Goal: Information Seeking & Learning: Learn about a topic

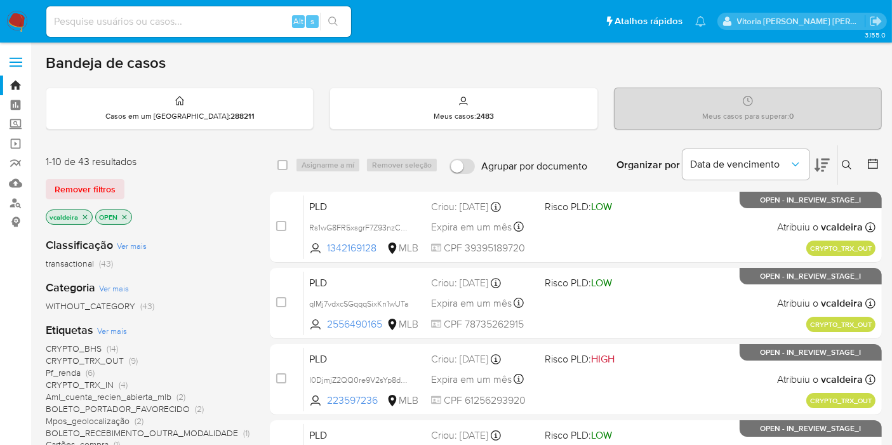
click at [170, 21] on input at bounding box center [198, 21] width 305 height 17
paste input "gIRUlEX59MKZG0IguKwI5sFV"
type input "gIRUlEX59MKZG0IguKwI5sFV"
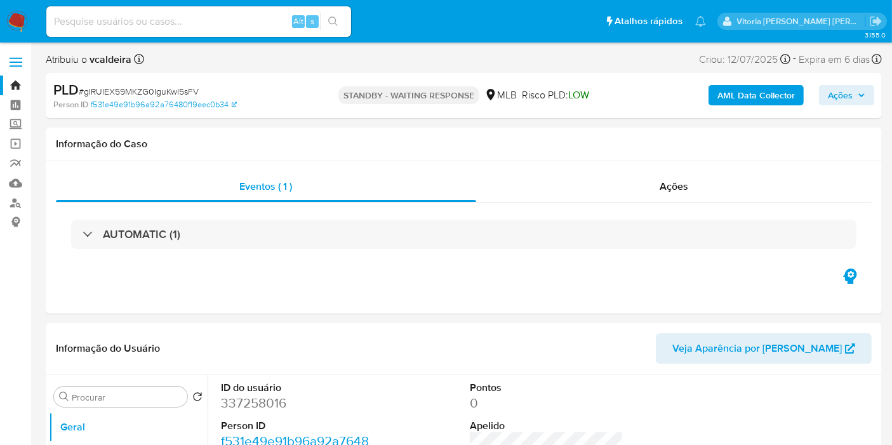
select select "10"
click at [25, 28] on img at bounding box center [17, 22] width 22 height 22
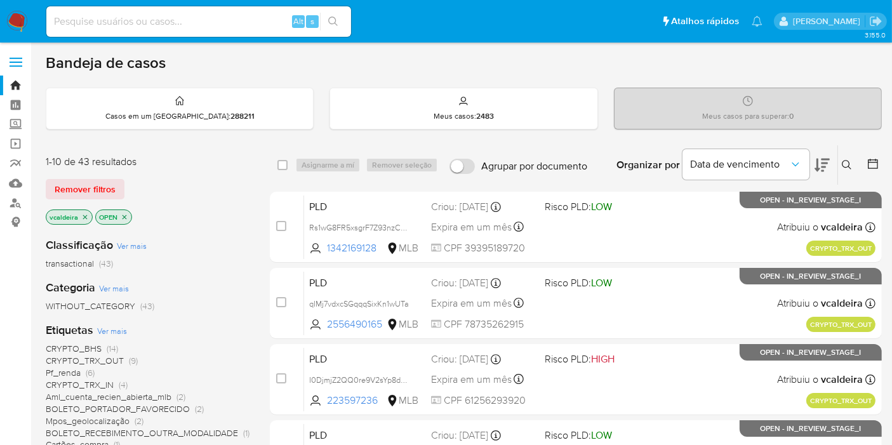
click at [853, 169] on button at bounding box center [848, 164] width 21 height 15
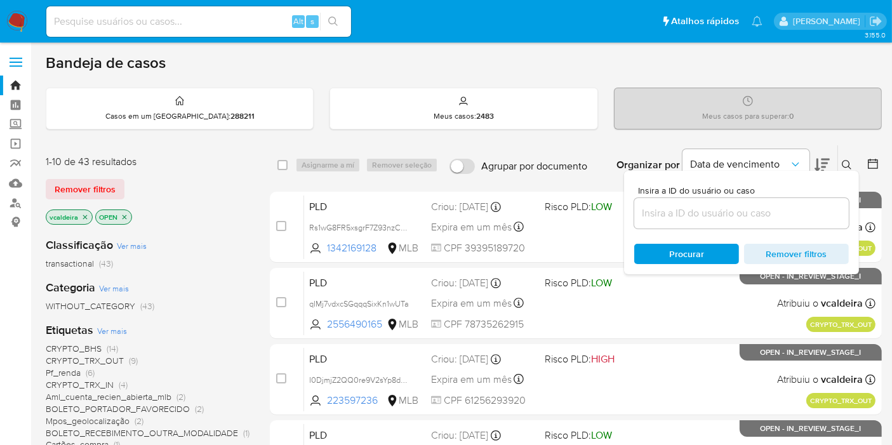
click at [684, 210] on input at bounding box center [741, 213] width 215 height 17
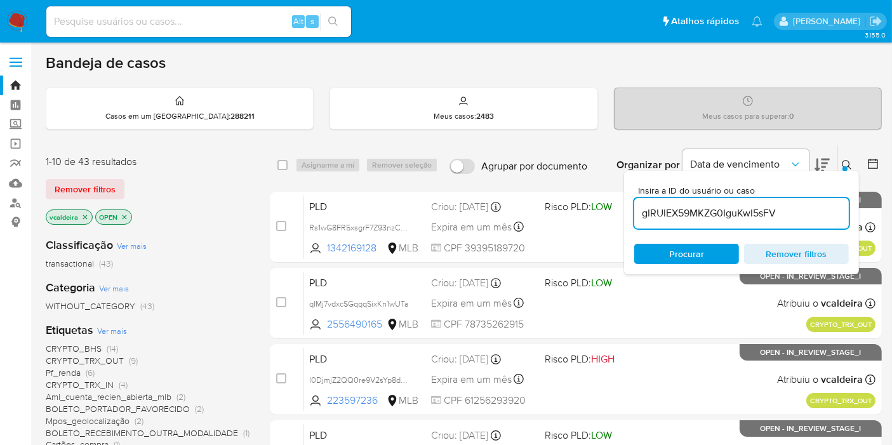
type input "gIRUlEX59MKZG0IguKwI5sFV"
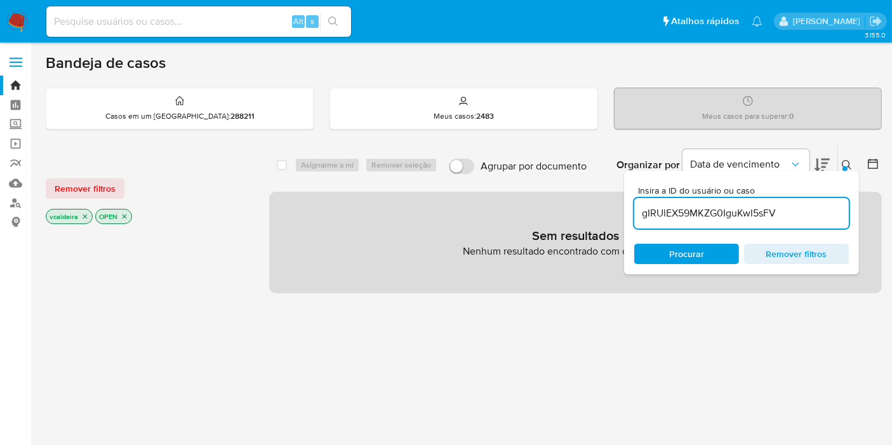
click at [125, 215] on icon "close-filter" at bounding box center [125, 217] width 8 height 8
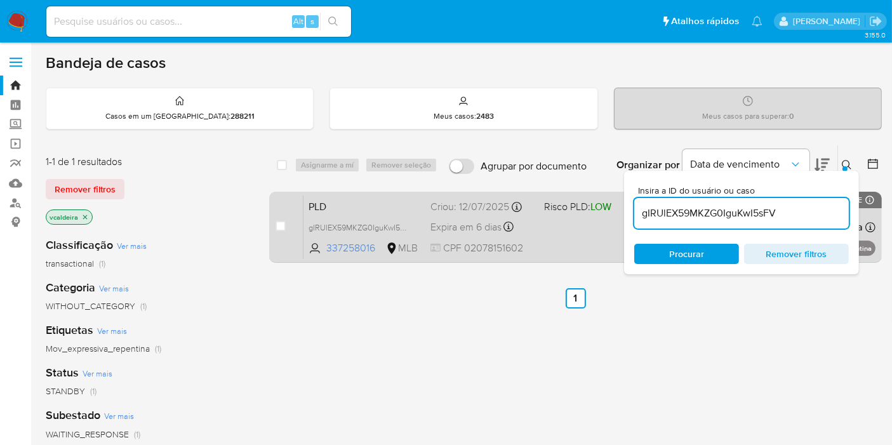
click at [368, 208] on span "PLD" at bounding box center [364, 205] width 112 height 17
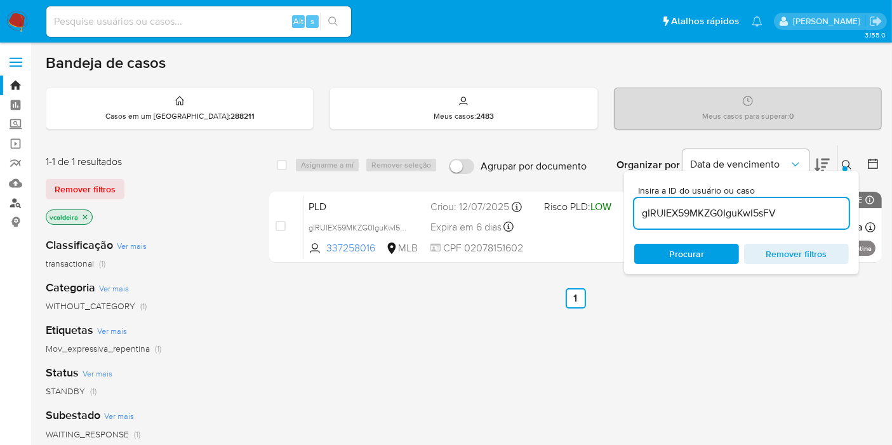
click at [18, 202] on link "Localizador de pessoas" at bounding box center [75, 203] width 151 height 20
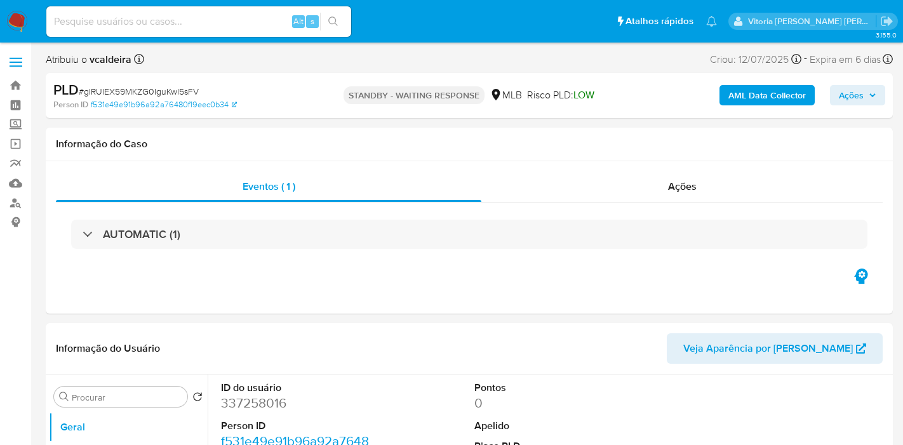
select select "10"
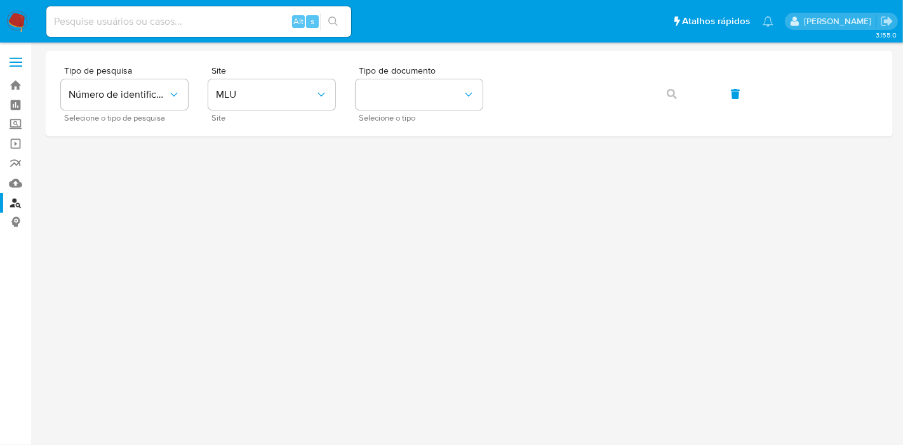
click at [18, 19] on img at bounding box center [17, 22] width 22 height 22
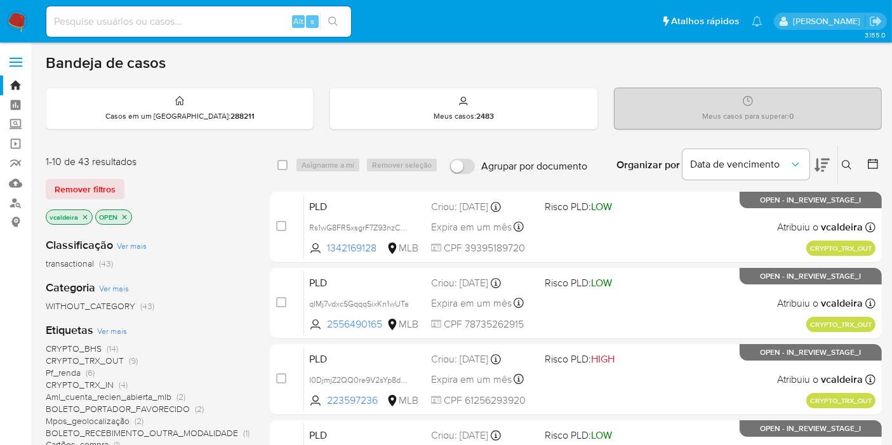
click at [843, 165] on icon at bounding box center [847, 165] width 10 height 10
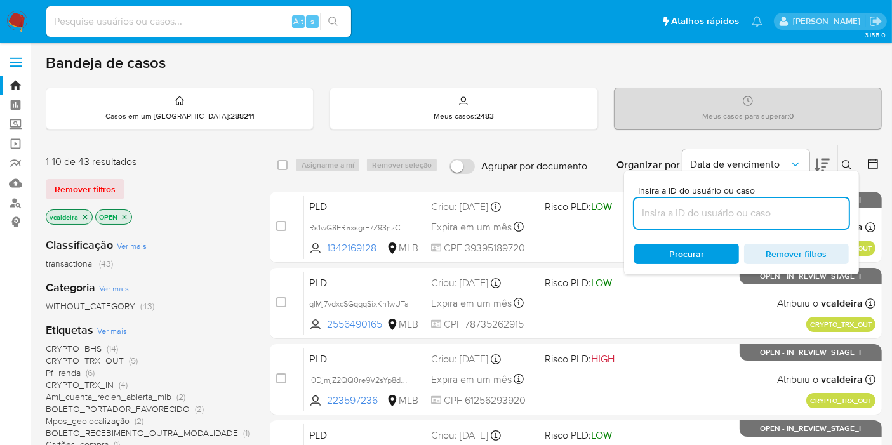
click at [701, 211] on input at bounding box center [741, 213] width 215 height 17
type input "gIRUlEX59MKZG0IguKwI5sFV"
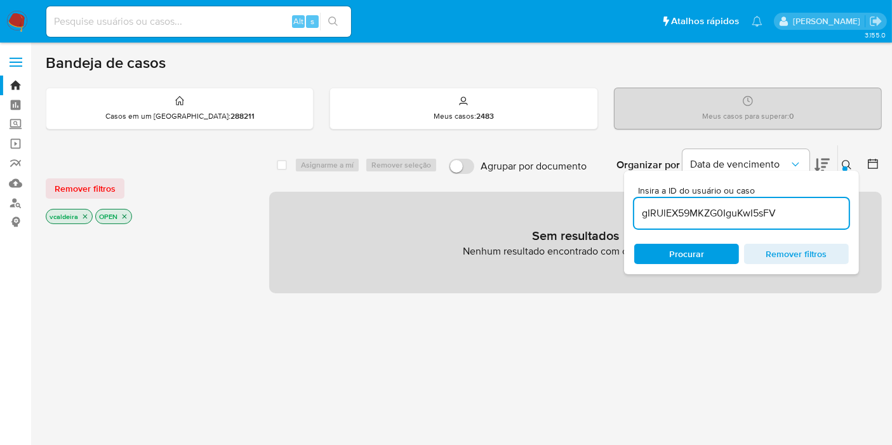
click at [126, 216] on icon "close-filter" at bounding box center [125, 217] width 8 height 8
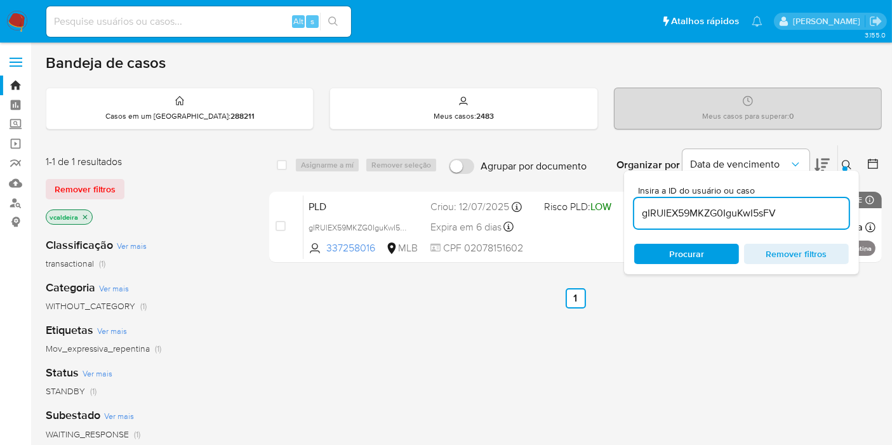
click at [22, 25] on img at bounding box center [17, 22] width 22 height 22
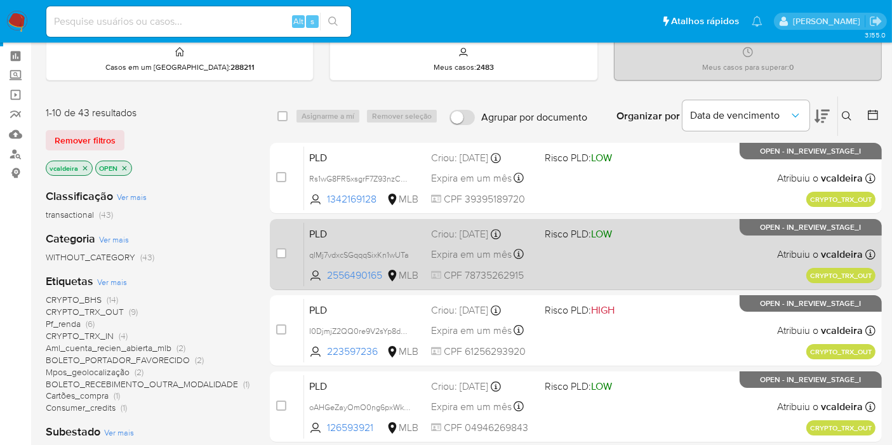
scroll to position [70, 0]
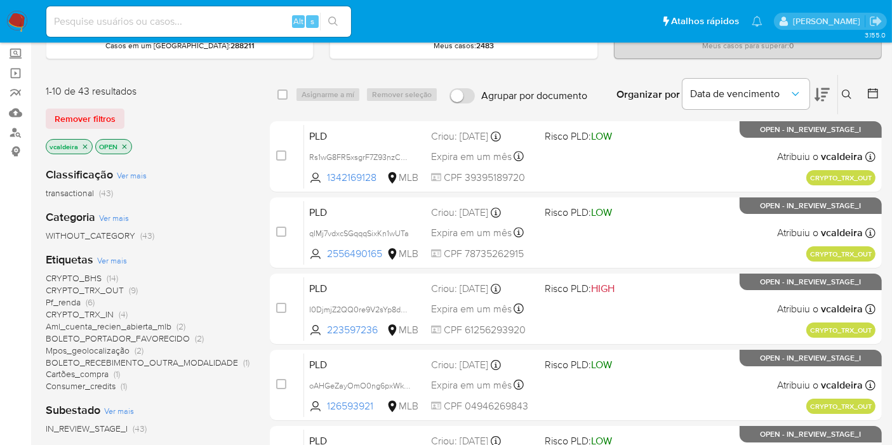
click at [65, 296] on span "Pf_renda" at bounding box center [63, 302] width 35 height 13
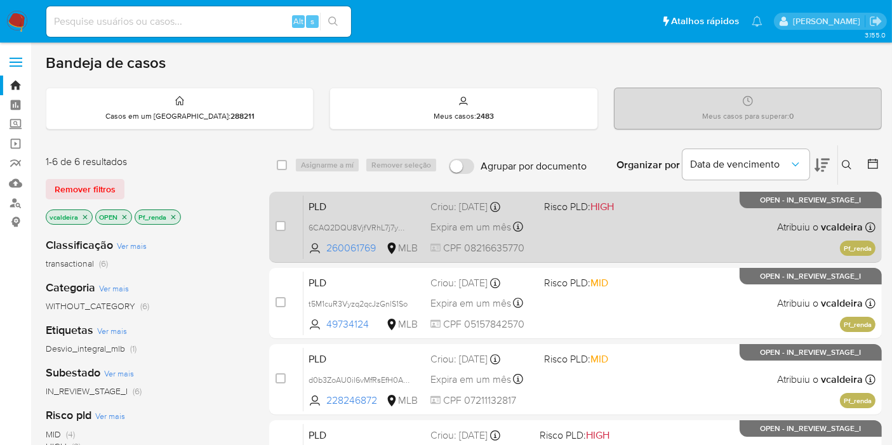
click at [753, 201] on p "OPEN - IN_REVIEW_STAGE_I" at bounding box center [810, 200] width 142 height 17
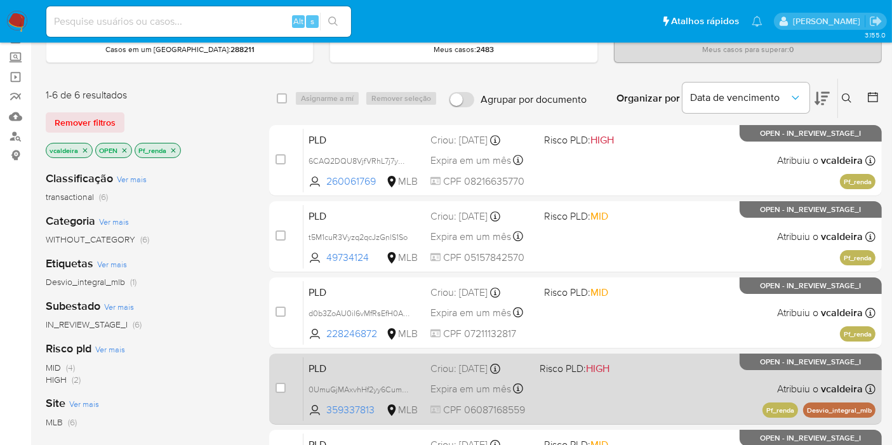
scroll to position [141, 0]
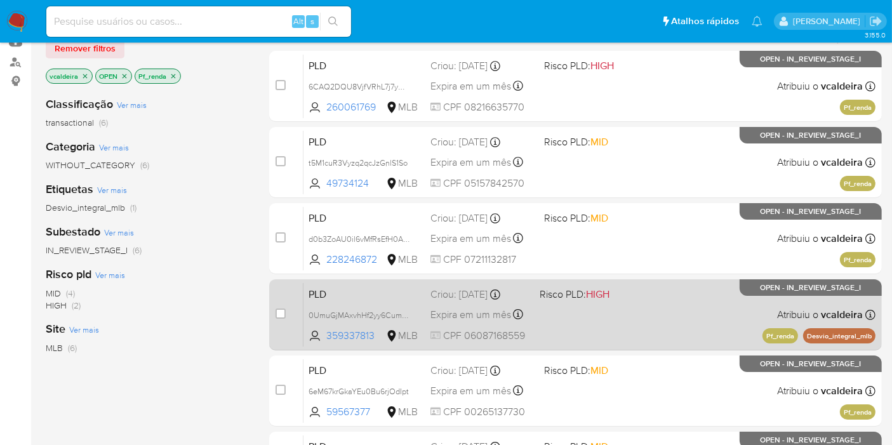
click at [794, 293] on p "OPEN - IN_REVIEW_STAGE_I" at bounding box center [810, 287] width 142 height 17
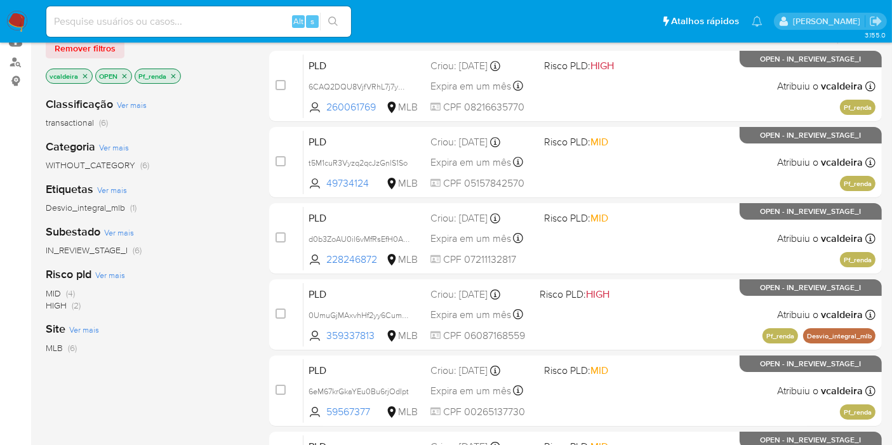
click at [172, 73] on icon "close-filter" at bounding box center [173, 76] width 8 height 8
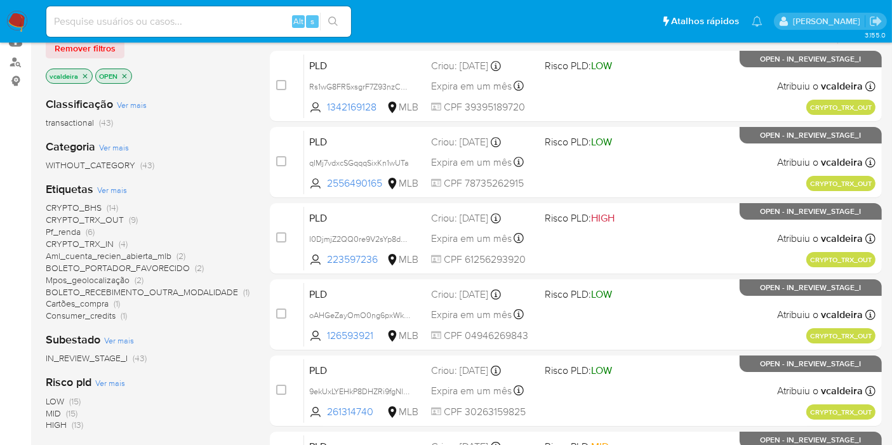
click at [85, 279] on span "Mpos_geolocalização" at bounding box center [88, 280] width 84 height 13
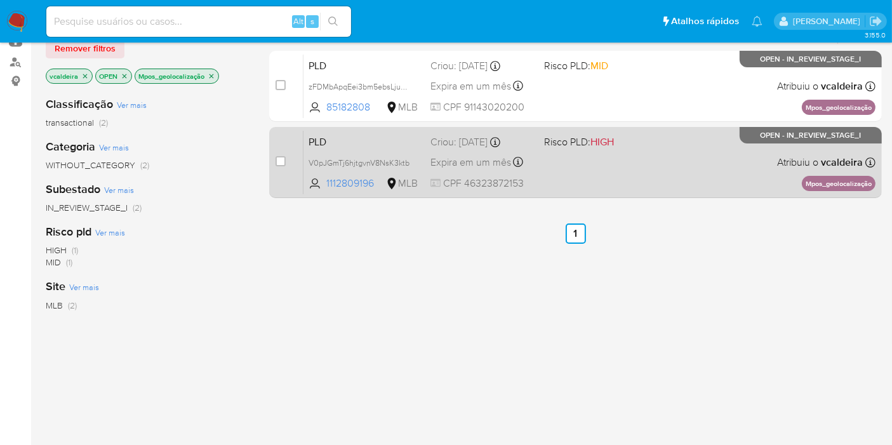
click at [772, 147] on div "PLD V0pJGmTj6hjtgvnV8NsK3ktb 1112809196 MLB Risco PLD: HIGH Criou: 12/08/2025 C…" at bounding box center [589, 162] width 572 height 64
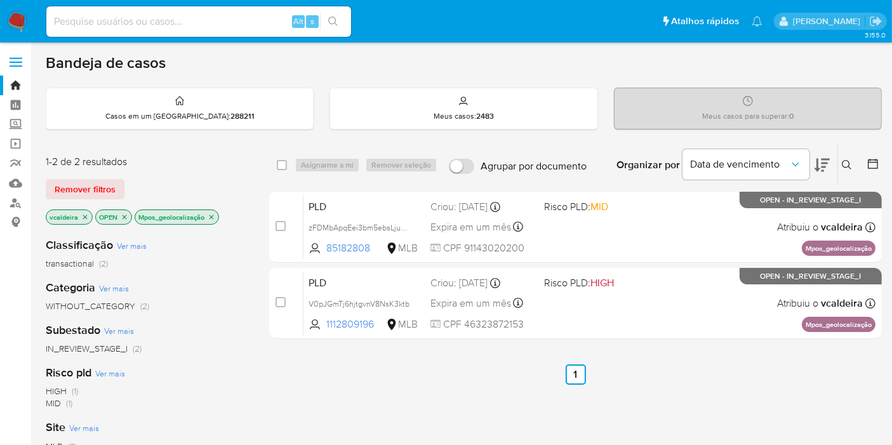
click at [210, 216] on icon "close-filter" at bounding box center [212, 217] width 8 height 8
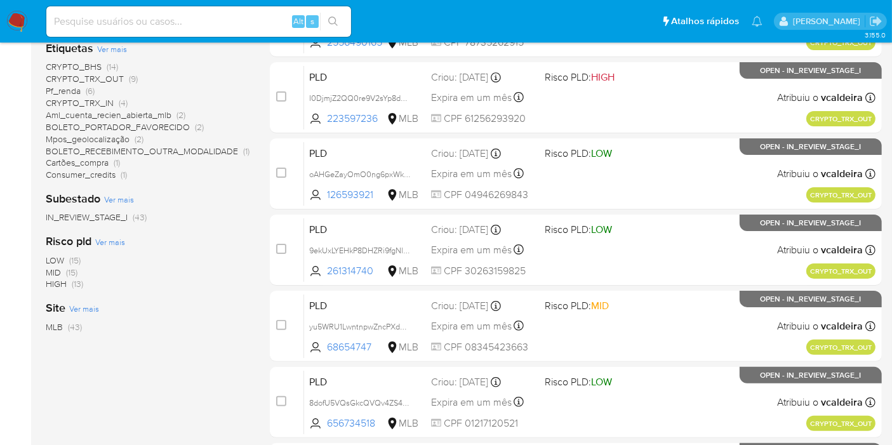
scroll to position [211, 0]
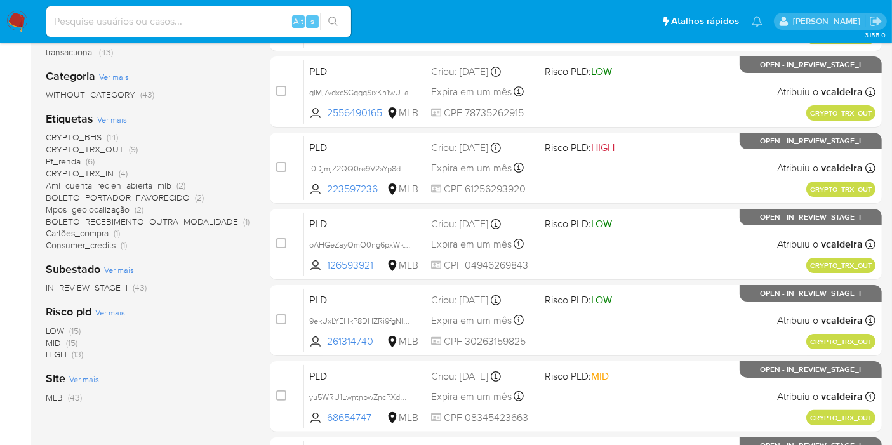
click at [102, 199] on span "BOLETO_PORTADOR_FAVORECIDO" at bounding box center [118, 197] width 144 height 13
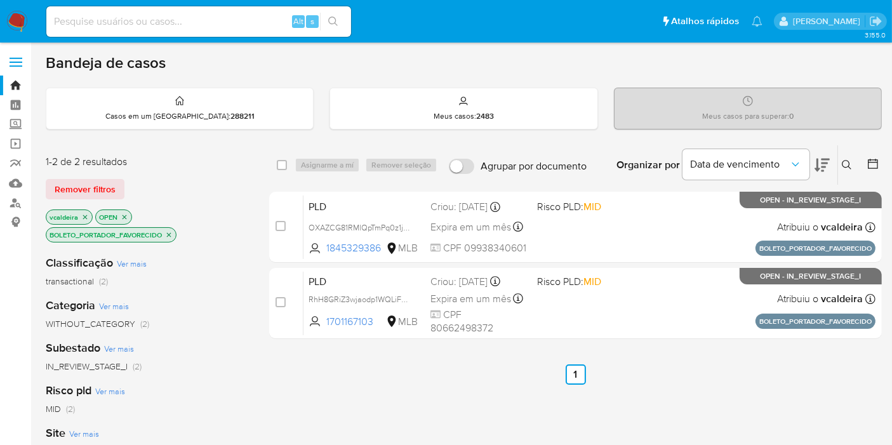
click at [169, 232] on icon "close-filter" at bounding box center [169, 234] width 4 height 4
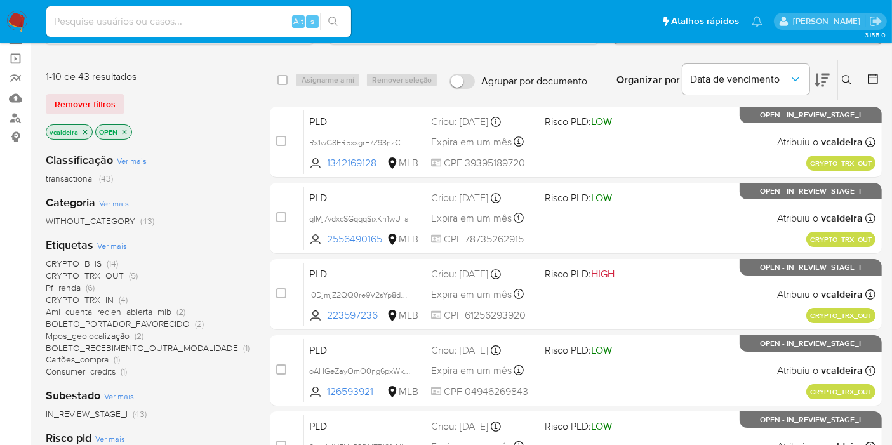
scroll to position [141, 0]
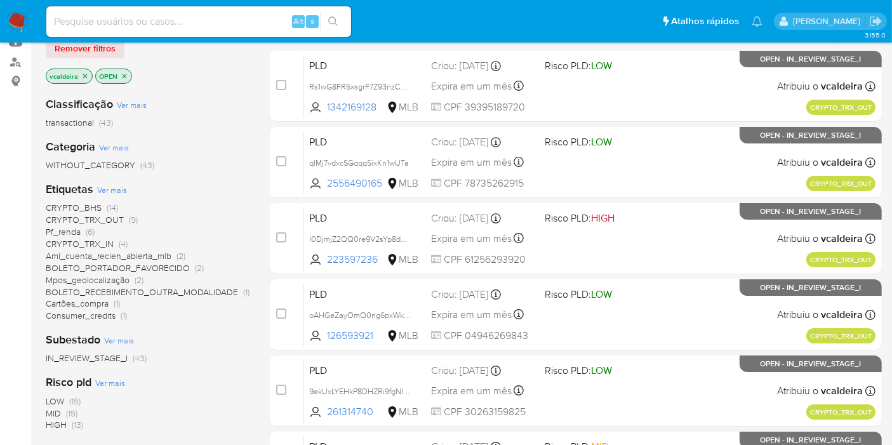
click at [75, 240] on span "CRYPTO_TRX_IN" at bounding box center [80, 243] width 68 height 13
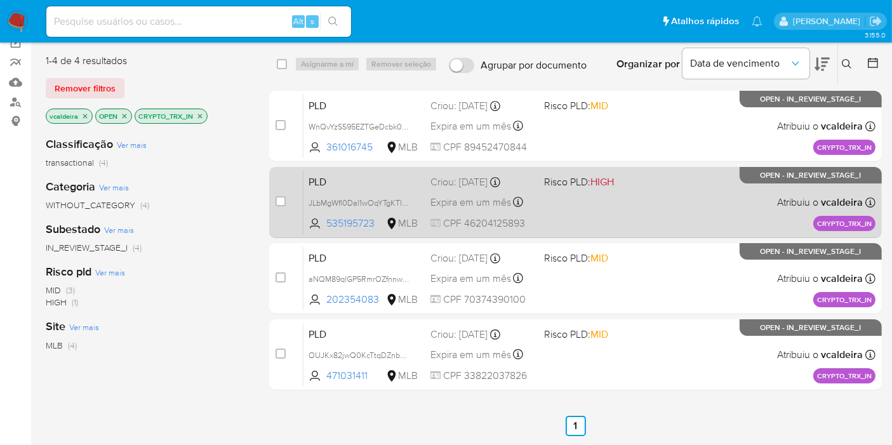
scroll to position [70, 0]
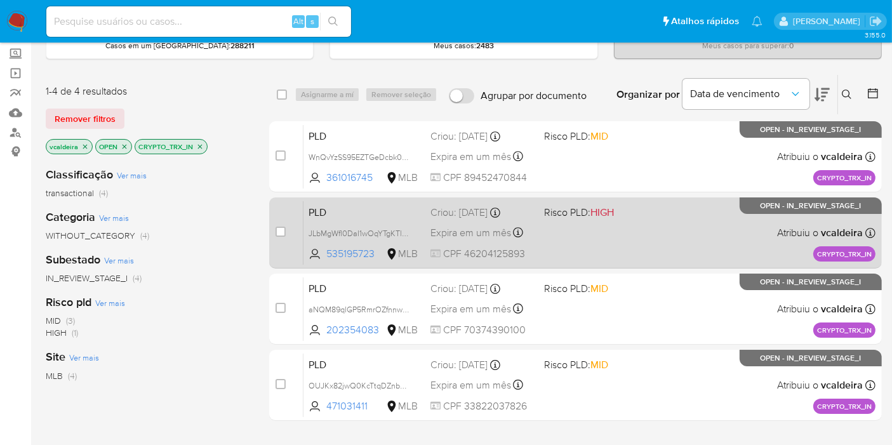
click at [788, 208] on span "OPEN - IN_REVIEW_STAGE_I" at bounding box center [810, 205] width 101 height 7
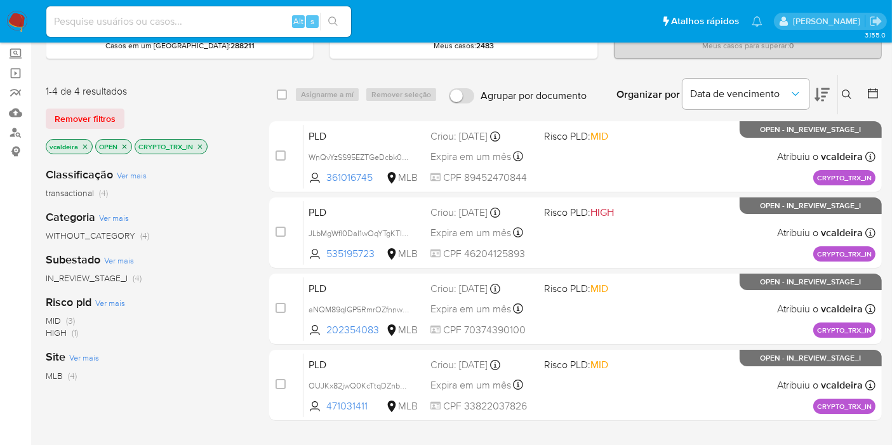
click at [197, 144] on icon "close-filter" at bounding box center [200, 147] width 8 height 8
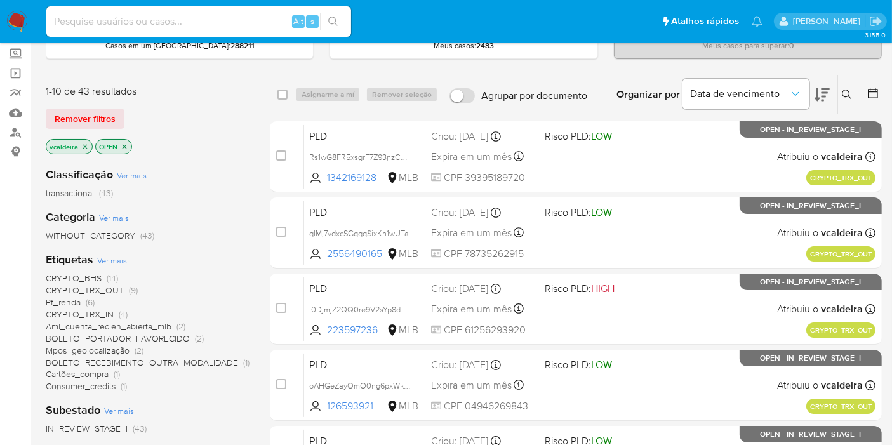
click at [90, 279] on span "CRYPTO_BHS" at bounding box center [74, 278] width 56 height 13
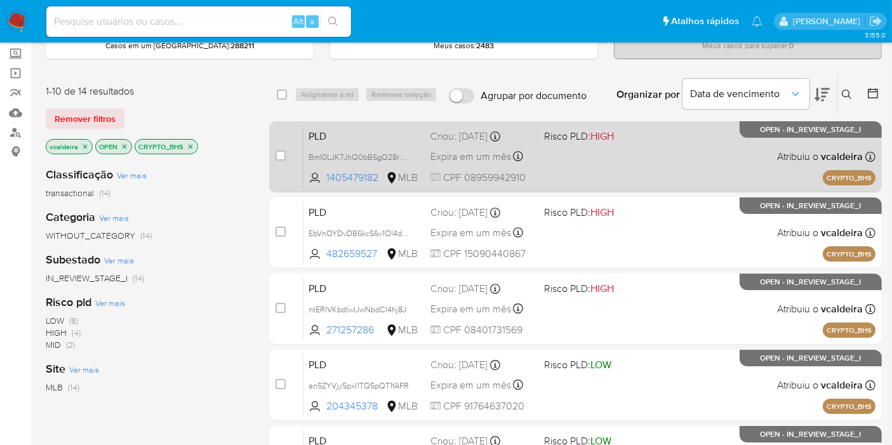
click at [767, 135] on p "OPEN - IN_REVIEW_STAGE_I" at bounding box center [810, 129] width 142 height 17
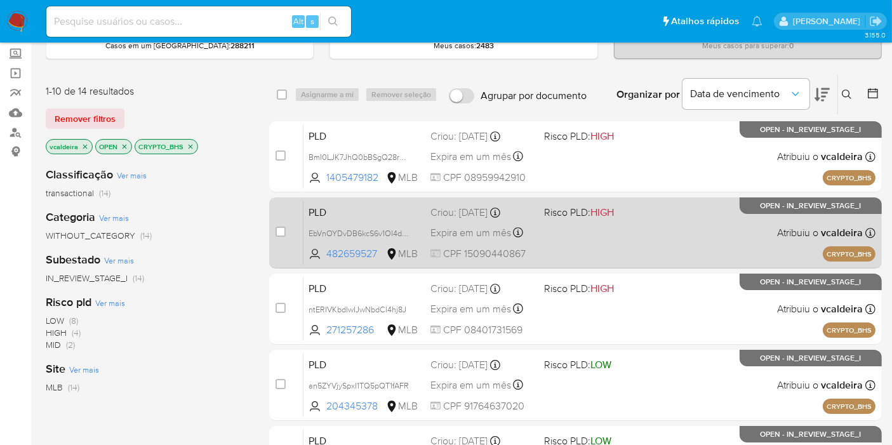
click at [748, 208] on p "OPEN - IN_REVIEW_STAGE_I" at bounding box center [810, 205] width 142 height 17
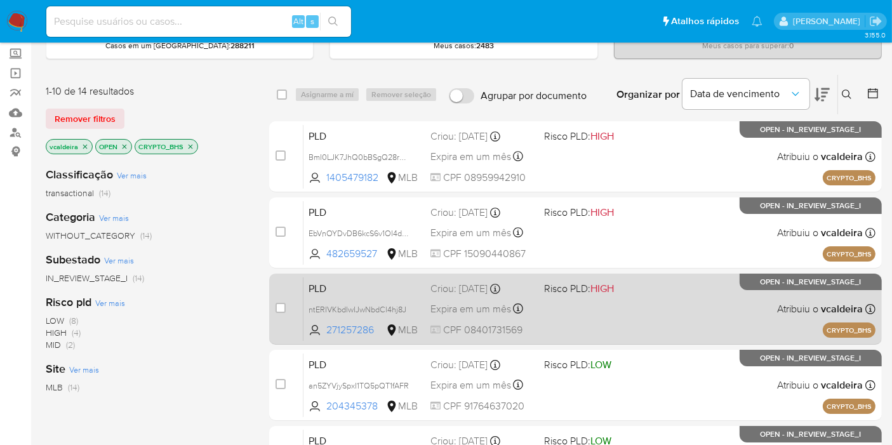
click at [774, 286] on span "OPEN - IN_REVIEW_STAGE_I" at bounding box center [810, 282] width 101 height 7
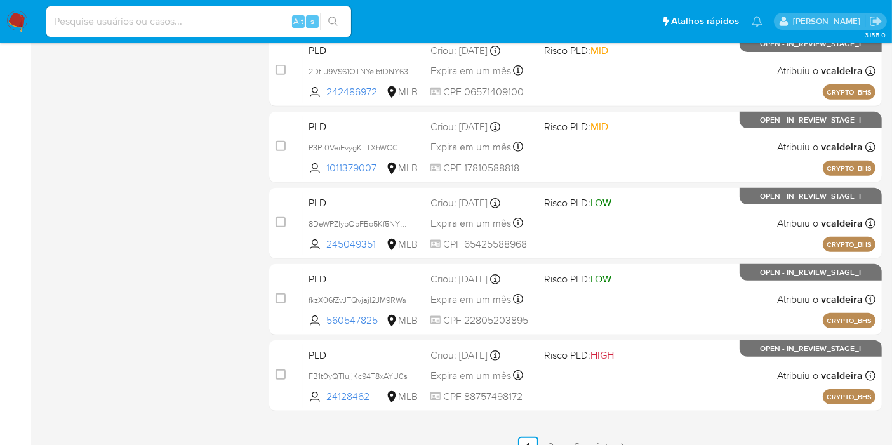
scroll to position [555, 0]
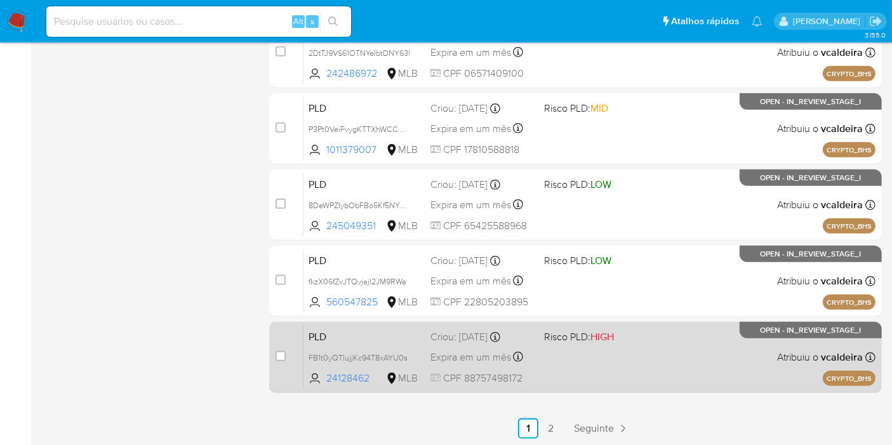
click at [760, 337] on div "PLD FB1t0yQTIujjKc94T8xAYU0s 24128462 MLB Risco PLD: HIGH Criou: 14/08/2025 Cri…" at bounding box center [589, 357] width 572 height 64
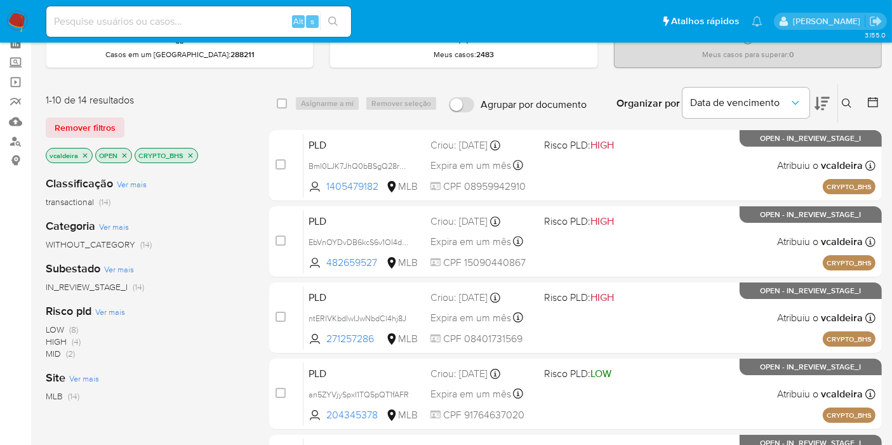
scroll to position [0, 0]
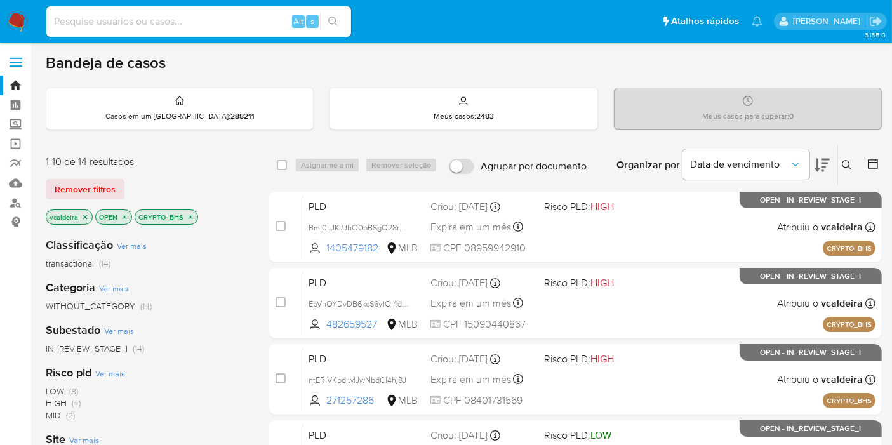
click at [193, 218] on p "CRYPTO_BHS" at bounding box center [166, 217] width 62 height 14
click at [190, 216] on icon "close-filter" at bounding box center [191, 217] width 8 height 8
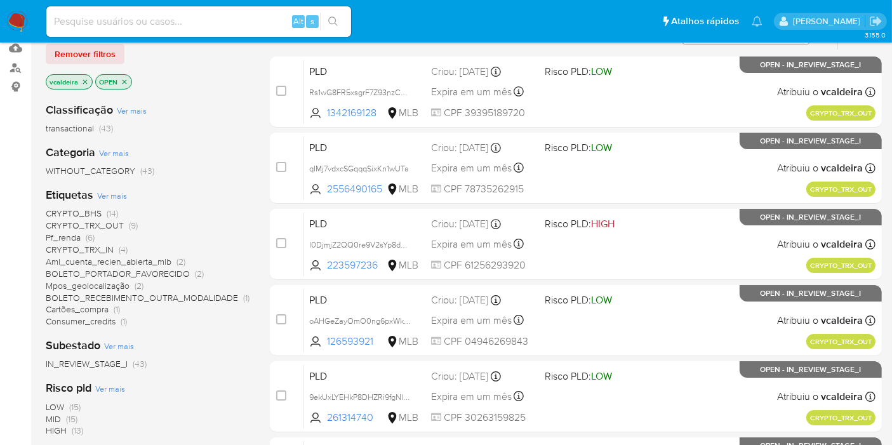
scroll to position [141, 0]
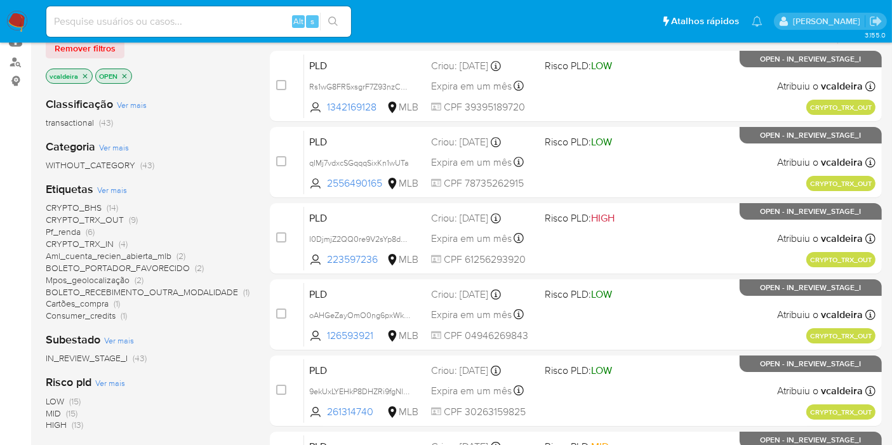
click at [98, 222] on span "CRYPTO_TRX_OUT" at bounding box center [85, 219] width 78 height 13
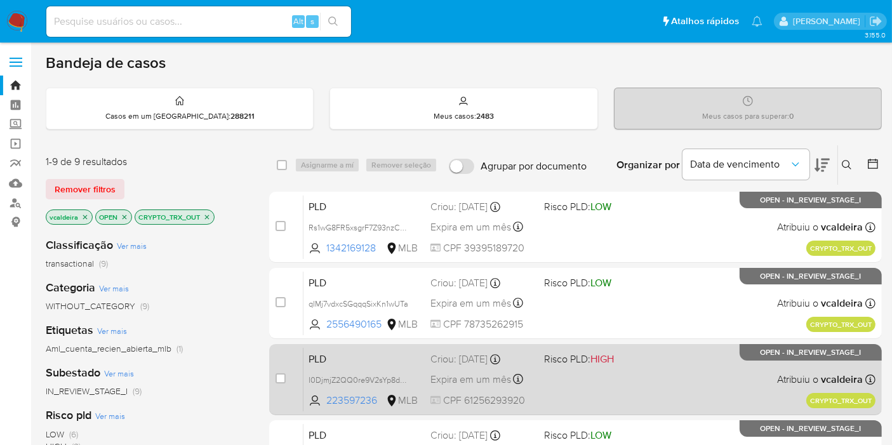
click at [788, 357] on p "OPEN - IN_REVIEW_STAGE_I" at bounding box center [810, 352] width 142 height 17
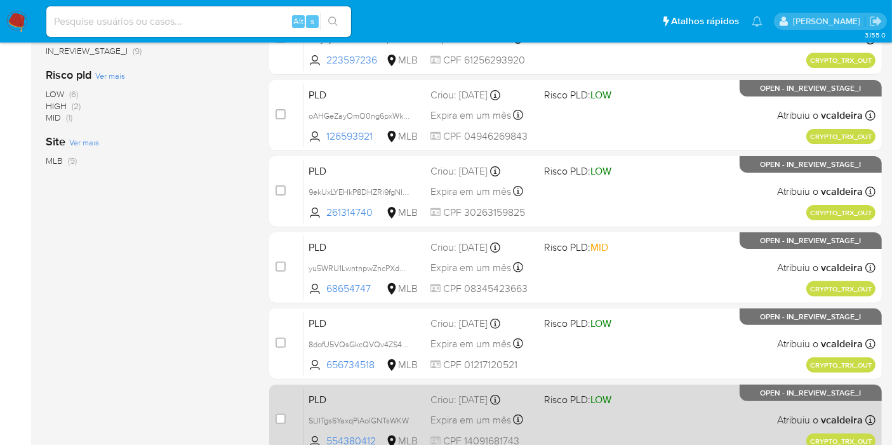
scroll to position [423, 0]
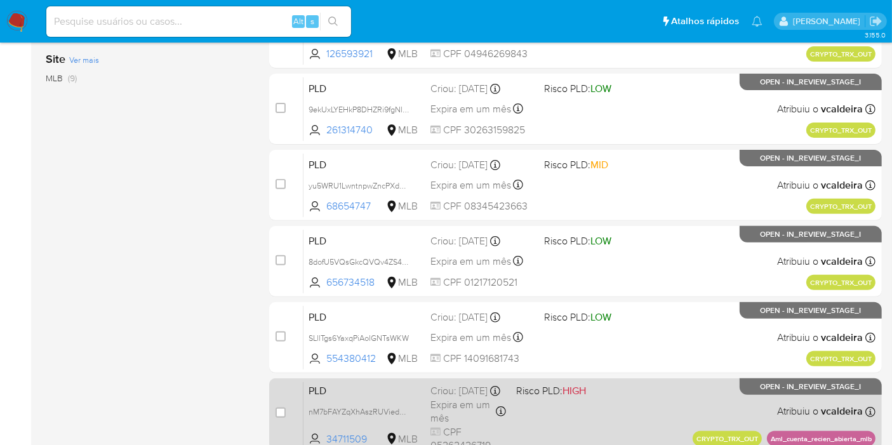
click at [779, 398] on div "PLD nM7bFAYZqXhAszRUViedh0l8 34711509 MLB Risco PLD: HIGH Criou: 12/08/2025 Cri…" at bounding box center [589, 413] width 572 height 64
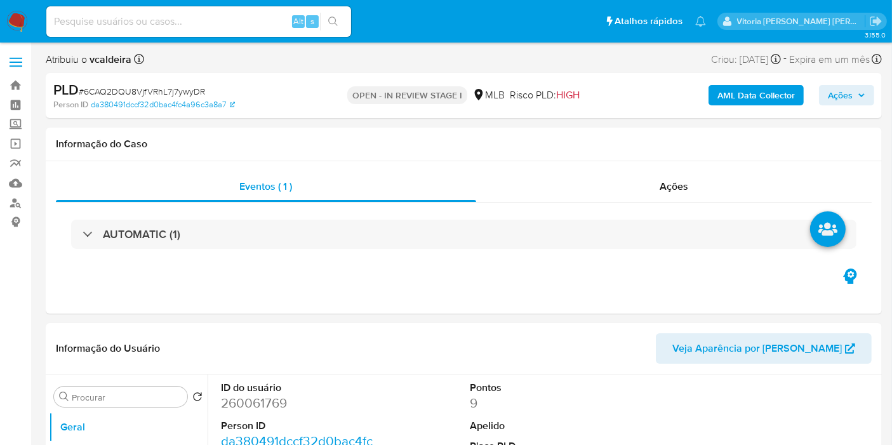
select select "10"
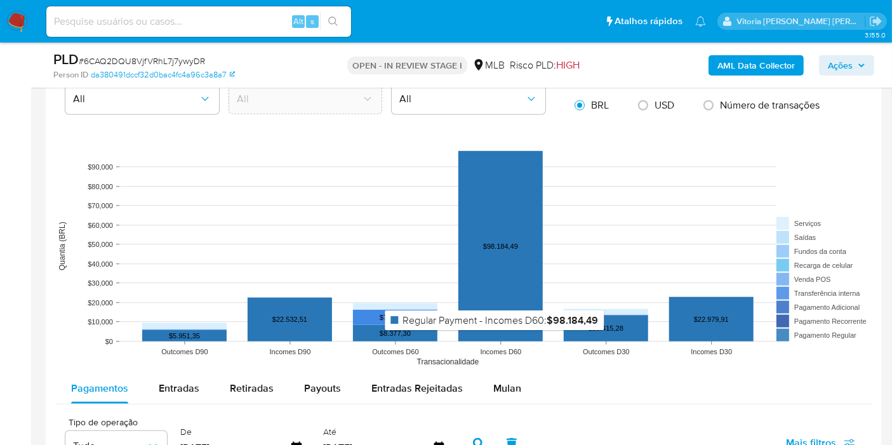
scroll to position [1340, 0]
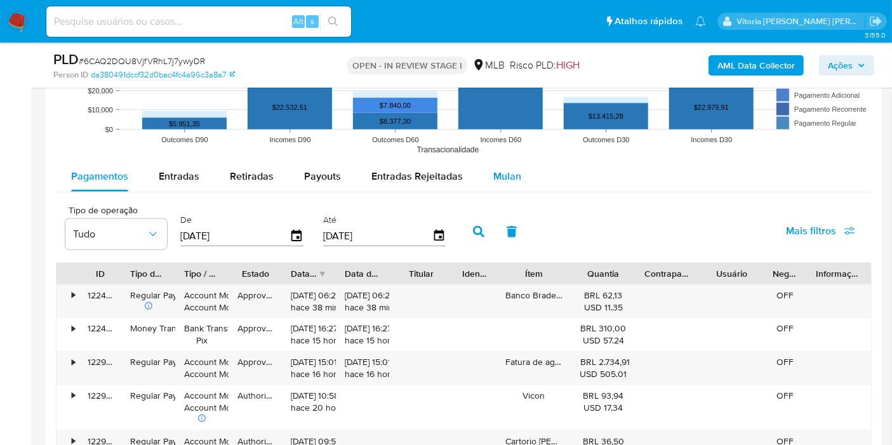
click at [493, 171] on span "Mulan" at bounding box center [507, 176] width 28 height 15
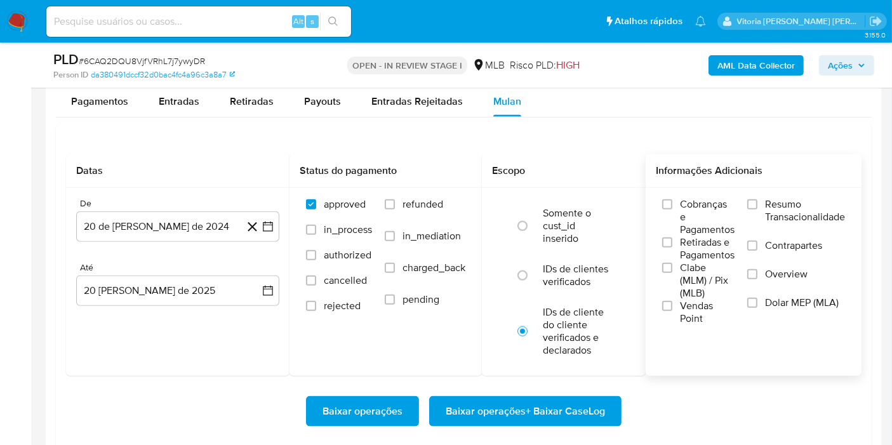
scroll to position [1410, 0]
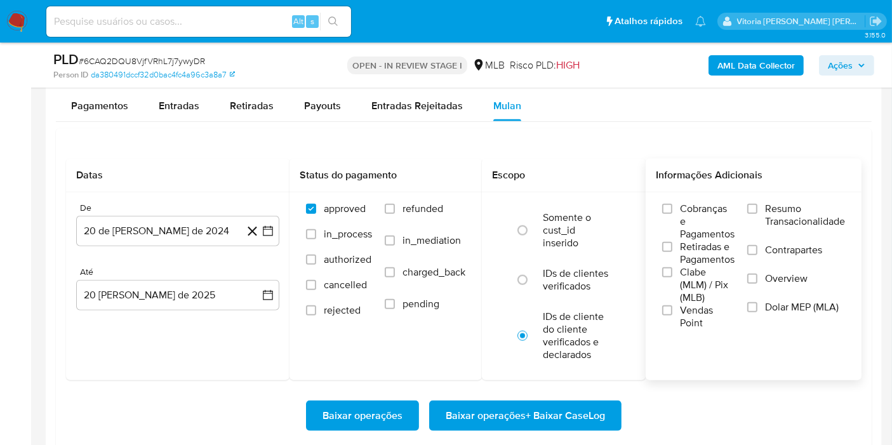
drag, startPoint x: 762, startPoint y: 211, endPoint x: 734, endPoint y: 216, distance: 28.5
click at [762, 211] on label "Resumo Transacionalidade" at bounding box center [796, 222] width 98 height 41
click at [757, 211] on input "Resumo Transacionalidade" at bounding box center [752, 209] width 10 height 10
click at [163, 228] on button "20 de julio de 2024" at bounding box center [177, 231] width 203 height 30
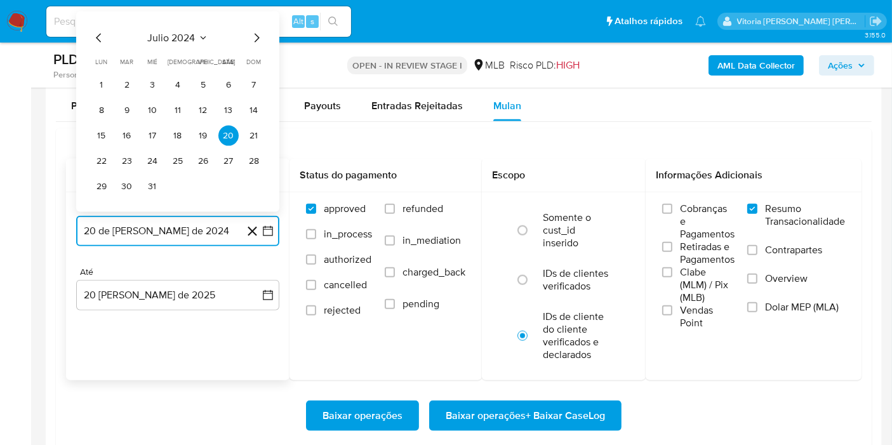
click at [192, 39] on span "julio 2024" at bounding box center [172, 38] width 48 height 13
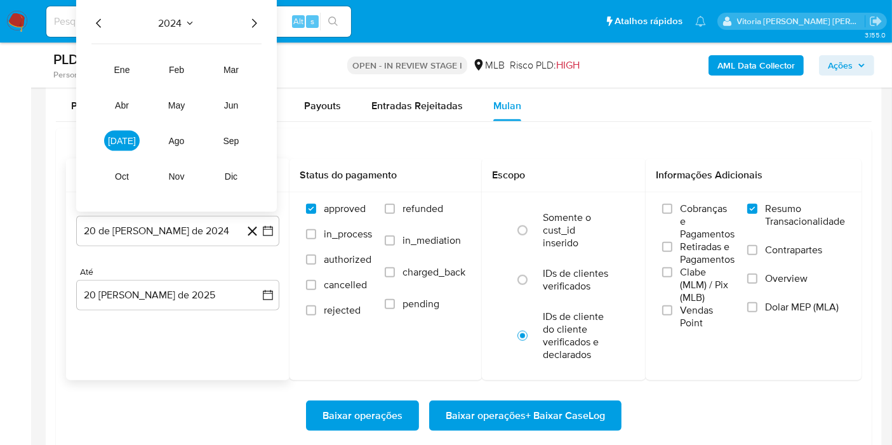
click at [256, 25] on icon "Año siguiente" at bounding box center [253, 23] width 15 height 15
click at [129, 146] on button "[DATE]" at bounding box center [122, 141] width 36 height 20
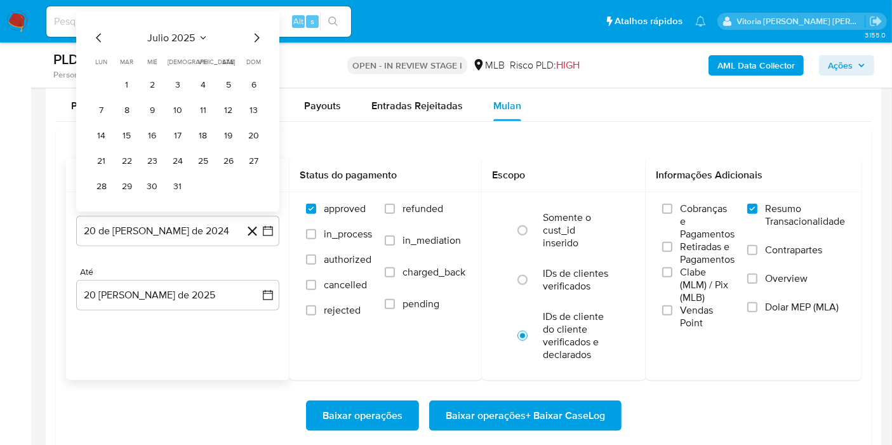
click at [116, 79] on tr "1 2 3 4 5 6" at bounding box center [177, 85] width 173 height 20
click at [125, 79] on button "1" at bounding box center [127, 85] width 20 height 20
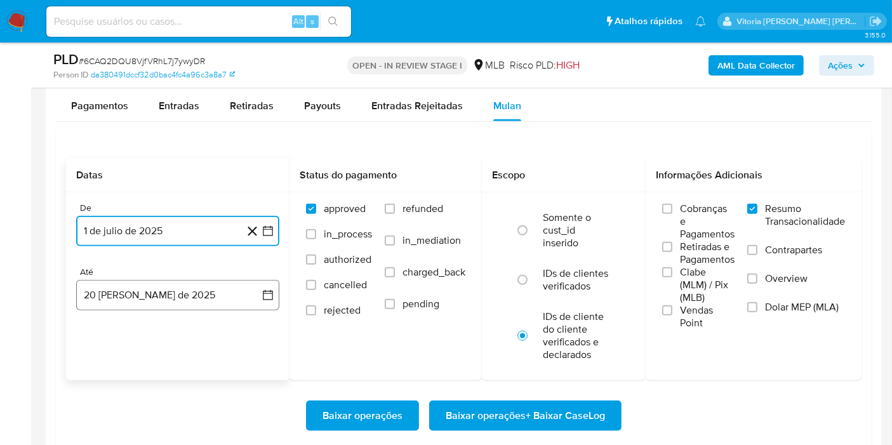
click at [156, 296] on button "20 [PERSON_NAME] de 2025" at bounding box center [177, 295] width 203 height 30
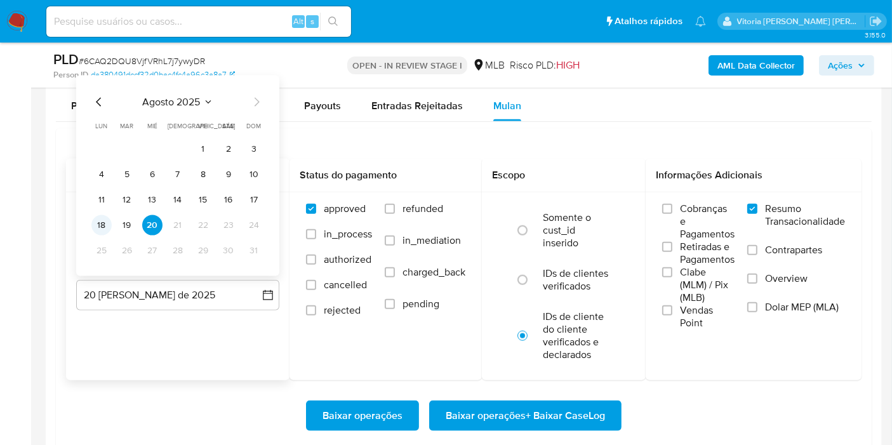
click at [111, 218] on td "18" at bounding box center [101, 225] width 20 height 20
click at [109, 220] on button "18" at bounding box center [101, 225] width 20 height 20
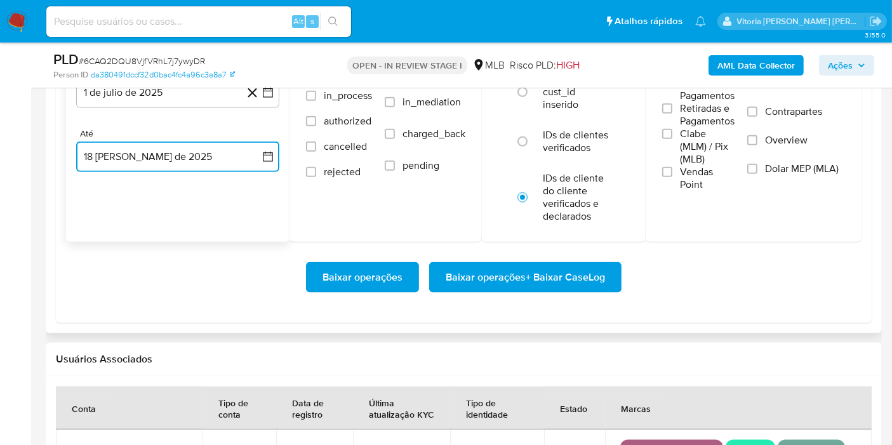
scroll to position [1551, 0]
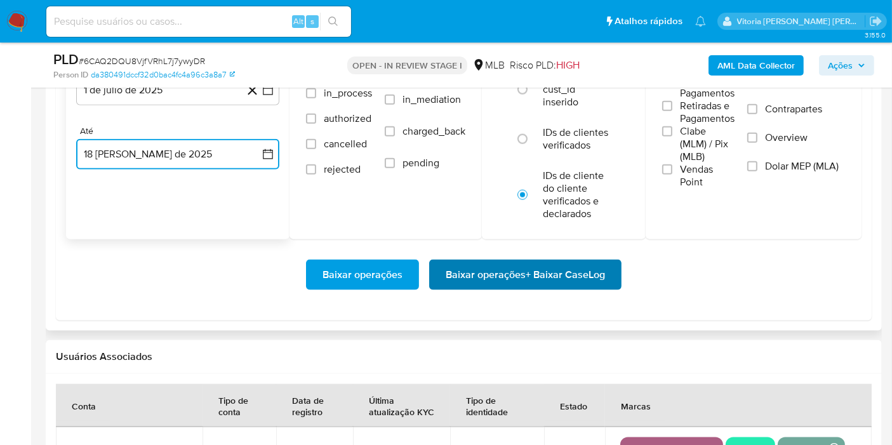
click at [498, 273] on span "Baixar operações + Baixar CaseLog" at bounding box center [525, 275] width 159 height 28
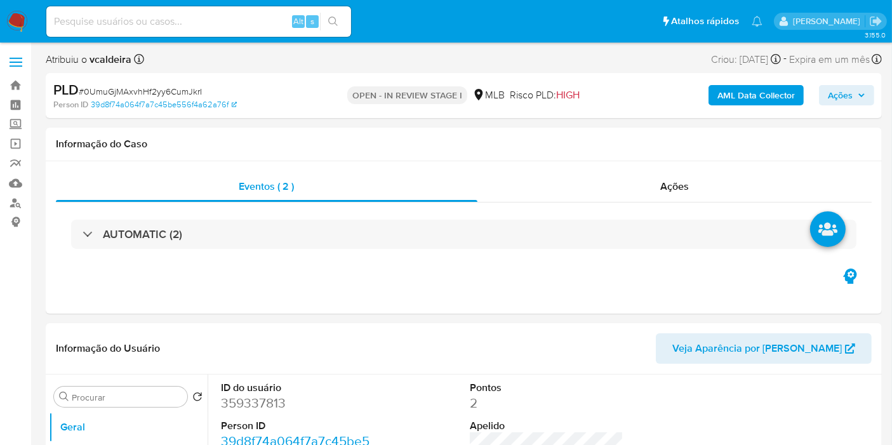
select select "10"
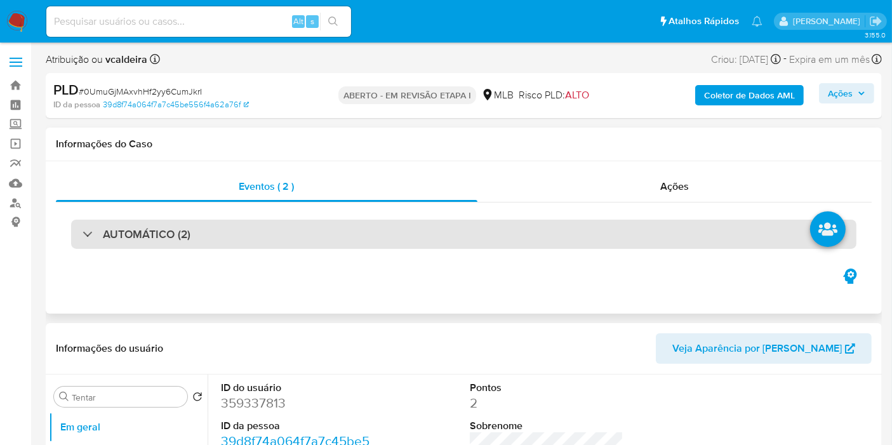
click at [199, 246] on div "AUTOMÁTICO (2)" at bounding box center [463, 234] width 785 height 29
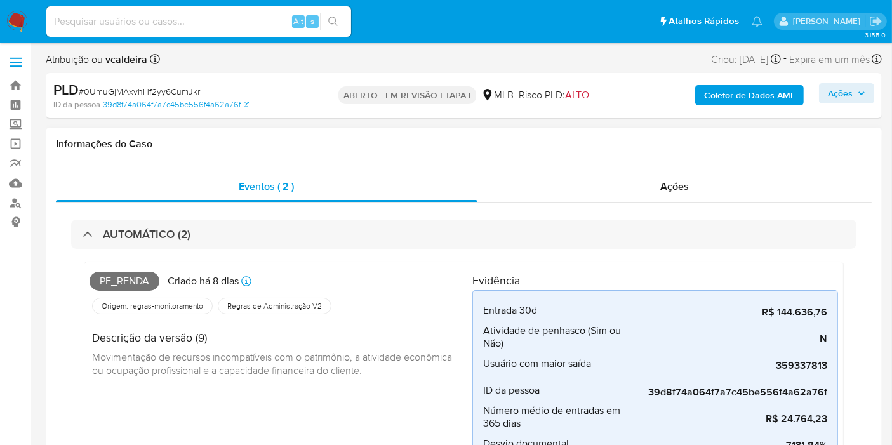
click at [145, 282] on font "Pf_renda" at bounding box center [125, 281] width 50 height 15
copy font "Pf_renda"
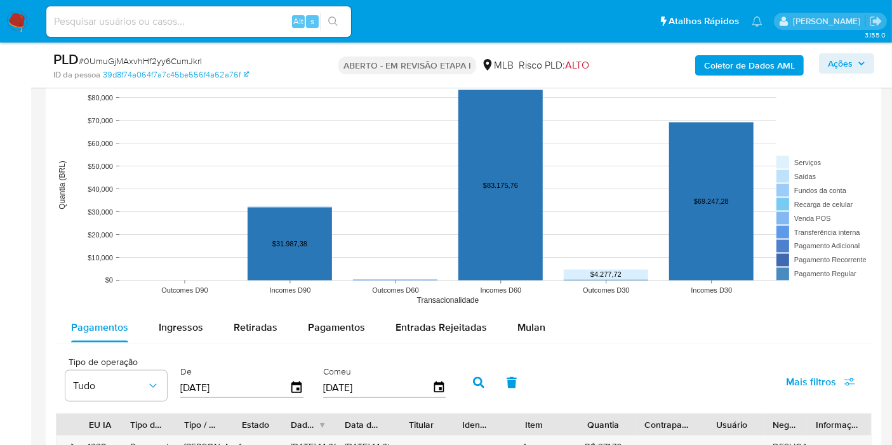
scroll to position [1820, 0]
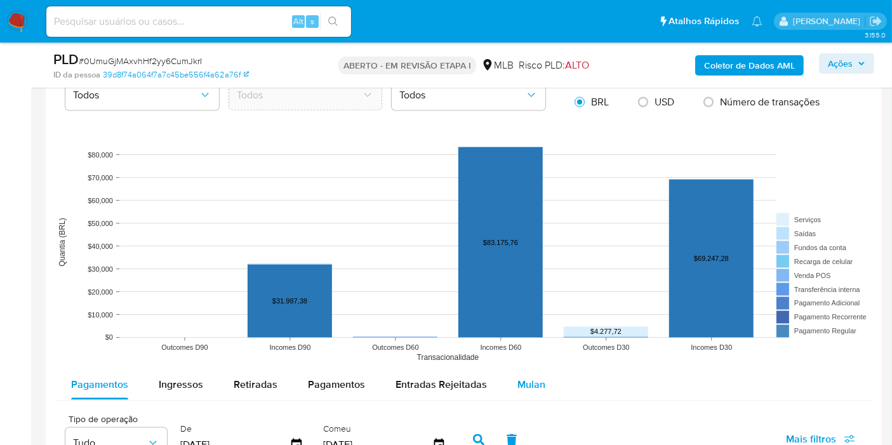
click at [533, 379] on font "Mulan" at bounding box center [531, 384] width 28 height 15
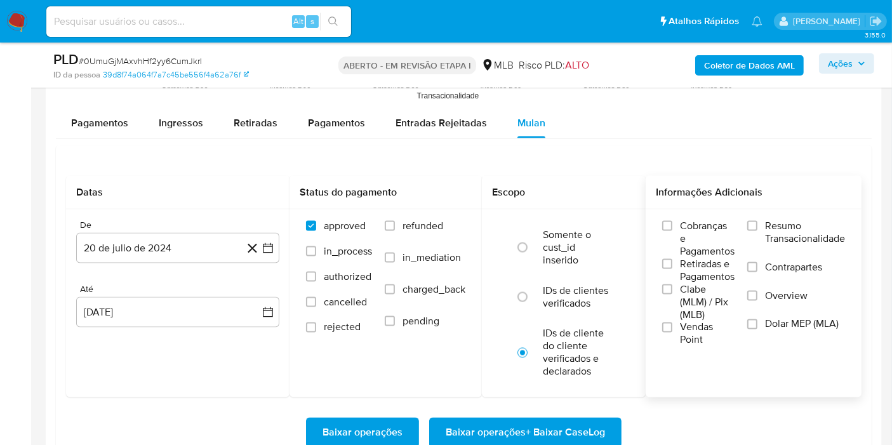
scroll to position [2103, 0]
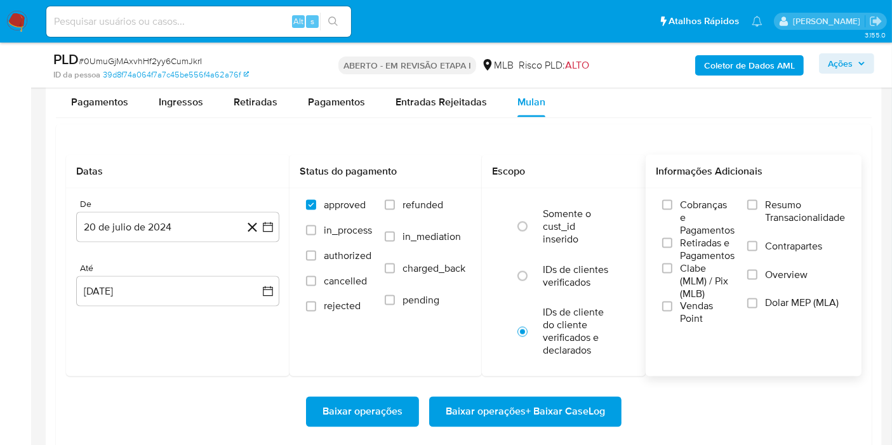
click at [778, 213] on span "Resumo Transacionalidade" at bounding box center [805, 211] width 80 height 25
click at [757, 210] on input "Resumo Transacionalidade" at bounding box center [752, 205] width 10 height 10
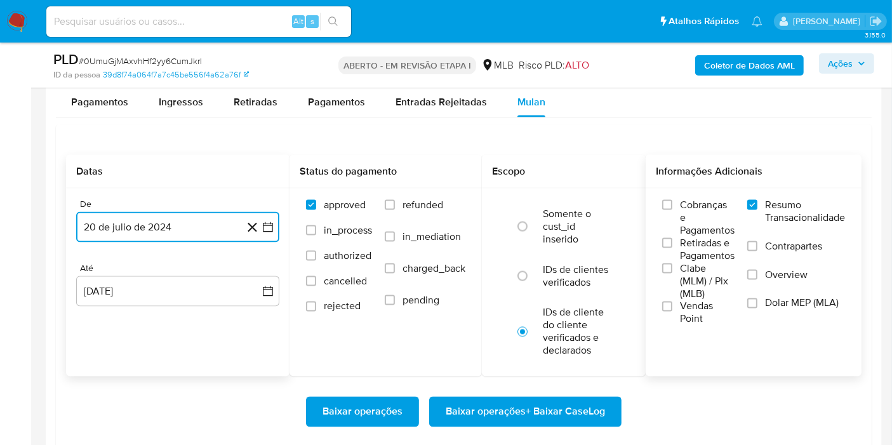
click at [182, 235] on button "20 de [PERSON_NAME] de 2024" at bounding box center [177, 227] width 203 height 30
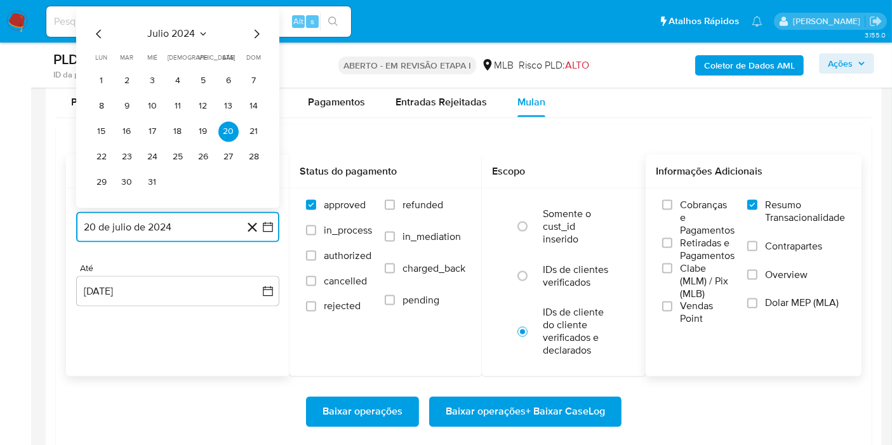
click at [198, 29] on icon "Seleccionar mes y año" at bounding box center [203, 34] width 10 height 10
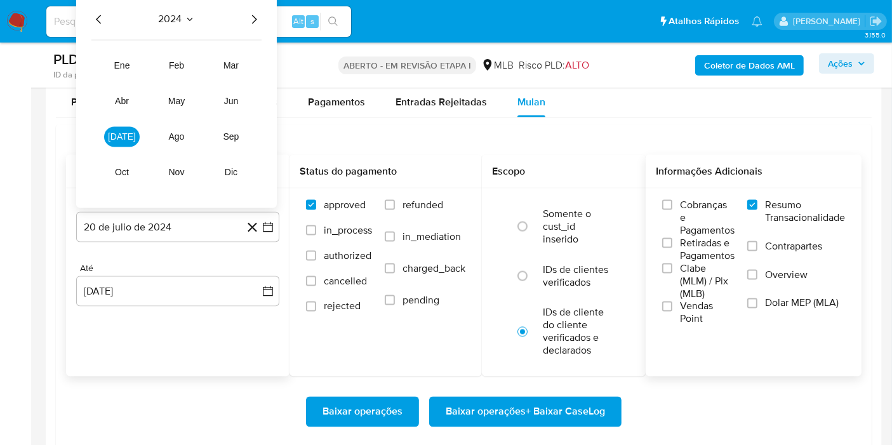
click at [255, 19] on icon "Año siguiente" at bounding box center [253, 19] width 15 height 15
click at [121, 136] on span "jul" at bounding box center [122, 137] width 28 height 10
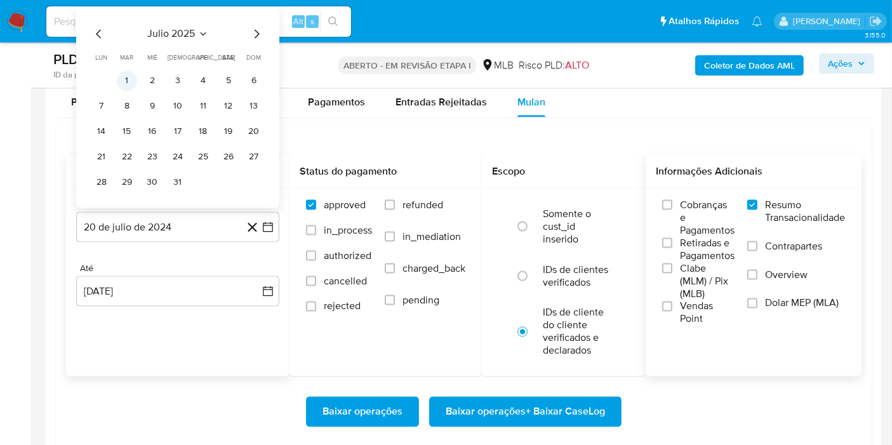
click at [127, 78] on button "1" at bounding box center [127, 81] width 20 height 20
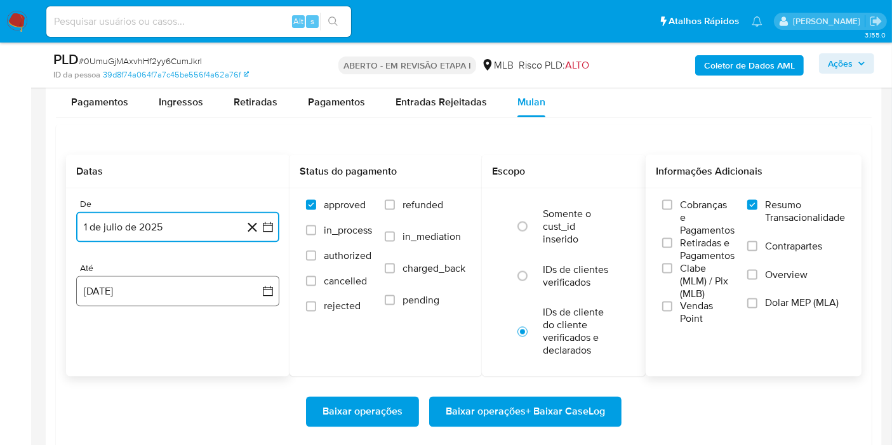
click at [145, 294] on button "20 de agosto de 2025" at bounding box center [177, 291] width 203 height 30
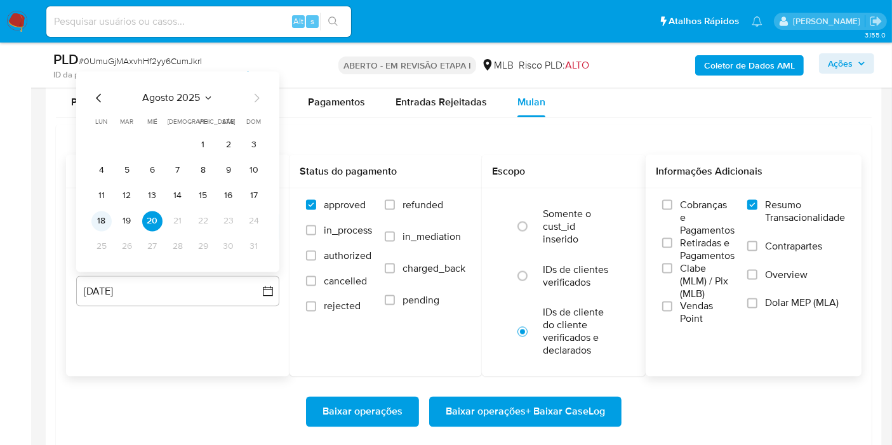
click at [101, 218] on button "18" at bounding box center [101, 221] width 20 height 20
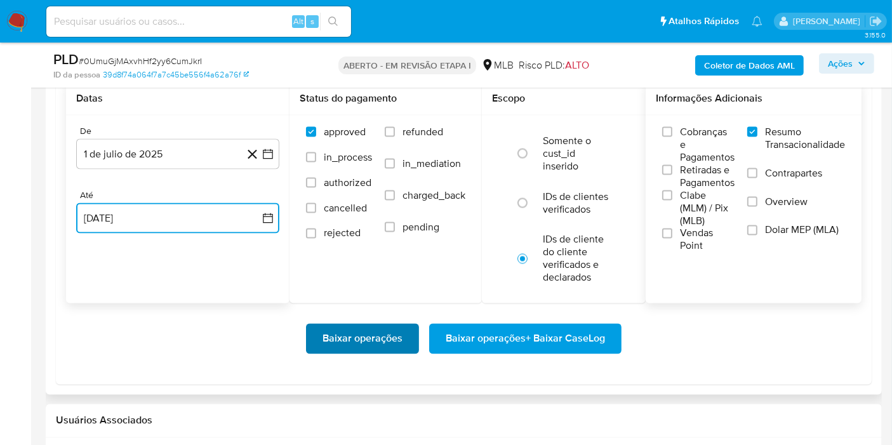
scroll to position [2244, 0]
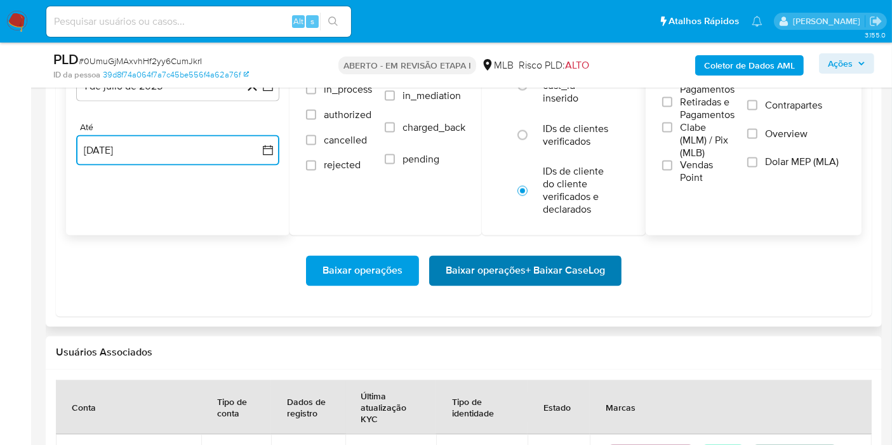
click at [460, 260] on span "Baixar operações + Baixar CaseLog" at bounding box center [525, 271] width 159 height 28
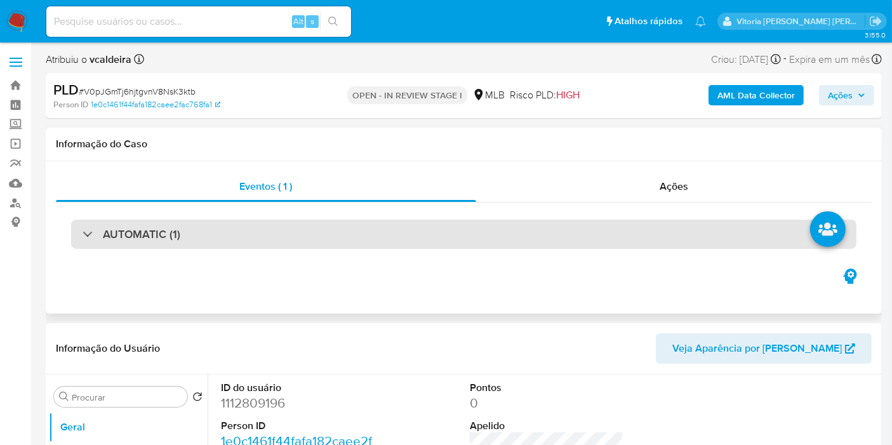
select select "10"
click at [208, 239] on div "AUTOMATIC (1)" at bounding box center [463, 234] width 785 height 29
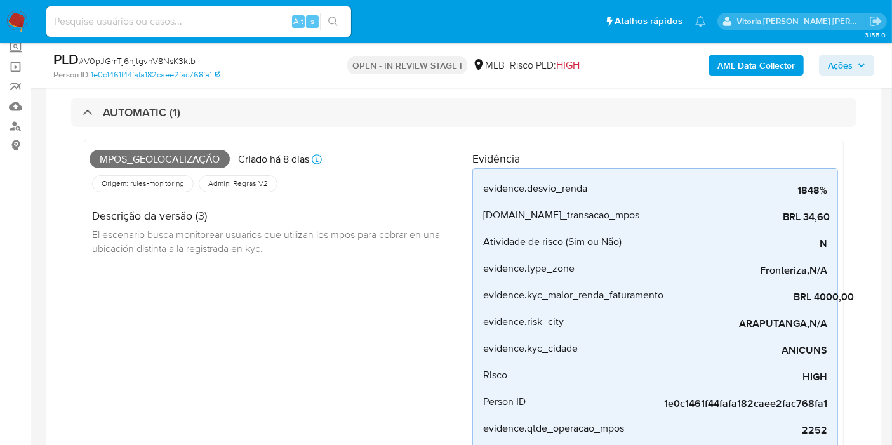
scroll to position [70, 0]
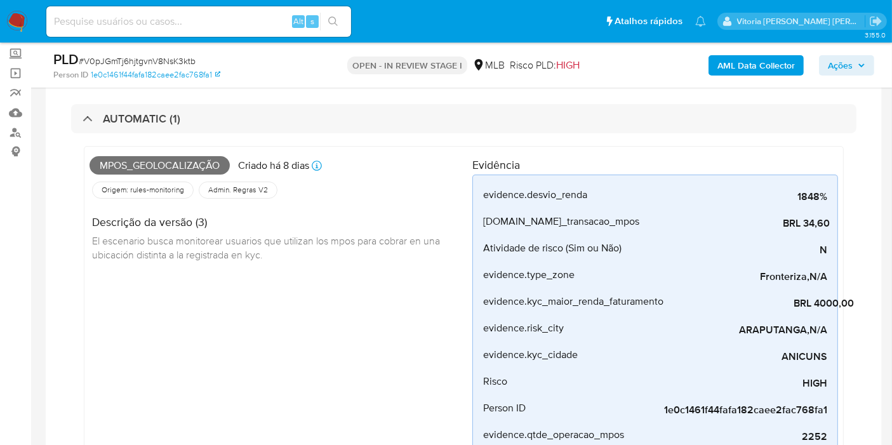
click at [150, 161] on span "Mpos_geolocalização" at bounding box center [159, 165] width 140 height 19
copy span "Mpos_geolocalização"
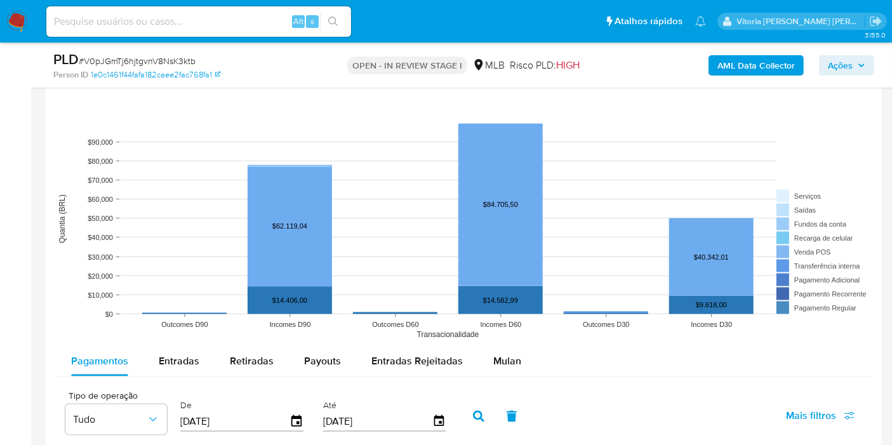
scroll to position [1833, 0]
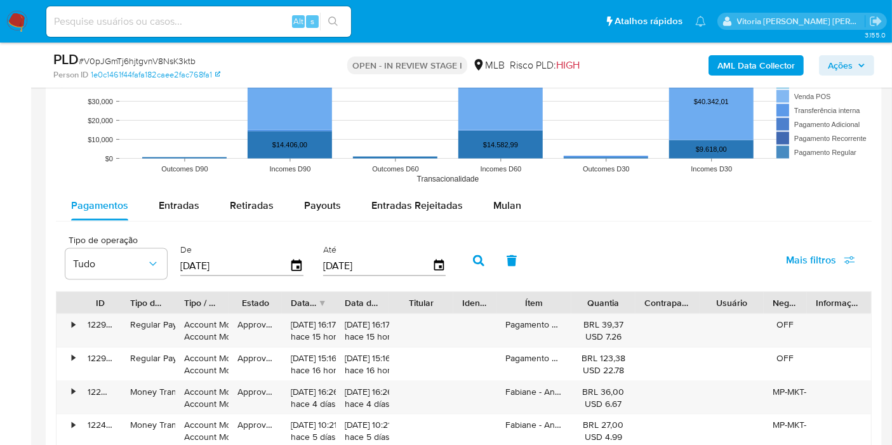
click at [493, 204] on span "Mulan" at bounding box center [507, 205] width 28 height 15
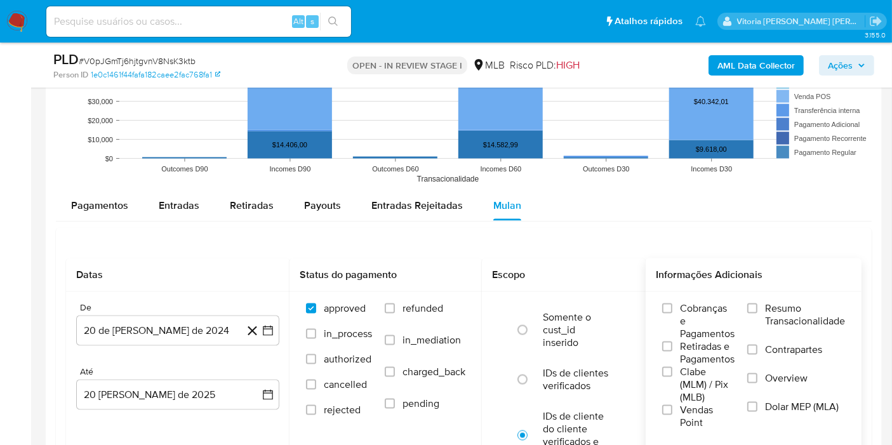
click at [788, 303] on span "Resumo Transacionalidade" at bounding box center [805, 314] width 80 height 25
click at [757, 303] on input "Resumo Transacionalidade" at bounding box center [752, 308] width 10 height 10
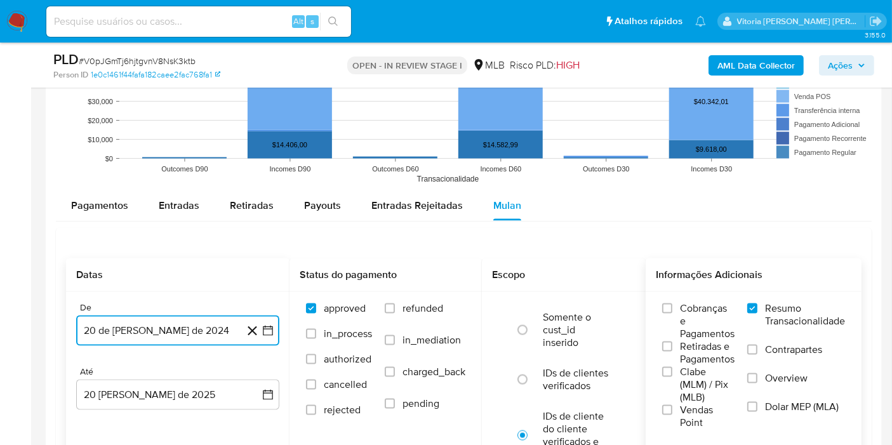
click at [150, 318] on button "20 de julio de 2024" at bounding box center [177, 330] width 203 height 30
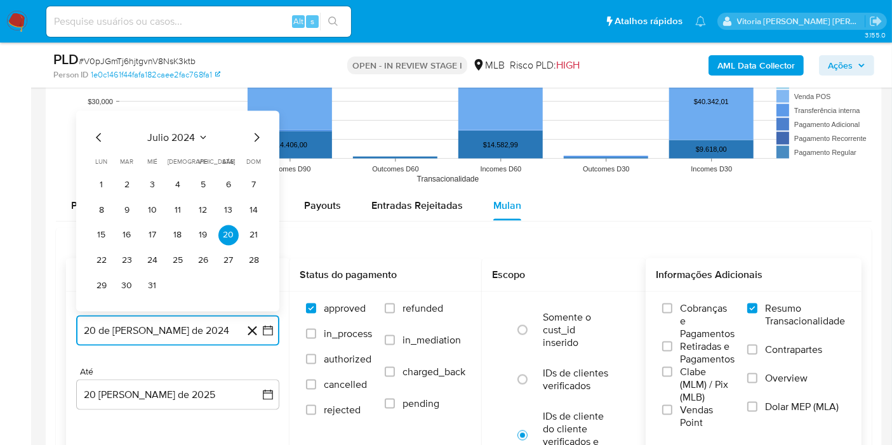
click at [193, 131] on span "julio 2024" at bounding box center [172, 137] width 48 height 13
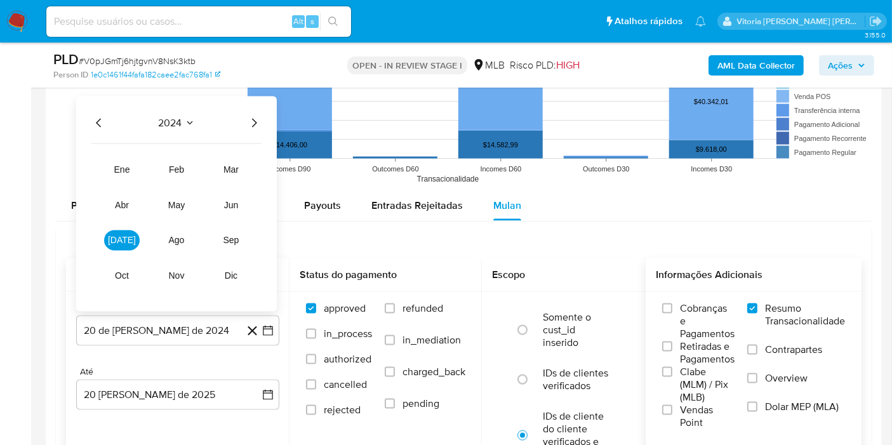
click at [250, 121] on icon "Año siguiente" at bounding box center [253, 123] width 15 height 15
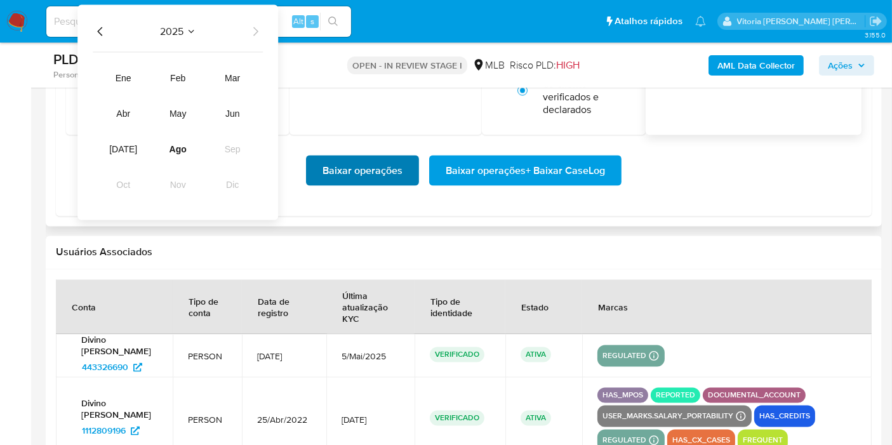
scroll to position [2045, 0]
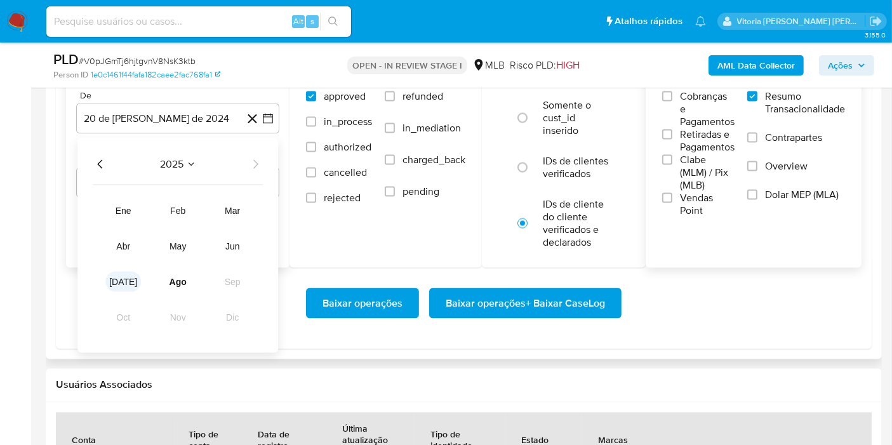
click at [127, 277] on span "jul" at bounding box center [123, 282] width 28 height 10
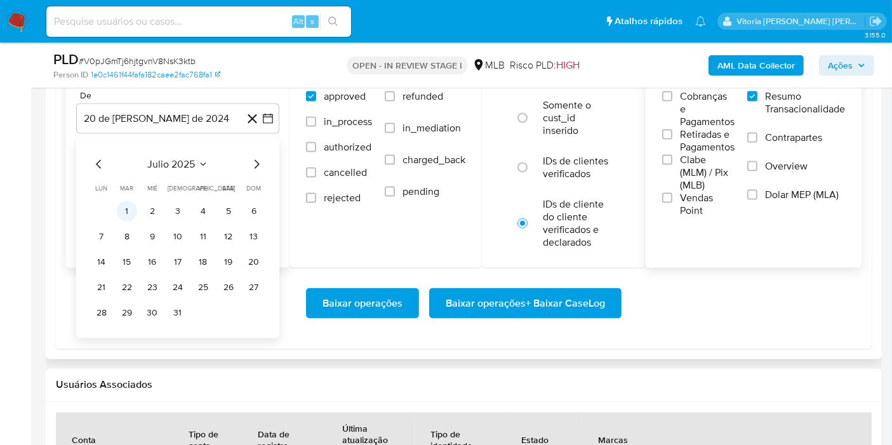
click at [117, 206] on button "1" at bounding box center [127, 211] width 20 height 20
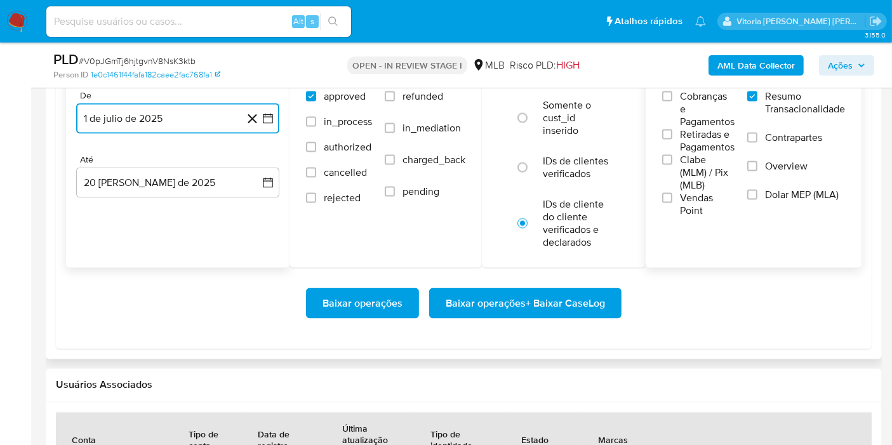
click at [138, 117] on button "1 de julio de 2025" at bounding box center [177, 118] width 203 height 30
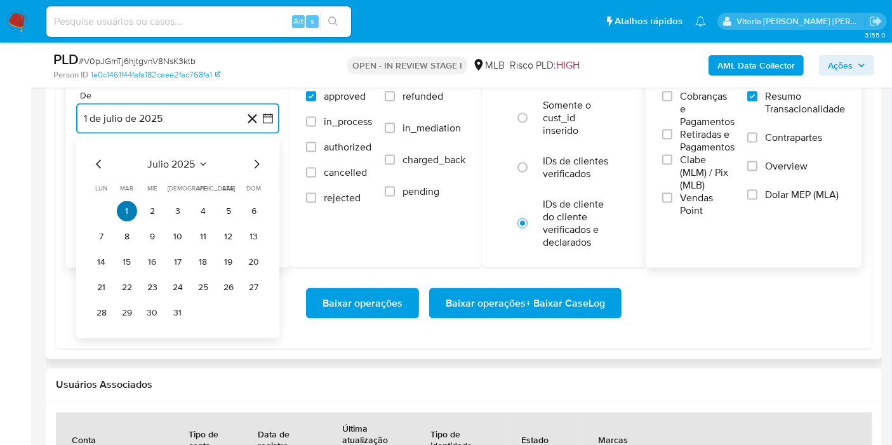
click at [128, 206] on button "1" at bounding box center [127, 211] width 20 height 20
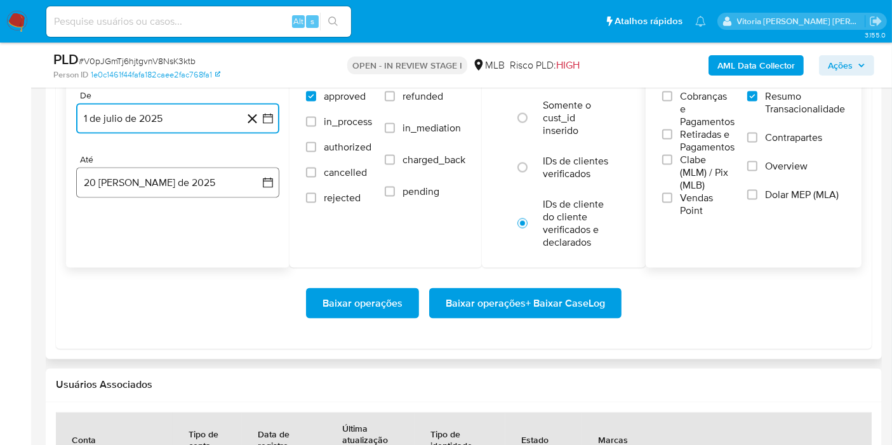
click at [126, 178] on button "20 de agosto de 2025" at bounding box center [177, 183] width 203 height 30
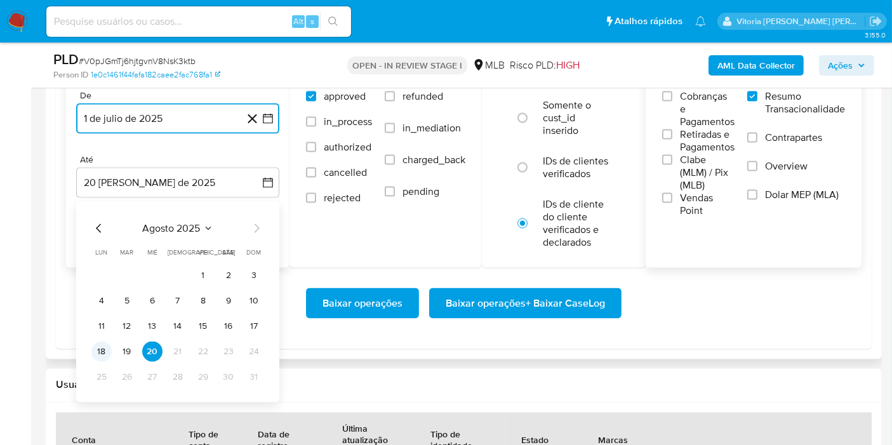
click at [103, 354] on button "18" at bounding box center [101, 351] width 20 height 20
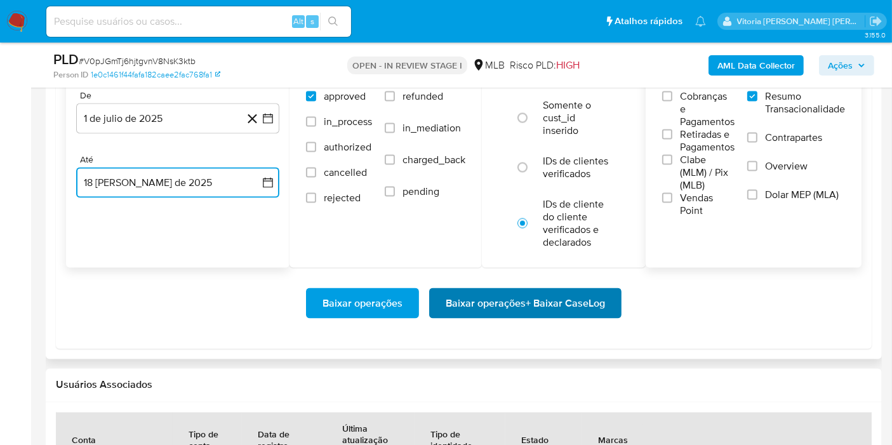
click at [493, 305] on span "Baixar operações + Baixar CaseLog" at bounding box center [525, 303] width 159 height 28
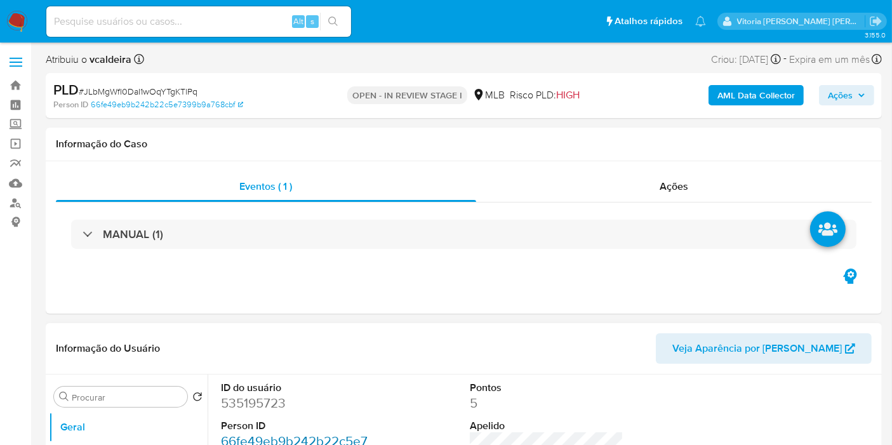
scroll to position [70, 0]
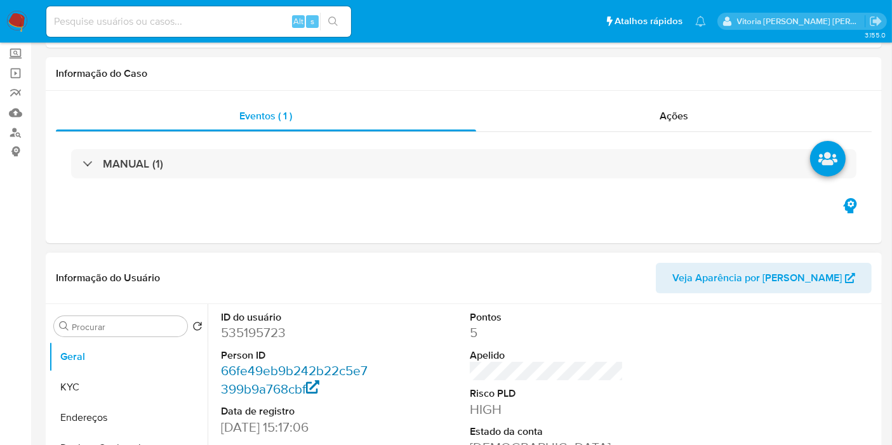
select select "10"
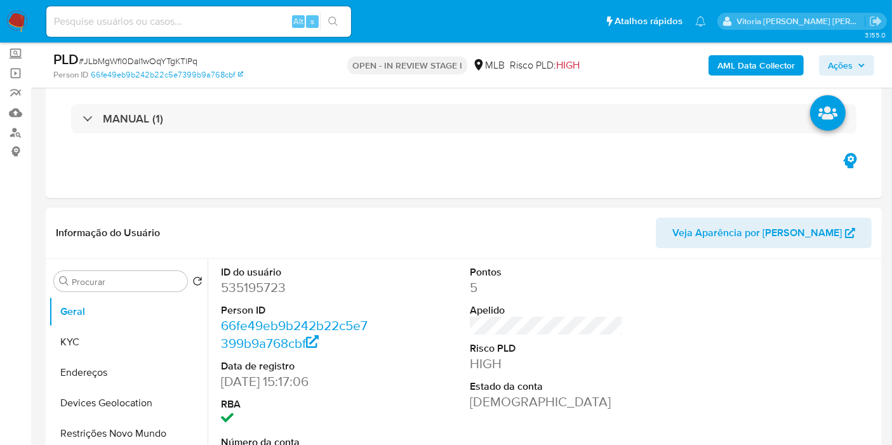
click at [248, 290] on dd "535195723" at bounding box center [298, 288] width 154 height 18
copy dd "535195723"
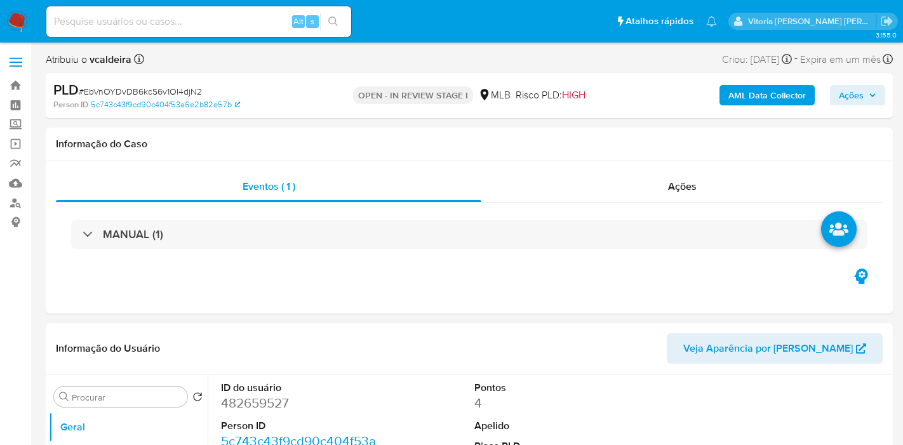
select select "10"
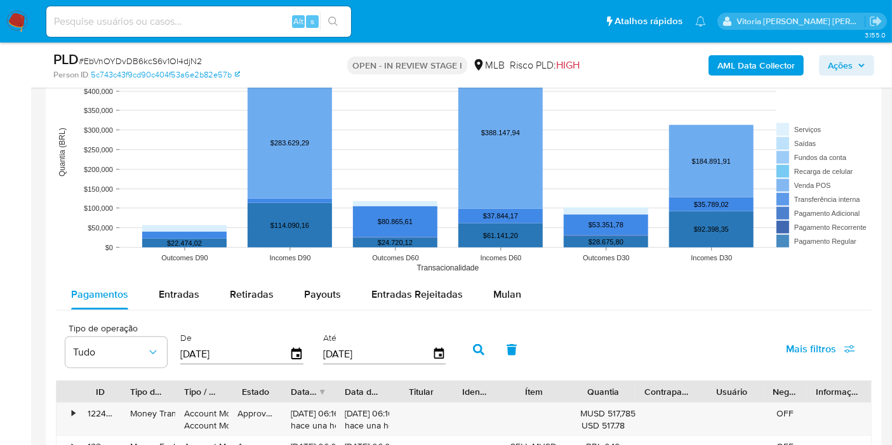
scroll to position [1340, 0]
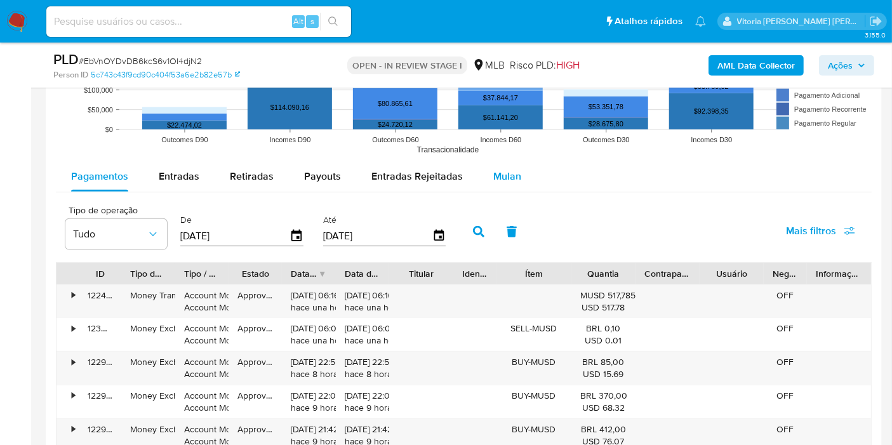
click at [502, 170] on span "Mulan" at bounding box center [507, 176] width 28 height 15
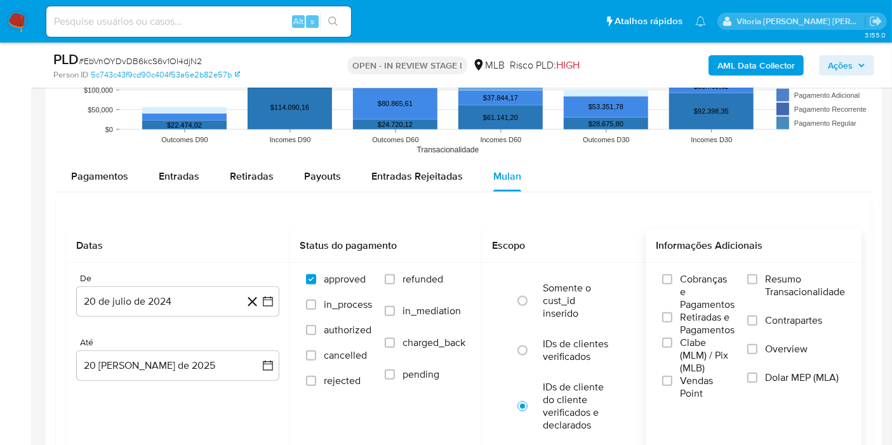
click at [766, 284] on span "Resumo Transacionalidade" at bounding box center [805, 285] width 80 height 25
click at [757, 284] on input "Resumo Transacionalidade" at bounding box center [752, 279] width 10 height 10
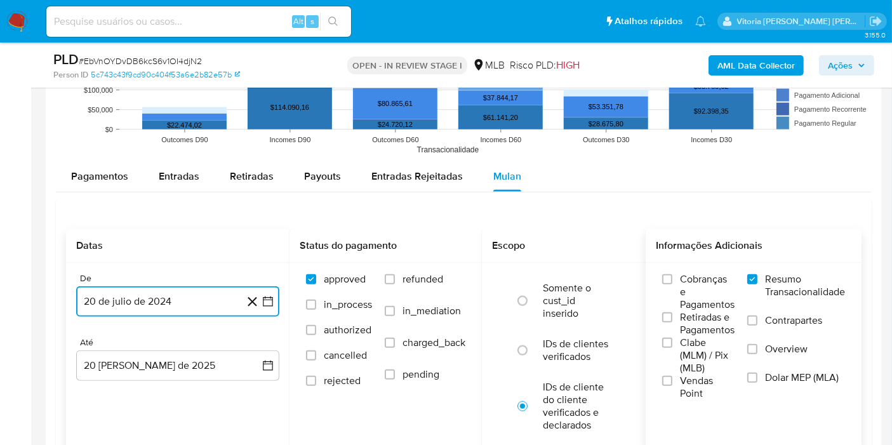
click at [114, 298] on button "20 de julio de 2024" at bounding box center [177, 301] width 203 height 30
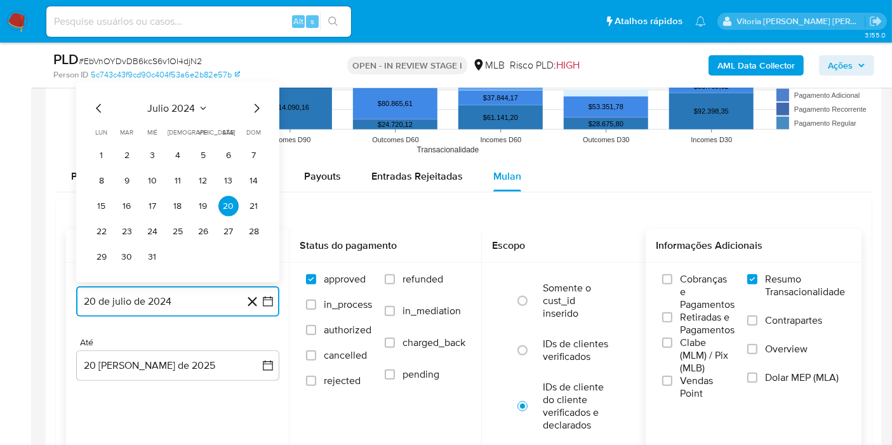
click at [182, 108] on span "julio 2024" at bounding box center [172, 108] width 48 height 13
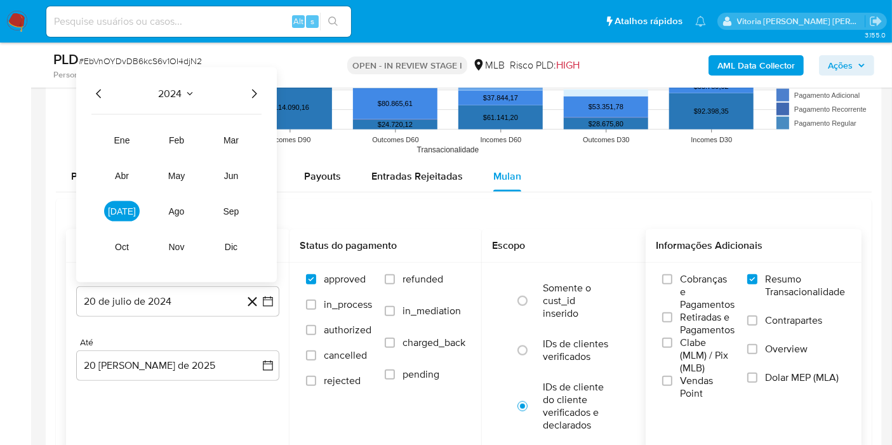
click at [251, 91] on icon "Año siguiente" at bounding box center [253, 93] width 15 height 15
click at [176, 177] on span "may" at bounding box center [176, 176] width 17 height 10
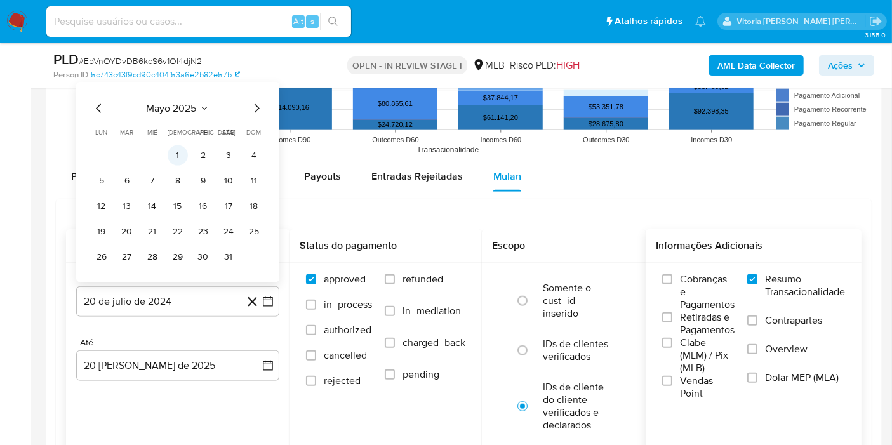
click at [175, 152] on button "1" at bounding box center [178, 155] width 20 height 20
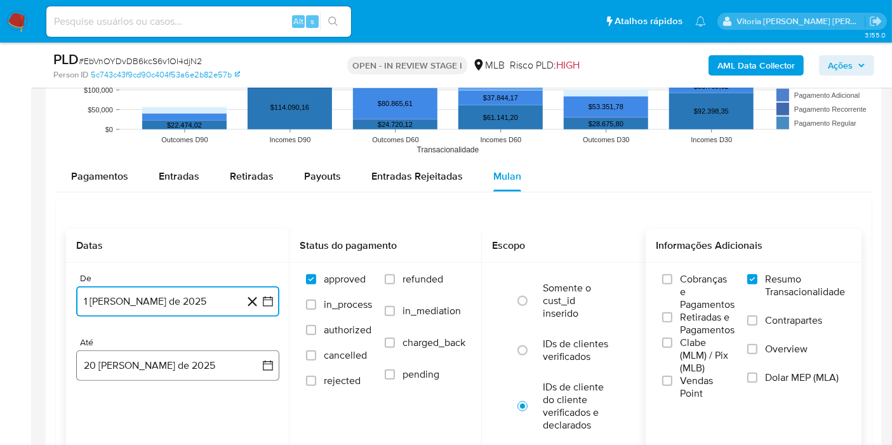
click at [150, 367] on button "20 [PERSON_NAME] de 2025" at bounding box center [177, 365] width 203 height 30
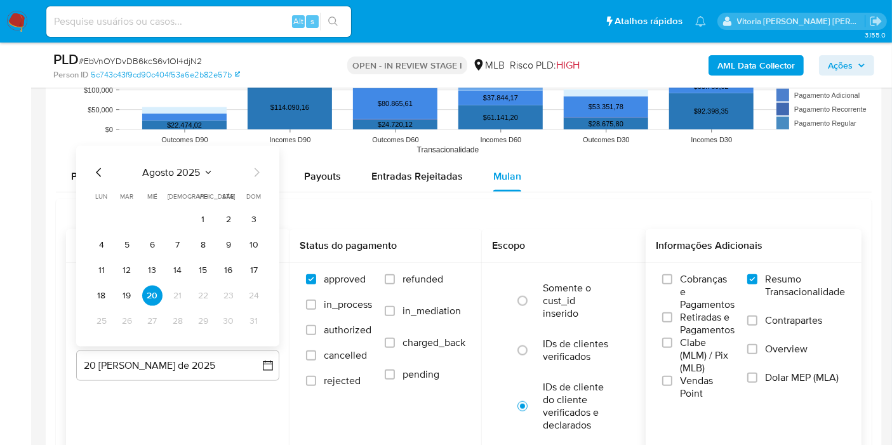
click at [88, 293] on div "agosto 2025 agosto 2025 lun lunes mar martes mié miércoles jue jueves vie viern…" at bounding box center [177, 246] width 203 height 201
click at [103, 295] on button "18" at bounding box center [101, 296] width 20 height 20
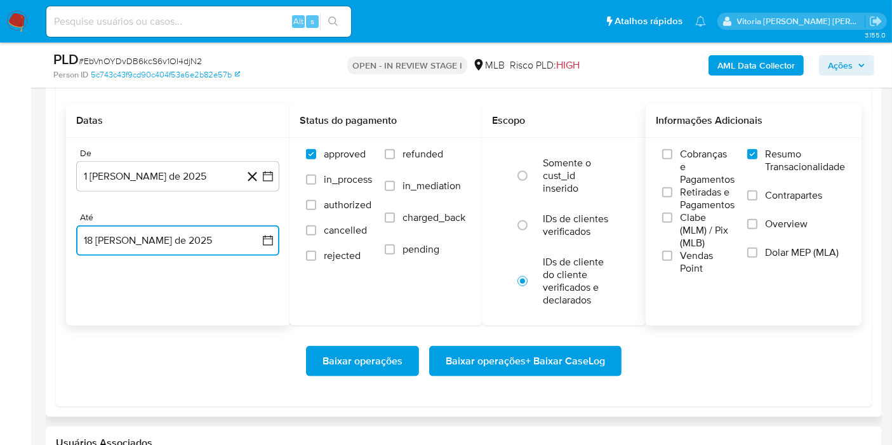
scroll to position [1551, 0]
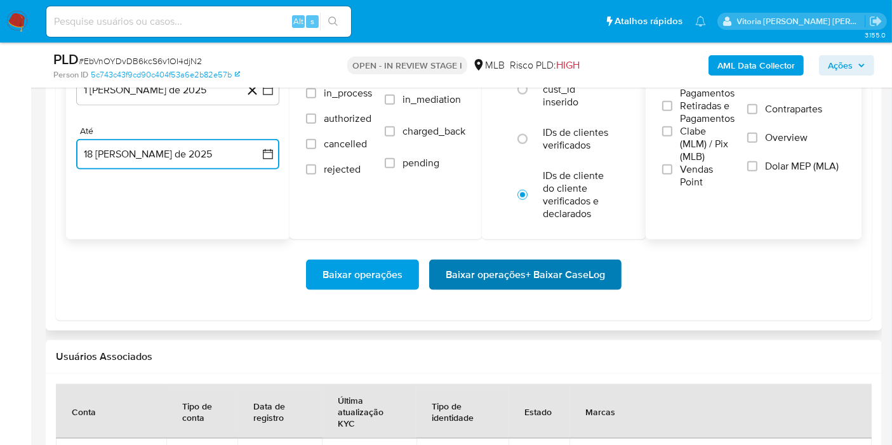
click at [498, 277] on span "Baixar operações + Baixar CaseLog" at bounding box center [525, 275] width 159 height 28
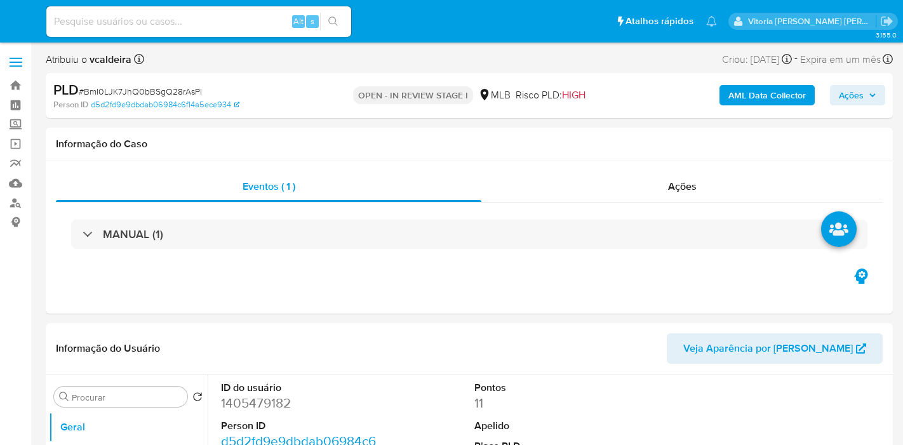
select select "10"
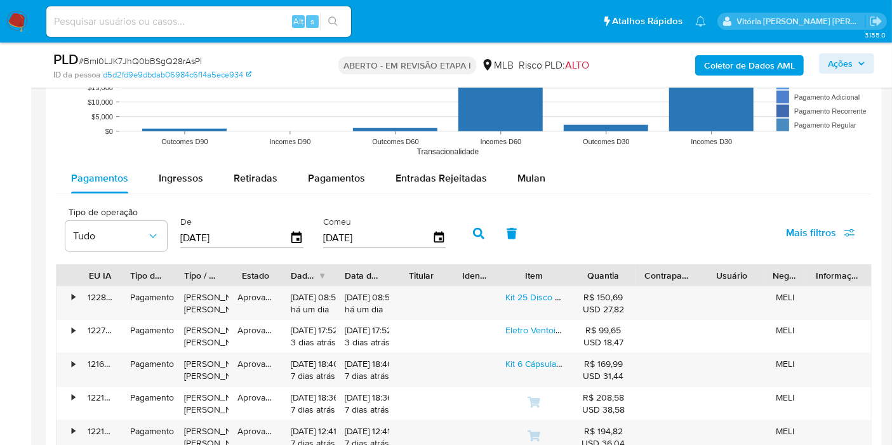
scroll to position [1340, 0]
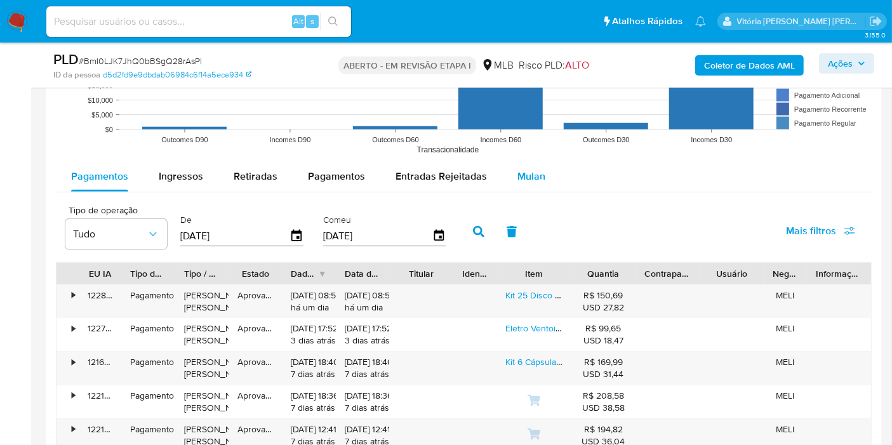
click at [543, 176] on button "Mulan" at bounding box center [531, 176] width 58 height 30
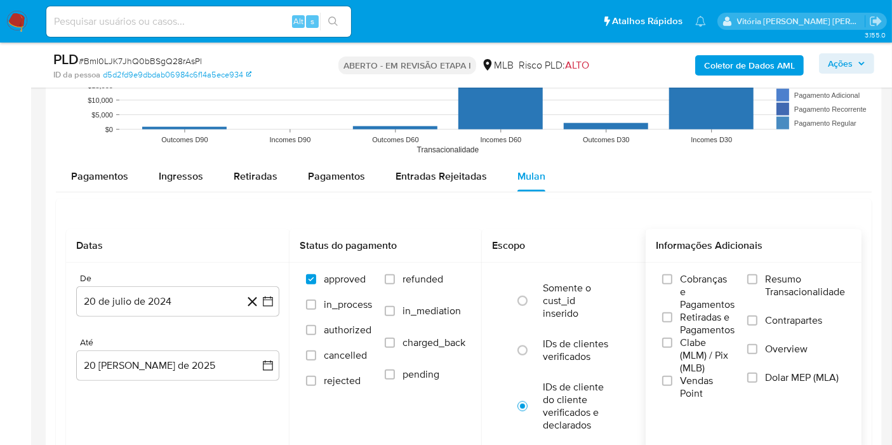
click at [755, 267] on div "Cobranças e Pagamentos Retiradas e Pagamentos Clabe (MLM) / Pix (MLB) Vendas Po…" at bounding box center [754, 336] width 216 height 147
click at [756, 274] on input "Resumo Transacionalidade" at bounding box center [752, 279] width 10 height 10
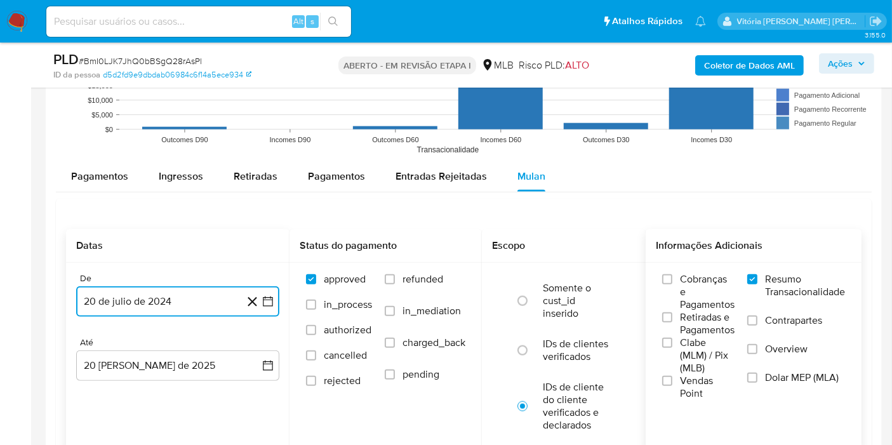
click at [137, 300] on button "20 de julio de 2024" at bounding box center [177, 301] width 203 height 30
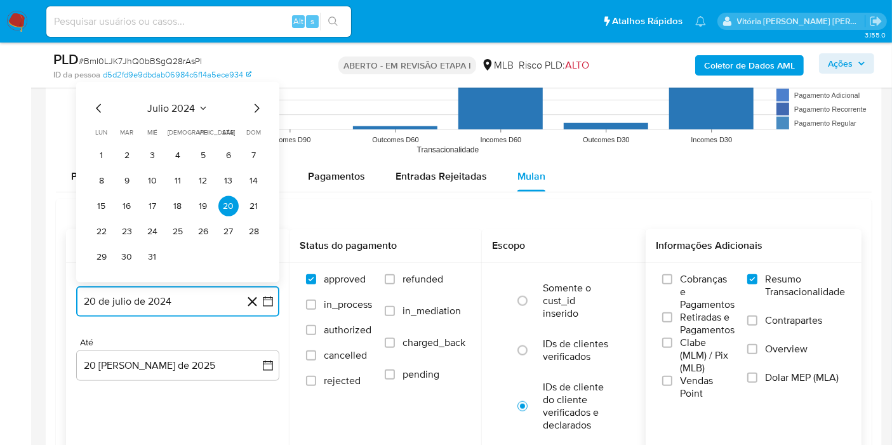
click at [190, 109] on span "julio 2024" at bounding box center [172, 108] width 48 height 13
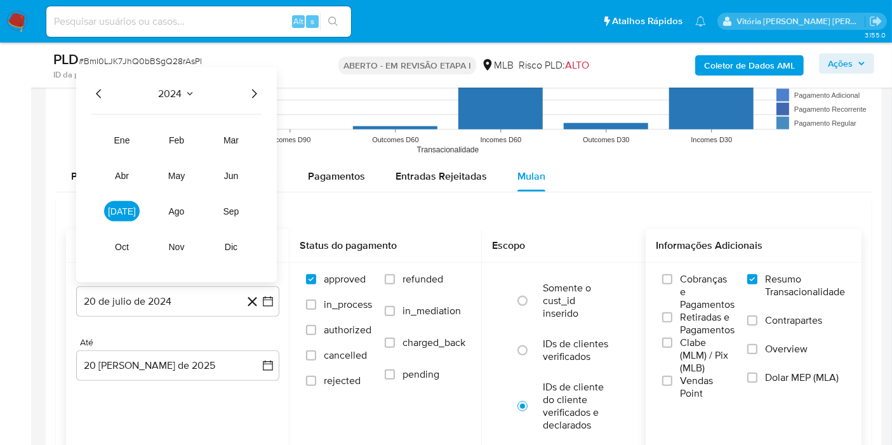
click at [251, 91] on icon "Año siguiente" at bounding box center [253, 93] width 15 height 15
click at [182, 171] on span "may" at bounding box center [176, 176] width 17 height 10
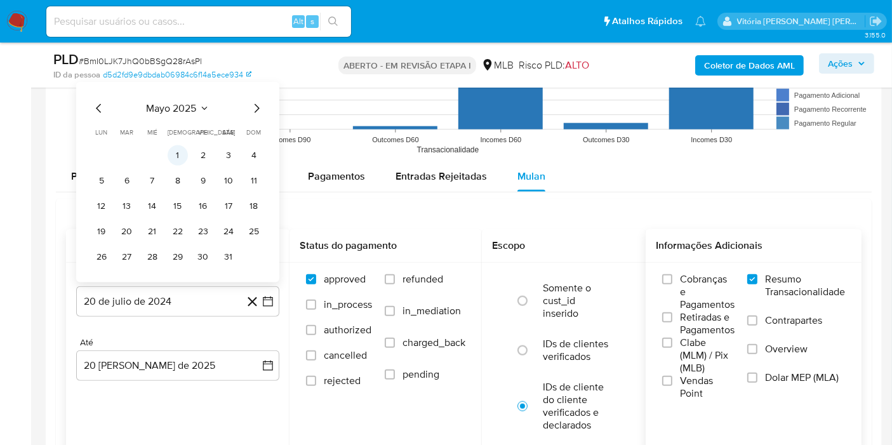
click at [176, 147] on button "1" at bounding box center [178, 155] width 20 height 20
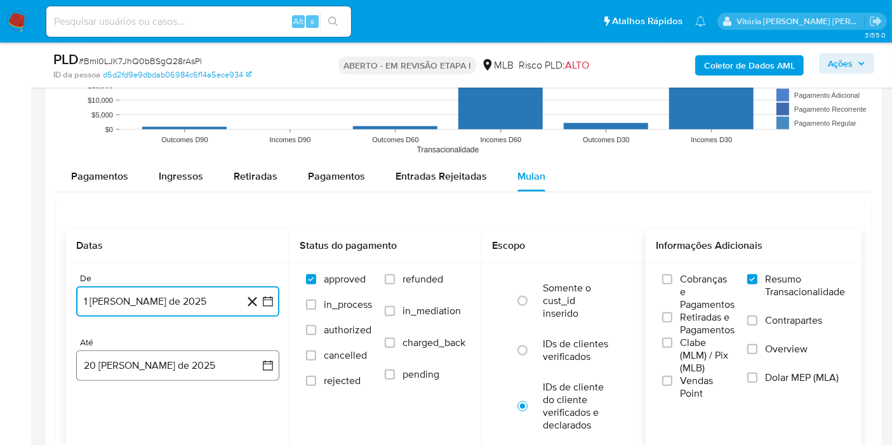
click at [142, 358] on button "20 [PERSON_NAME] de 2025" at bounding box center [177, 365] width 203 height 30
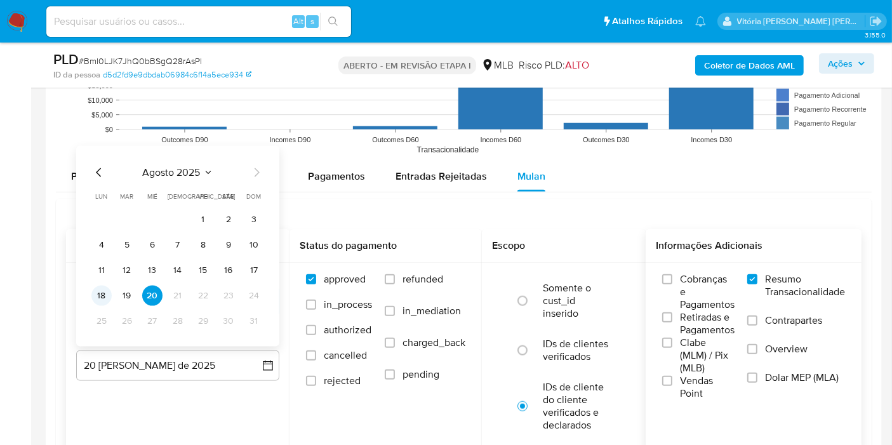
click at [100, 293] on button "18" at bounding box center [101, 296] width 20 height 20
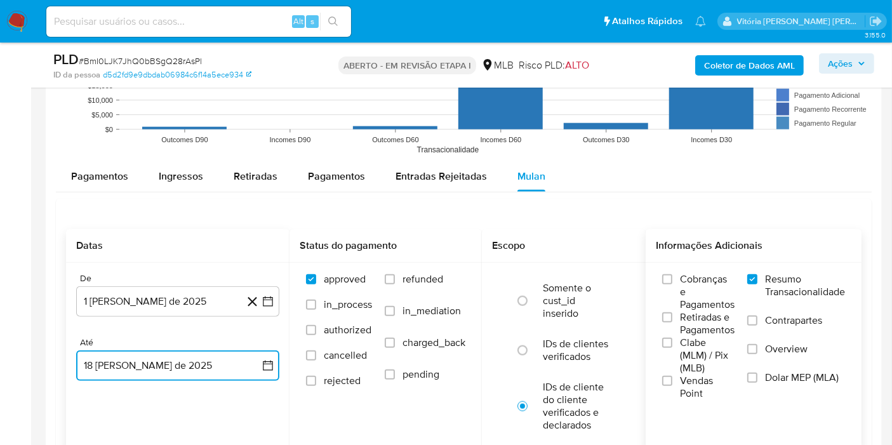
scroll to position [1551, 0]
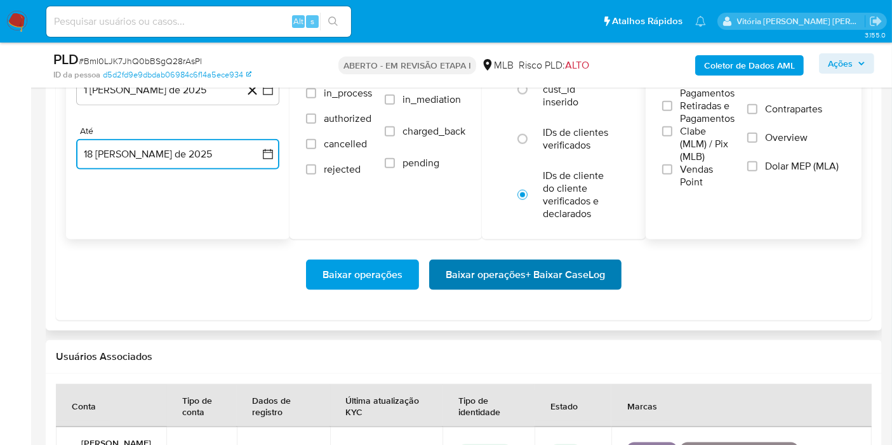
click at [511, 272] on span "Baixar operações + Baixar CaseLog" at bounding box center [525, 275] width 159 height 28
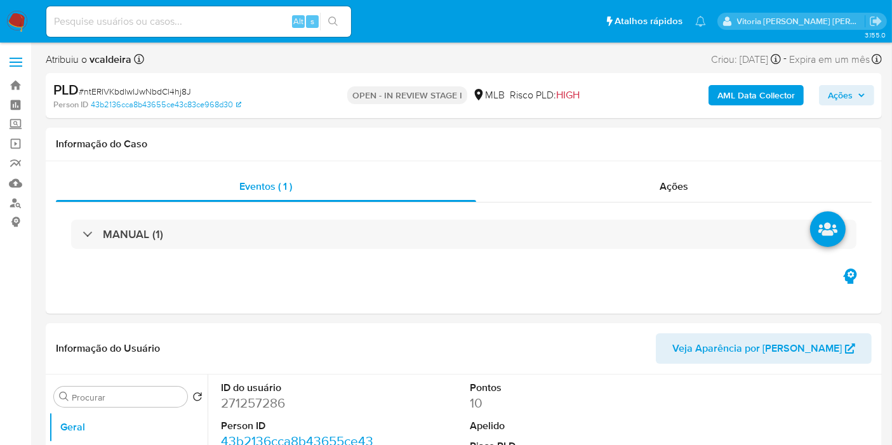
select select "10"
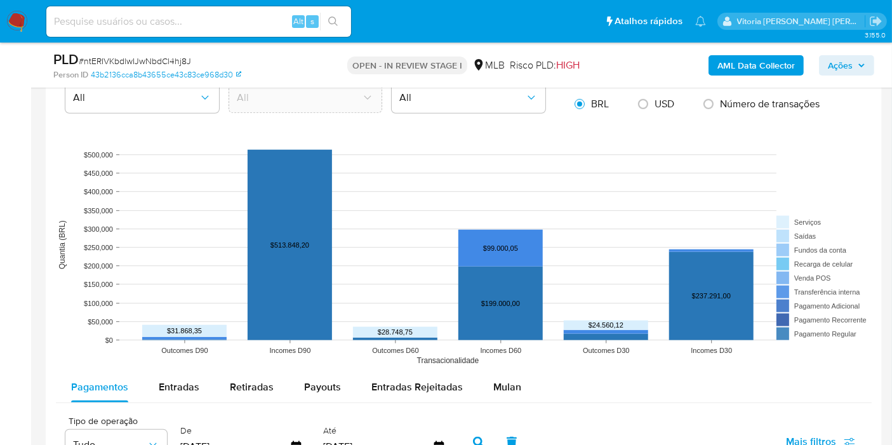
scroll to position [1340, 0]
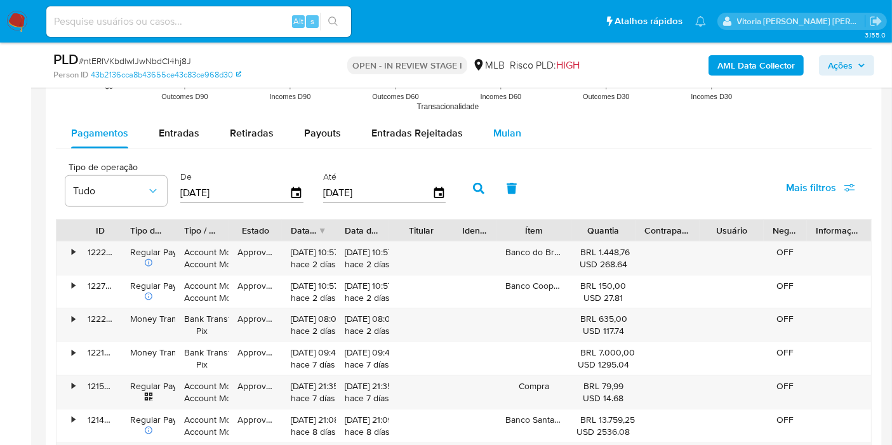
click at [509, 135] on span "Mulan" at bounding box center [507, 133] width 28 height 15
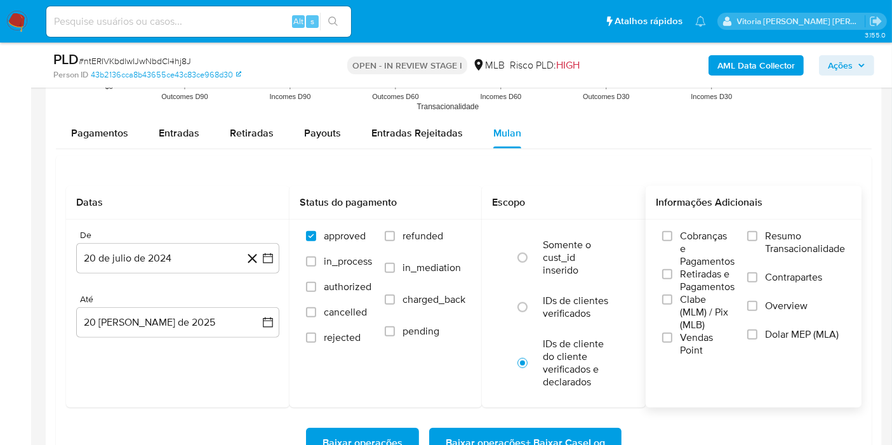
click at [775, 246] on span "Resumo Transacionalidade" at bounding box center [805, 242] width 80 height 25
click at [757, 241] on input "Resumo Transacionalidade" at bounding box center [752, 236] width 10 height 10
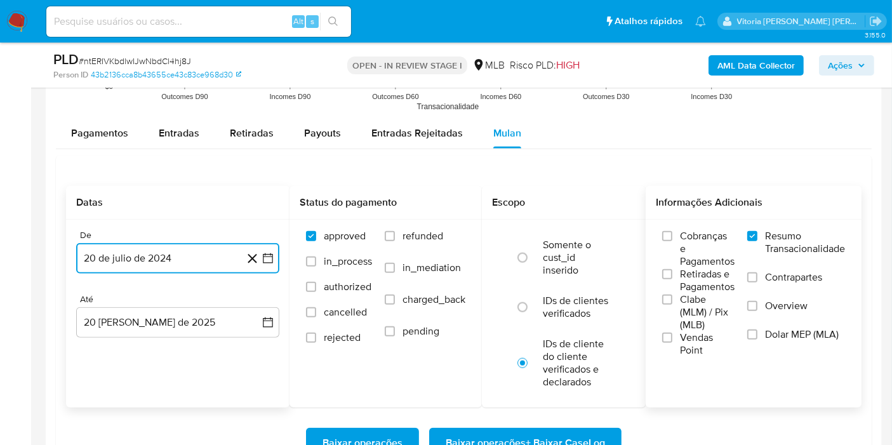
click at [162, 251] on button "20 de julio de 2024" at bounding box center [177, 258] width 203 height 30
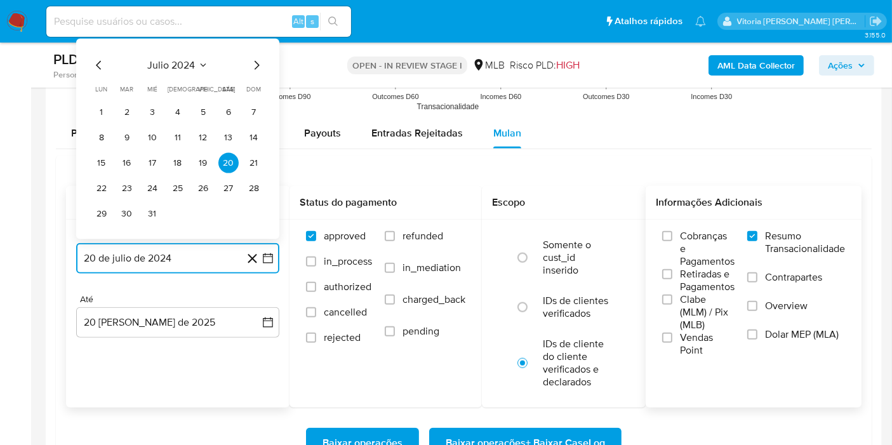
click at [196, 60] on button "julio 2024" at bounding box center [178, 65] width 60 height 13
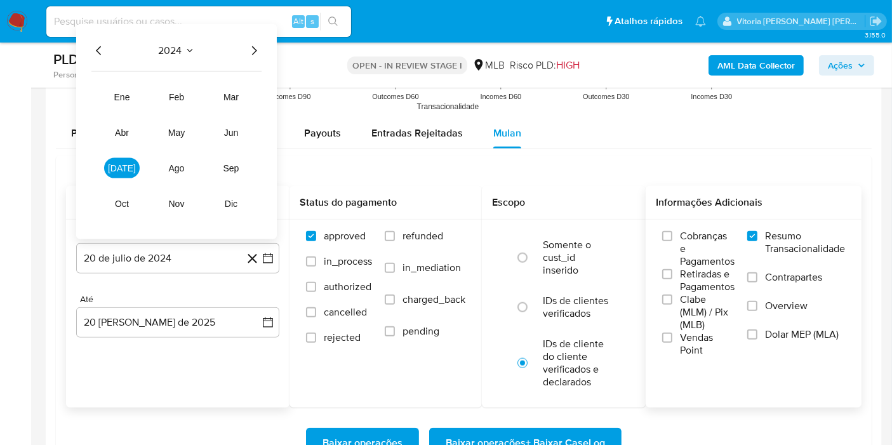
click at [253, 48] on icon "Año siguiente" at bounding box center [253, 50] width 15 height 15
click at [191, 131] on button "may" at bounding box center [177, 133] width 36 height 20
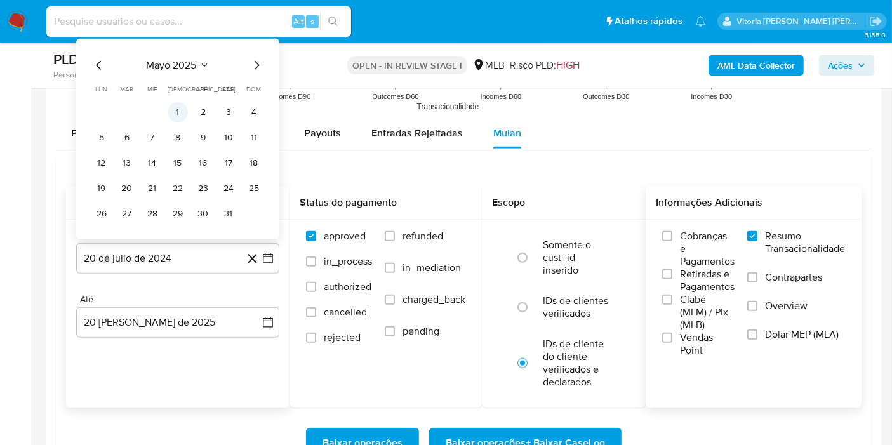
click at [176, 111] on button "1" at bounding box center [178, 112] width 20 height 20
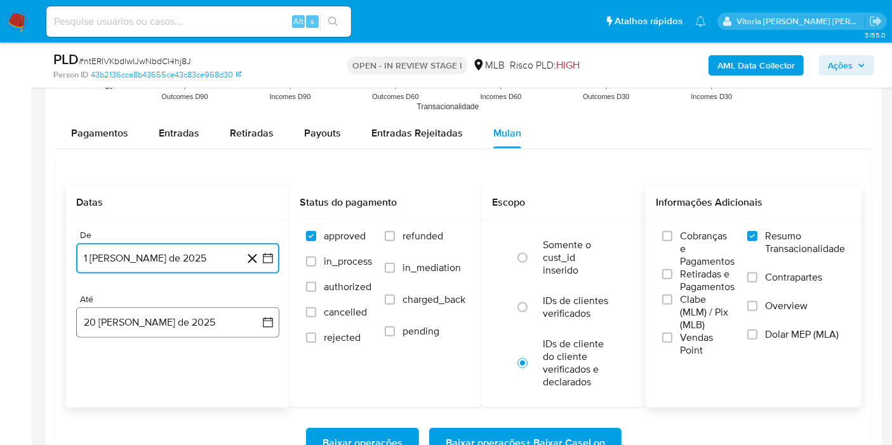
click at [171, 319] on button "20 [PERSON_NAME] de 2025" at bounding box center [177, 322] width 203 height 30
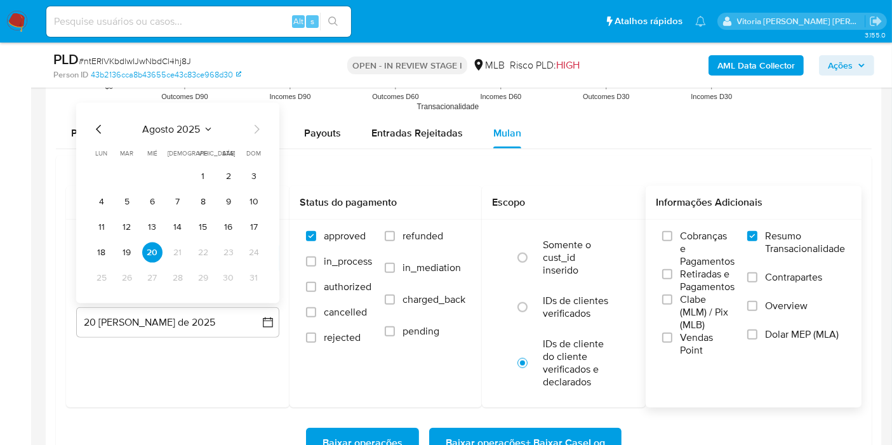
click at [95, 245] on button "18" at bounding box center [101, 252] width 20 height 20
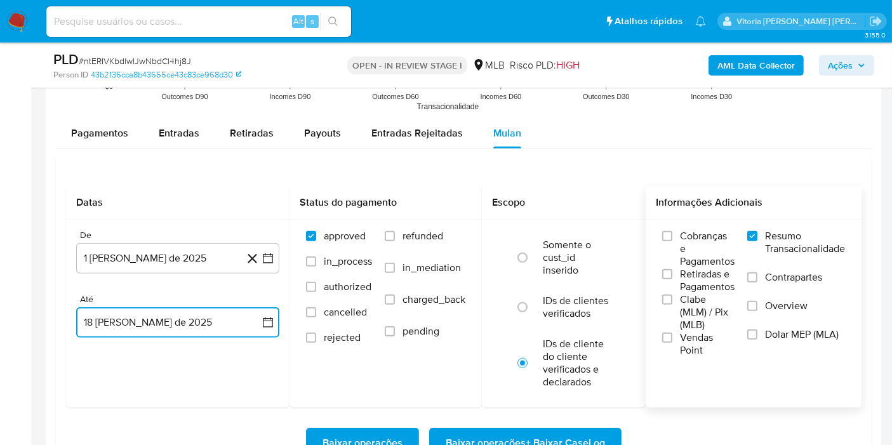
click at [166, 326] on button "18 [PERSON_NAME] de 2025" at bounding box center [177, 322] width 203 height 30
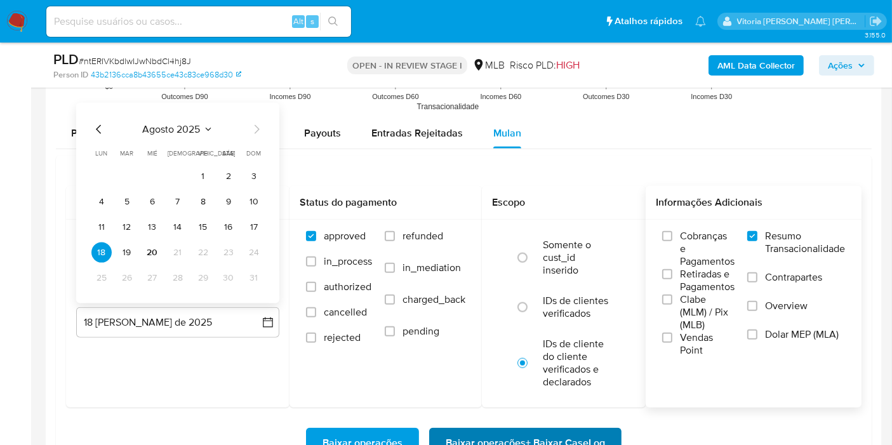
click at [493, 400] on span "Baixar operações + Baixar CaseLog" at bounding box center [525, 443] width 159 height 28
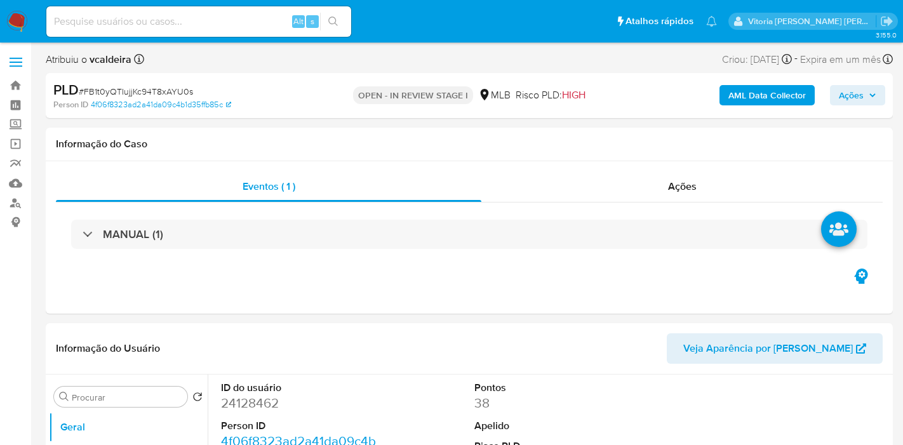
select select "10"
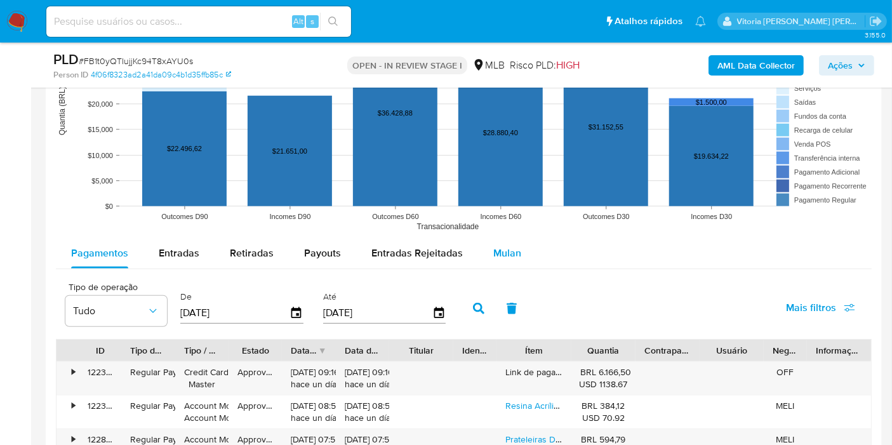
click at [506, 253] on span "Mulan" at bounding box center [507, 253] width 28 height 15
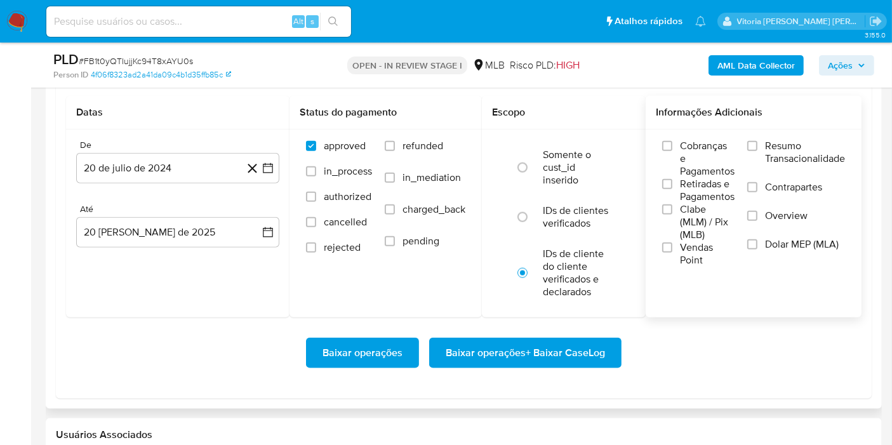
scroll to position [1410, 0]
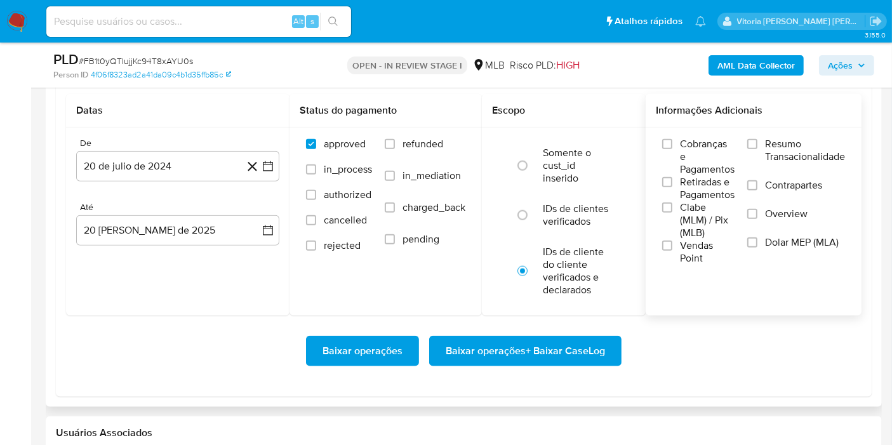
click at [772, 145] on span "Resumo Transacionalidade" at bounding box center [805, 150] width 80 height 25
click at [757, 145] on input "Resumo Transacionalidade" at bounding box center [752, 144] width 10 height 10
click at [139, 161] on button "20 de julio de 2024" at bounding box center [177, 166] width 203 height 30
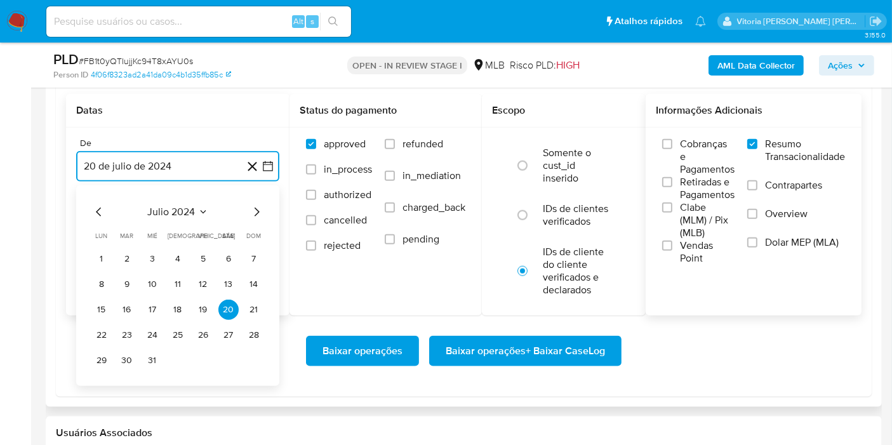
click at [195, 208] on button "julio 2024" at bounding box center [178, 212] width 60 height 13
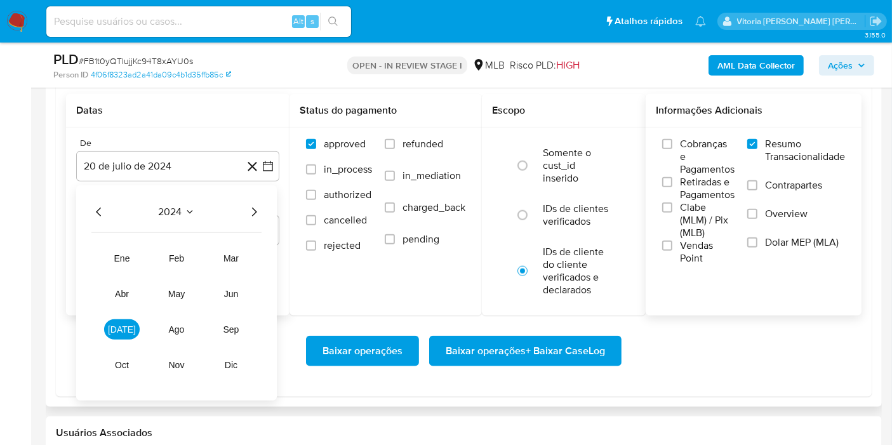
click at [256, 212] on icon "Año siguiente" at bounding box center [253, 211] width 15 height 15
click at [127, 333] on button "[DATE]" at bounding box center [122, 329] width 36 height 20
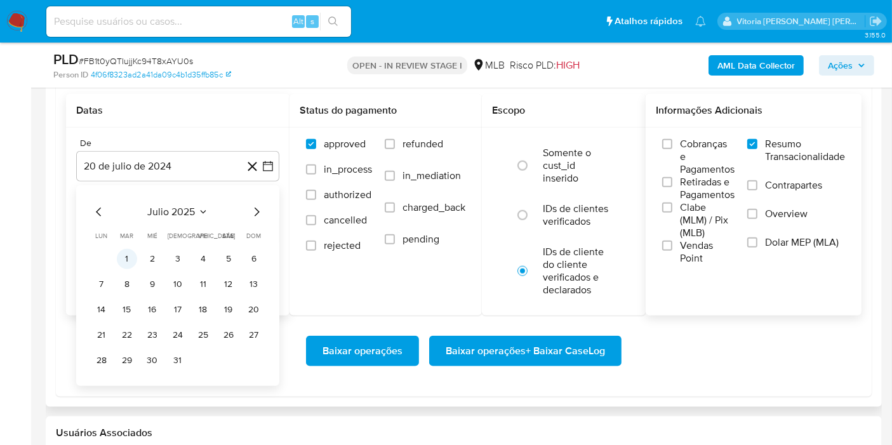
click at [123, 253] on button "1" at bounding box center [127, 259] width 20 height 20
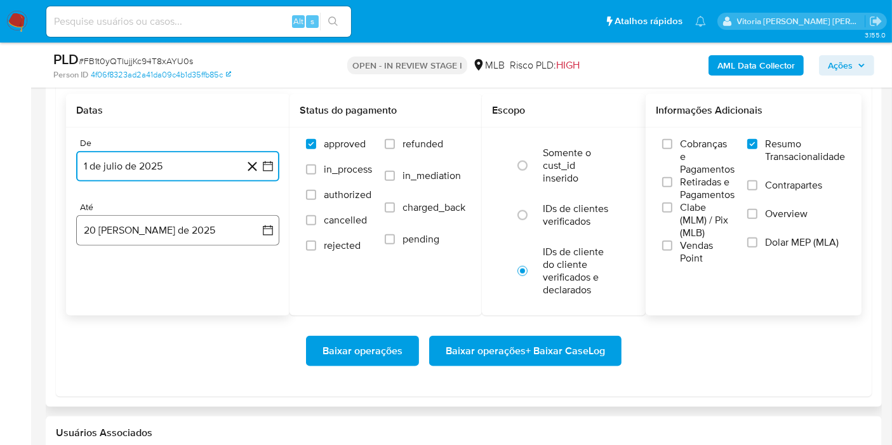
click at [138, 235] on button "20 [PERSON_NAME] de 2025" at bounding box center [177, 230] width 203 height 30
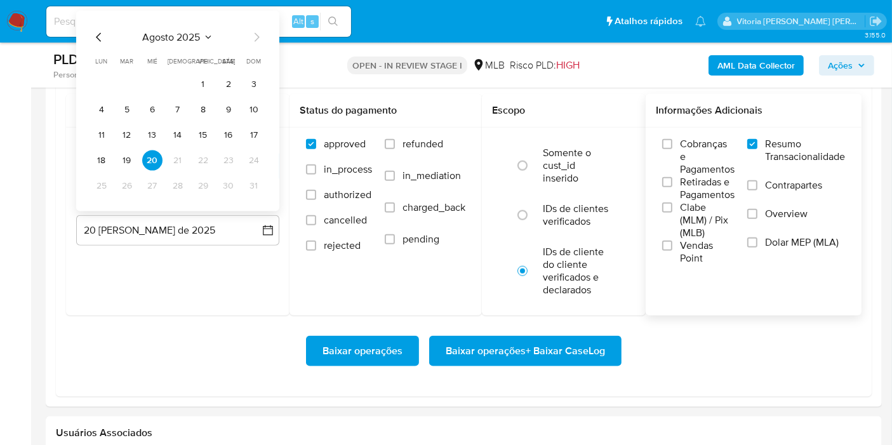
click at [107, 159] on button "18" at bounding box center [101, 160] width 20 height 20
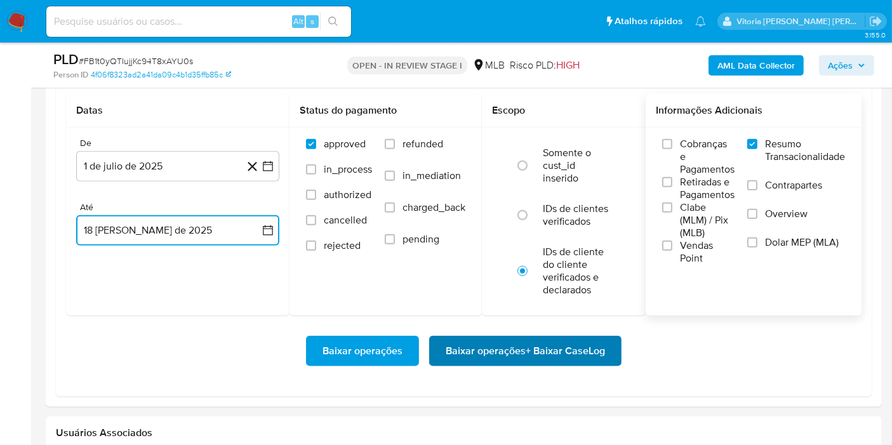
click at [456, 348] on span "Baixar operações + Baixar CaseLog" at bounding box center [525, 351] width 159 height 28
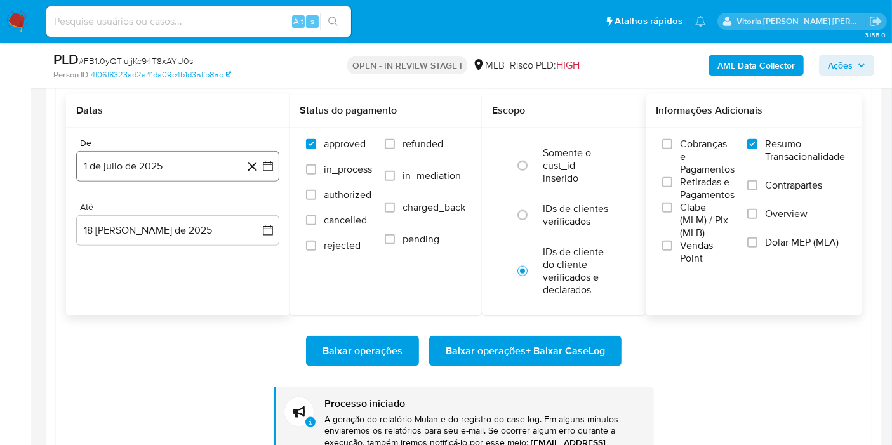
click at [159, 168] on button "1 de julio de 2025" at bounding box center [177, 166] width 203 height 30
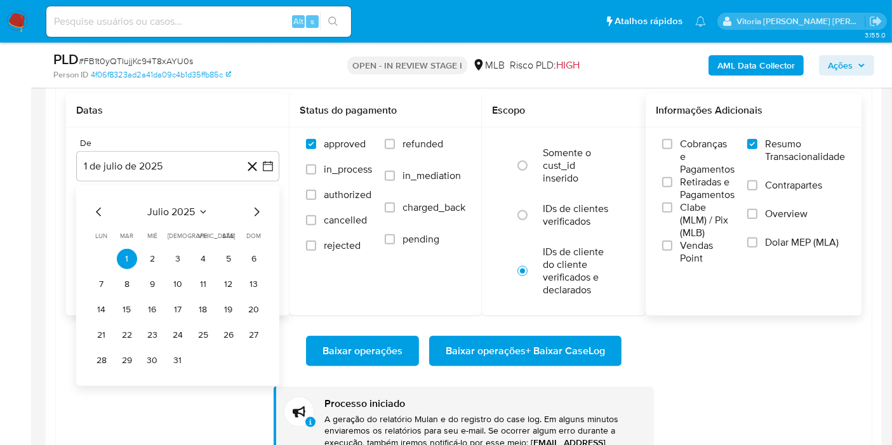
click at [189, 211] on span "julio 2025" at bounding box center [172, 212] width 48 height 13
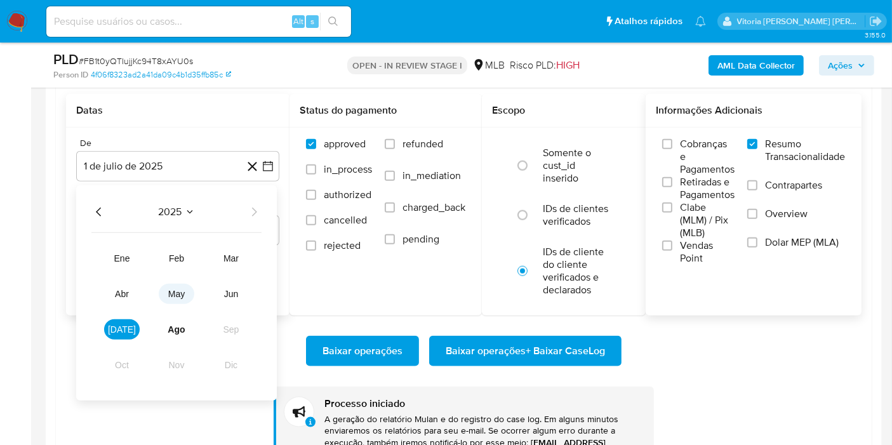
click at [182, 296] on span "may" at bounding box center [176, 294] width 17 height 10
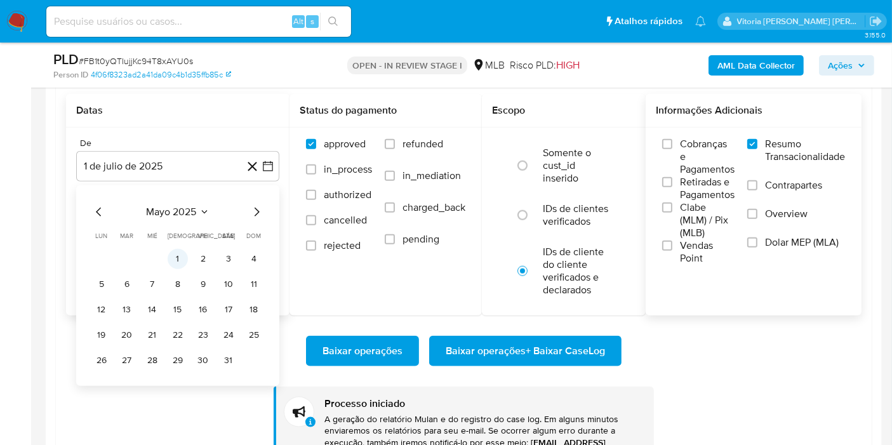
click at [181, 255] on button "1" at bounding box center [178, 259] width 20 height 20
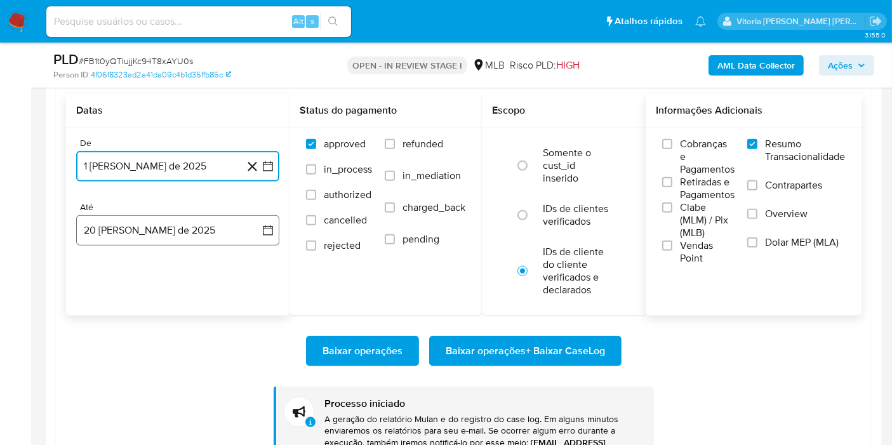
click at [173, 232] on button "20 de agosto de 2025" at bounding box center [177, 230] width 203 height 30
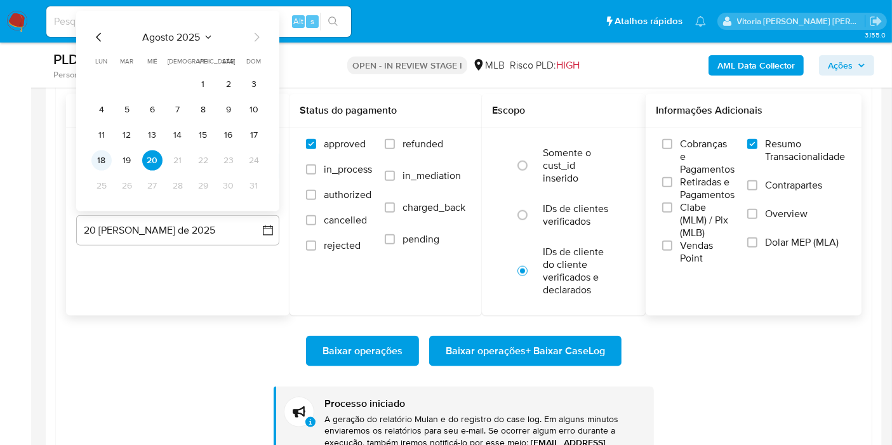
click at [106, 159] on button "18" at bounding box center [101, 160] width 20 height 20
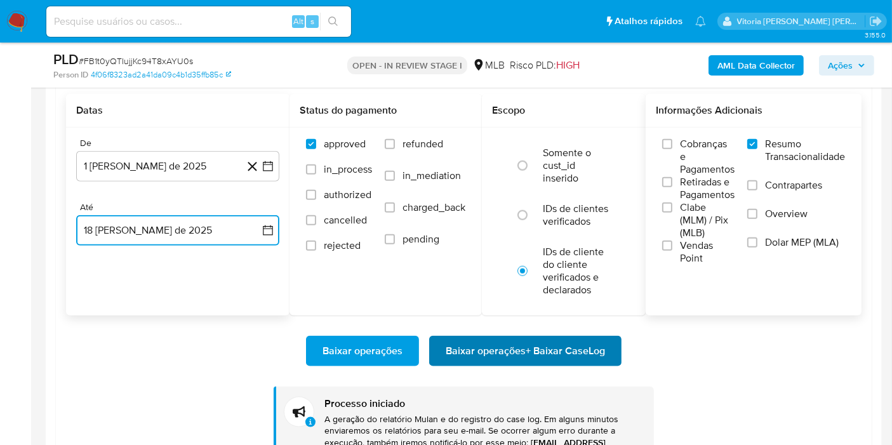
click at [459, 347] on span "Baixar operações + Baixar CaseLog" at bounding box center [525, 351] width 159 height 28
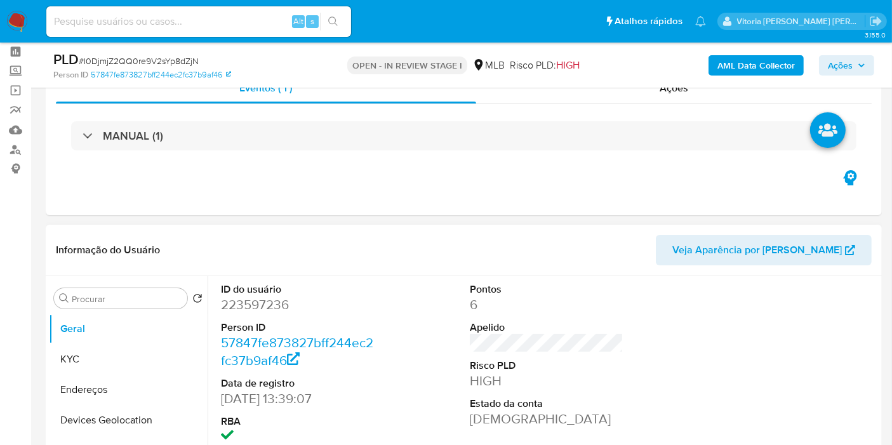
scroll to position [141, 0]
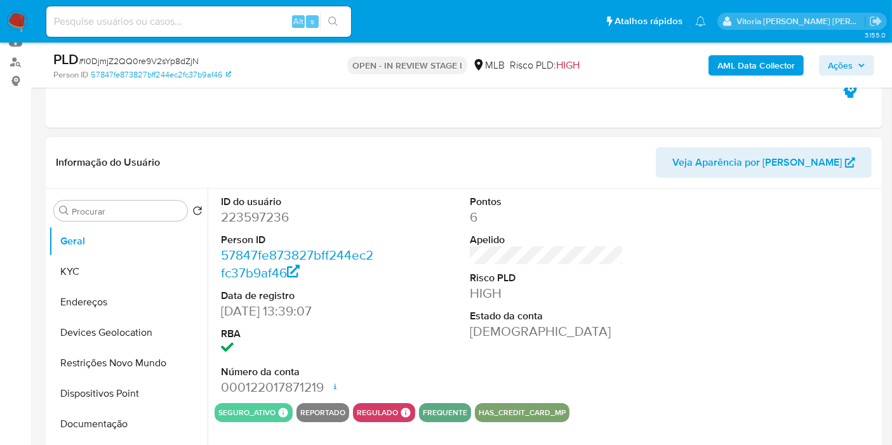
select select "10"
click at [265, 216] on dd "223597236" at bounding box center [298, 217] width 154 height 18
copy dd "223597236"
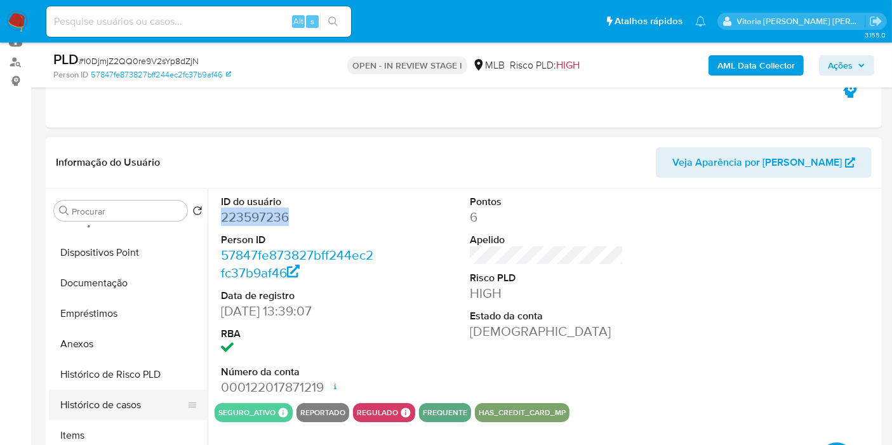
click at [107, 397] on button "Histórico de casos" at bounding box center [123, 405] width 149 height 30
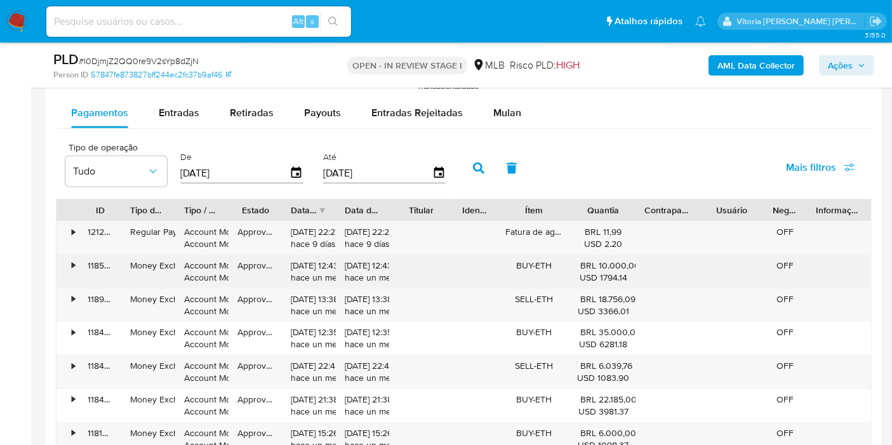
scroll to position [1269, 0]
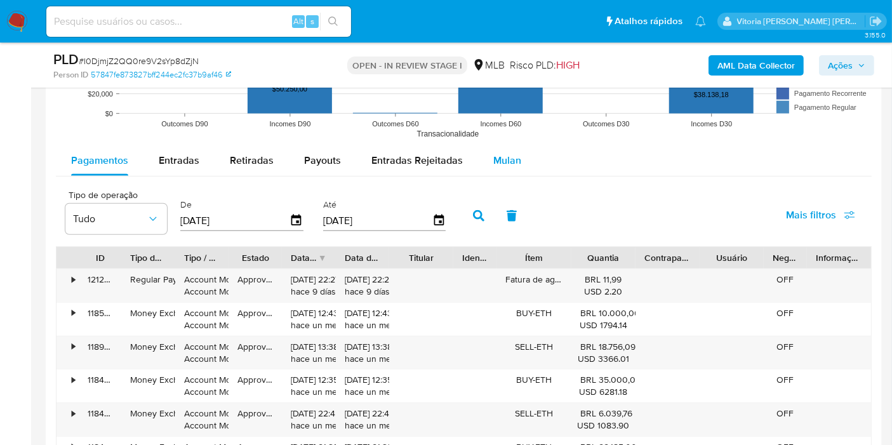
click at [493, 157] on span "Mulan" at bounding box center [507, 160] width 28 height 15
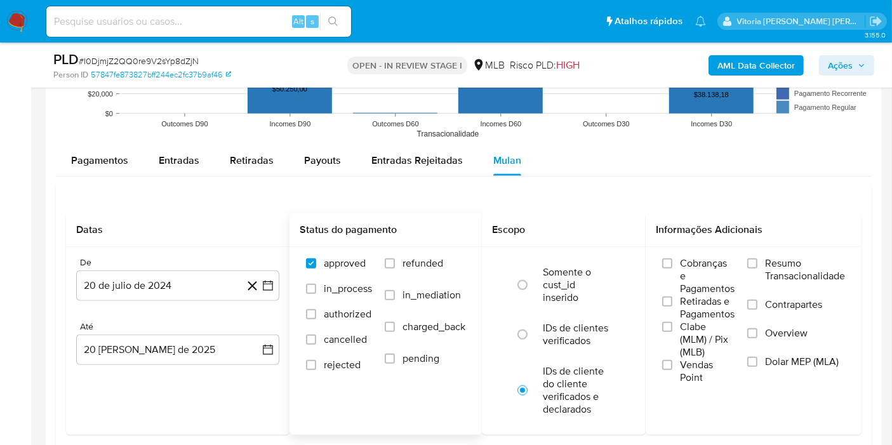
drag, startPoint x: 780, startPoint y: 252, endPoint x: 458, endPoint y: 215, distance: 324.5
click at [791, 262] on span "Resumo Transacionalidade" at bounding box center [805, 269] width 80 height 25
click at [757, 262] on input "Resumo Transacionalidade" at bounding box center [752, 263] width 10 height 10
click at [133, 288] on button "20 de julio de 2024" at bounding box center [177, 285] width 203 height 30
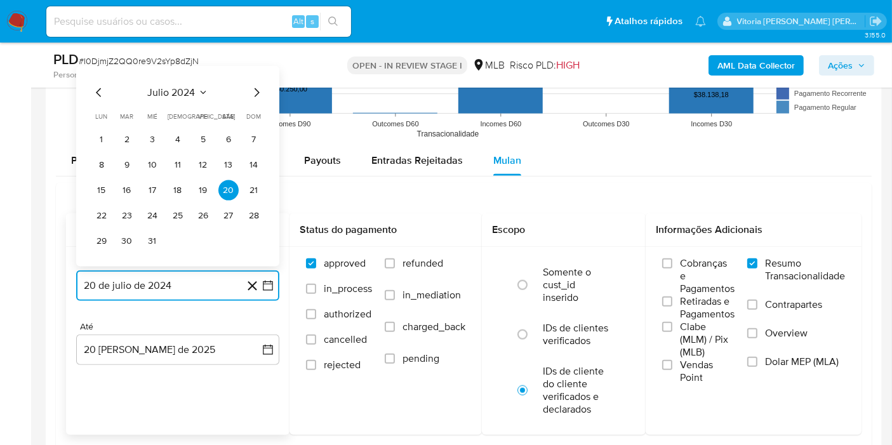
click at [185, 91] on span "julio 2024" at bounding box center [172, 92] width 48 height 13
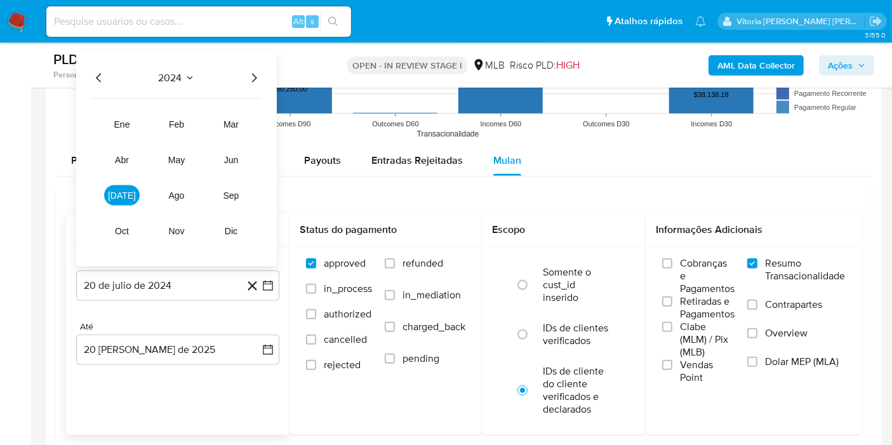
click at [250, 75] on icon "Año siguiente" at bounding box center [253, 77] width 15 height 15
click at [122, 200] on button "[DATE]" at bounding box center [122, 195] width 36 height 20
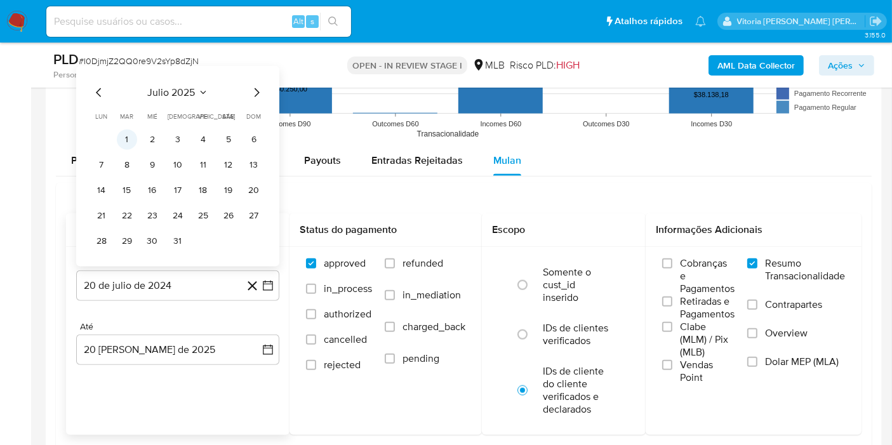
click at [121, 136] on button "1" at bounding box center [127, 139] width 20 height 20
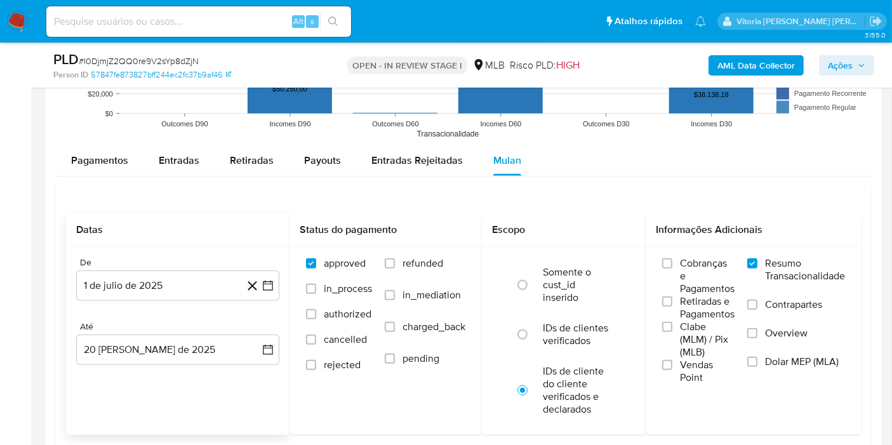
click at [121, 331] on div "Até 20 [PERSON_NAME] de 2025 [DATE]" at bounding box center [177, 343] width 203 height 44
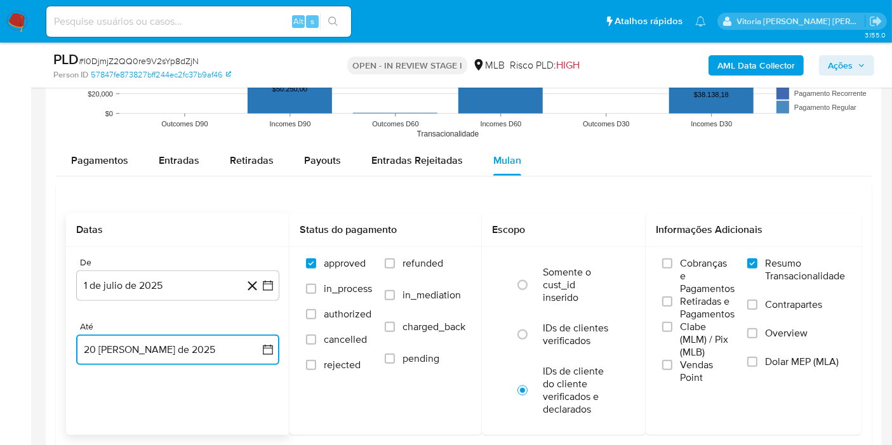
click at [124, 340] on button "20 [PERSON_NAME] de 2025" at bounding box center [177, 349] width 203 height 30
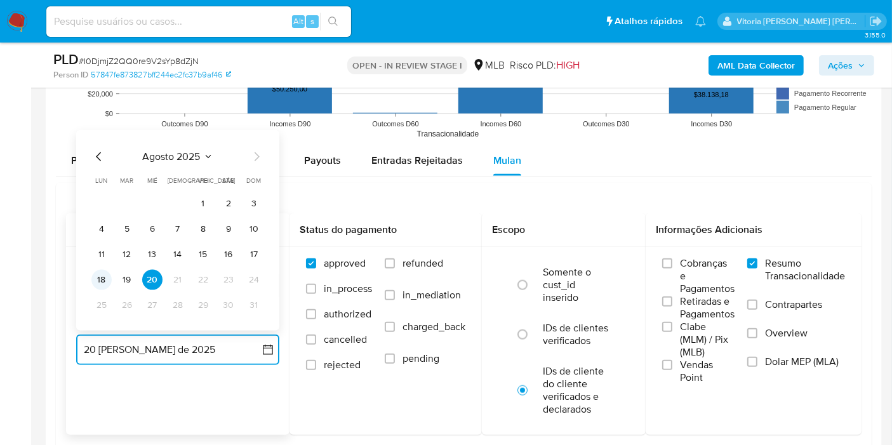
click at [107, 279] on button "18" at bounding box center [101, 280] width 20 height 20
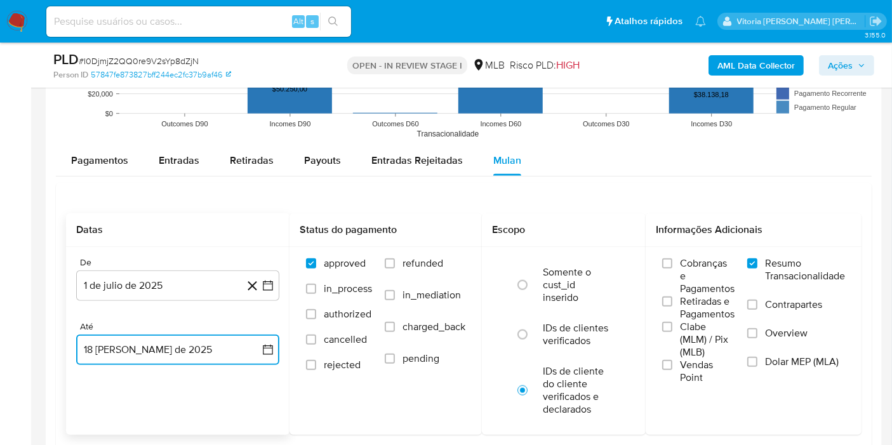
scroll to position [1481, 0]
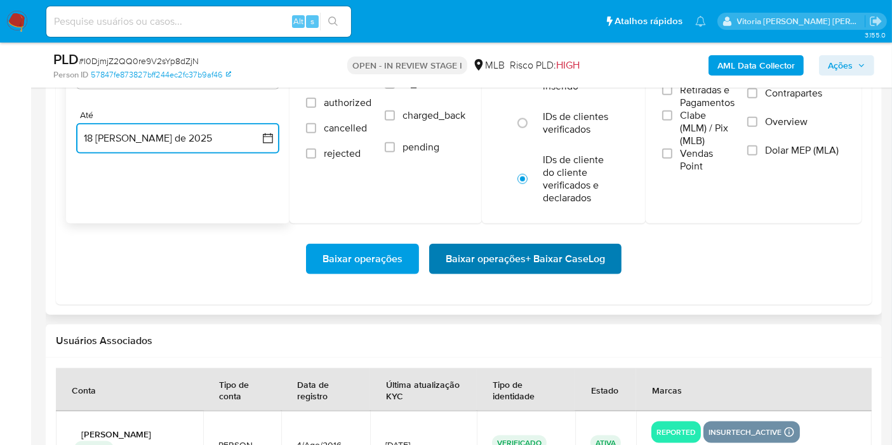
click at [498, 266] on span "Baixar operações + Baixar CaseLog" at bounding box center [525, 259] width 159 height 28
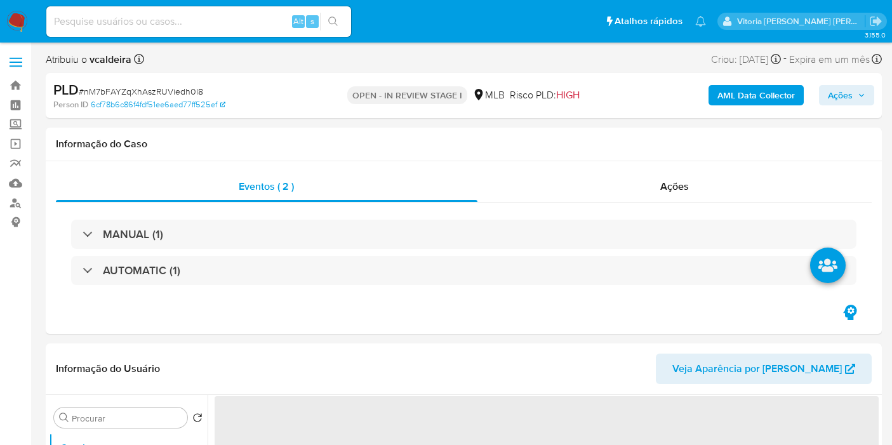
select select "10"
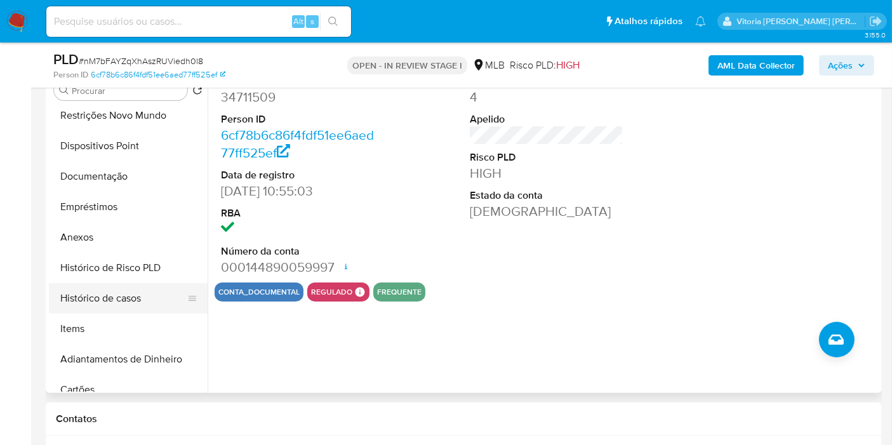
scroll to position [141, 0]
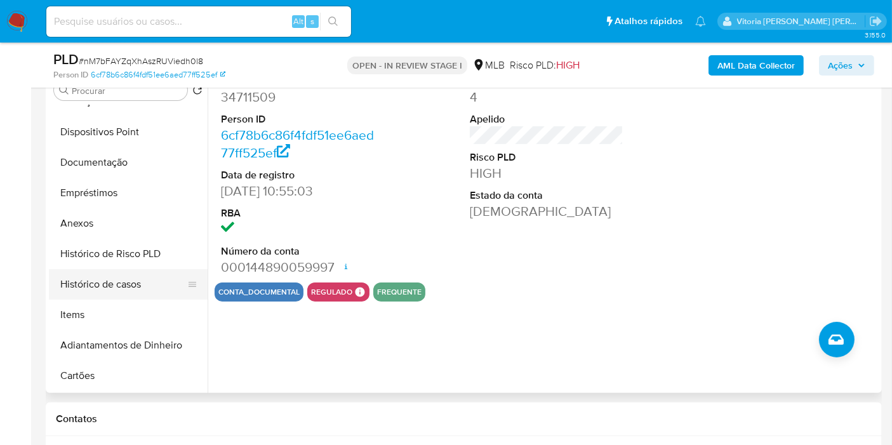
click at [116, 289] on button "Histórico de casos" at bounding box center [123, 284] width 149 height 30
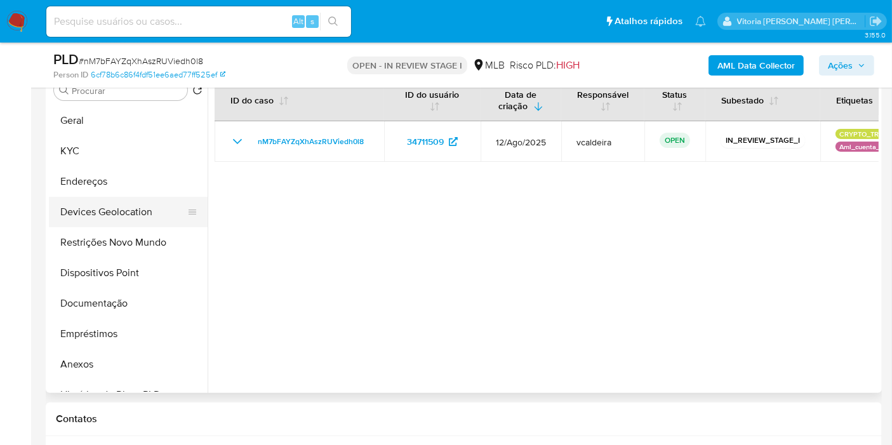
scroll to position [0, 0]
drag, startPoint x: 74, startPoint y: 155, endPoint x: 89, endPoint y: 145, distance: 17.4
click at [74, 155] on button "KYC" at bounding box center [123, 151] width 149 height 30
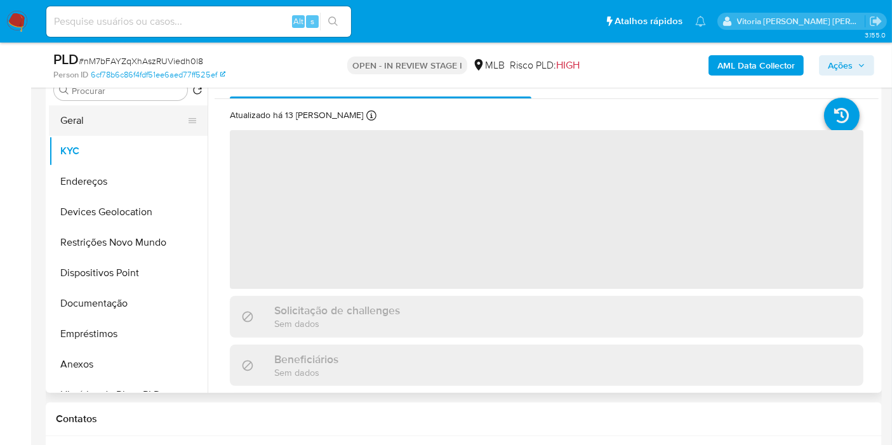
click at [89, 117] on button "Geral" at bounding box center [123, 120] width 149 height 30
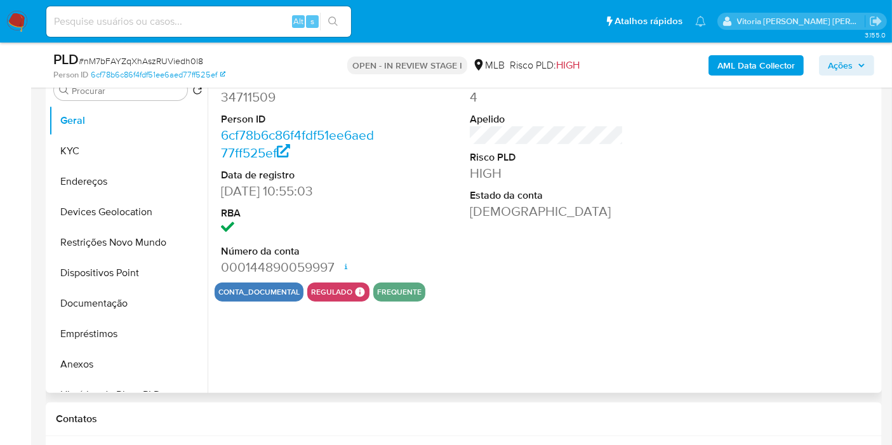
click at [244, 95] on dd "34711509" at bounding box center [298, 97] width 154 height 18
copy dd "34711509"
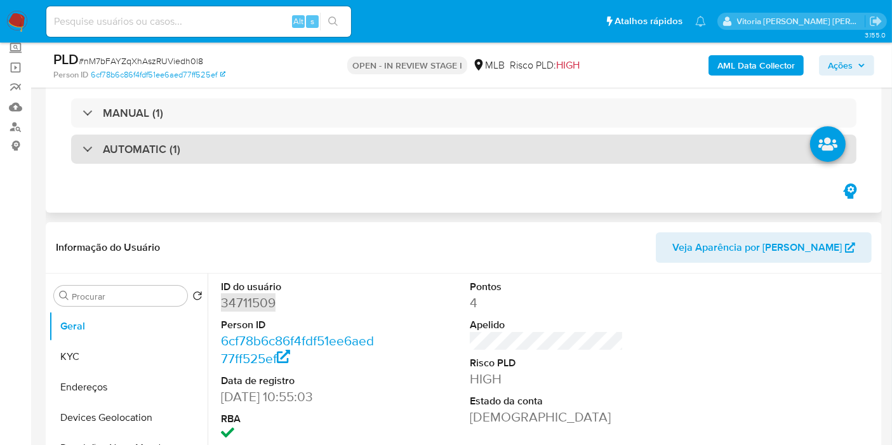
scroll to position [70, 0]
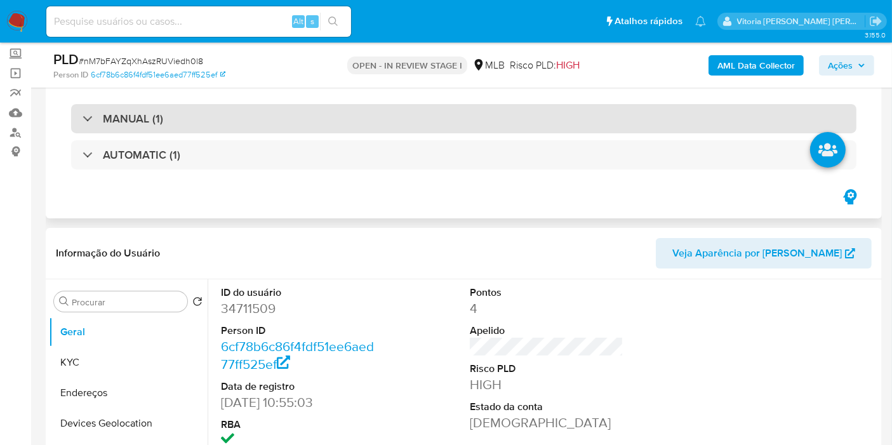
click at [156, 119] on h3 "MANUAL (1)" at bounding box center [133, 119] width 60 height 14
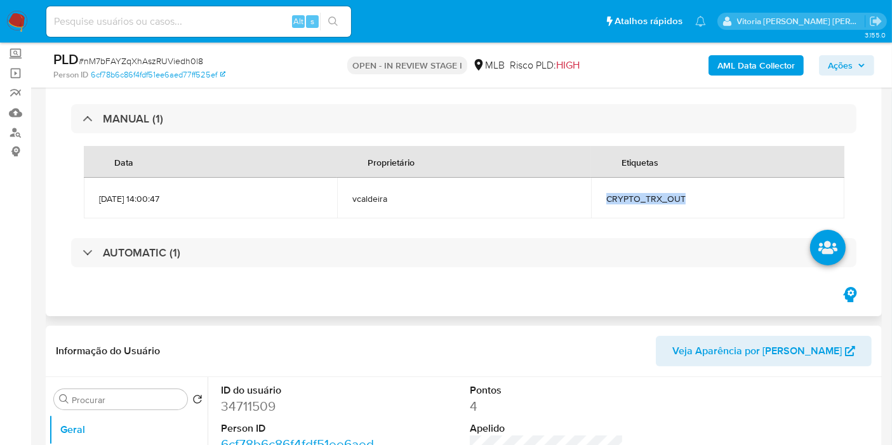
drag, startPoint x: 677, startPoint y: 197, endPoint x: 607, endPoint y: 203, distance: 70.1
click at [607, 203] on span "CRYPTO_TRX_OUT" at bounding box center [717, 198] width 223 height 11
copy span "CRYPTO_TRX_OUT"
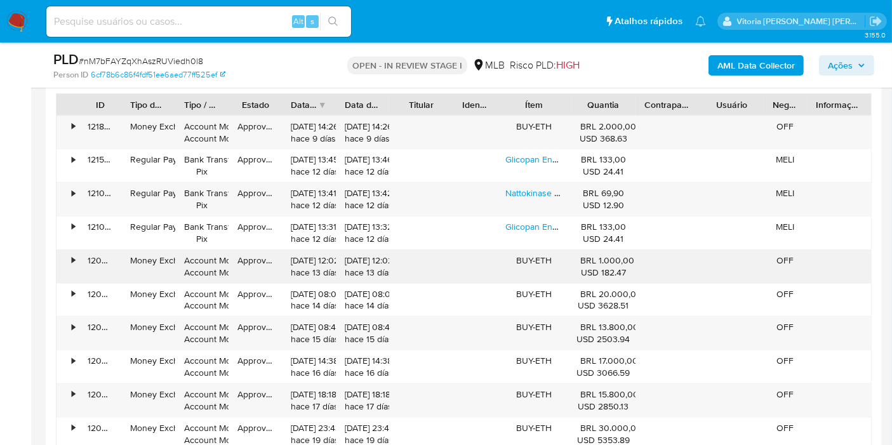
scroll to position [1400, 0]
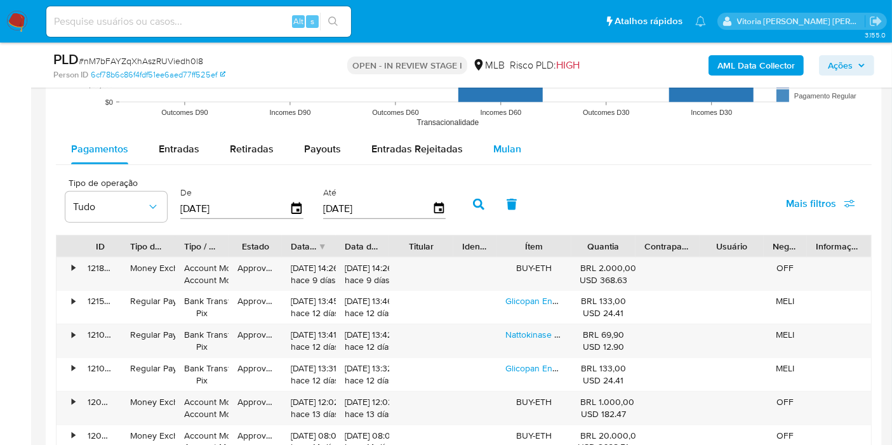
click at [508, 143] on span "Mulan" at bounding box center [507, 149] width 28 height 15
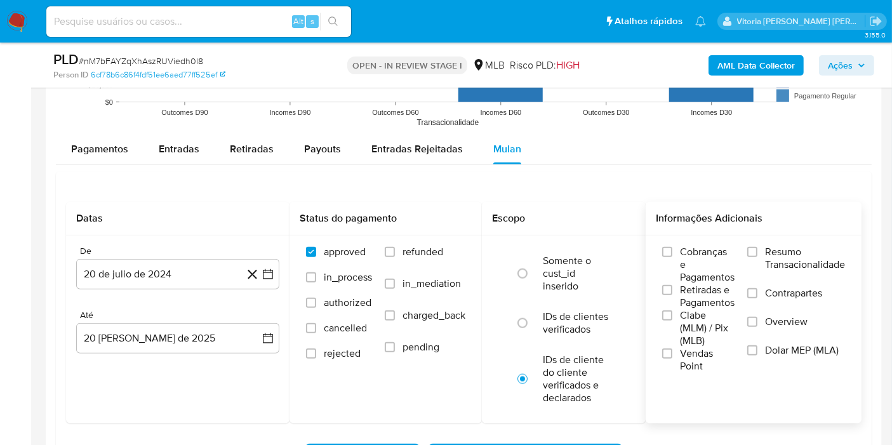
click at [807, 264] on span "Resumo Transacionalidade" at bounding box center [805, 258] width 80 height 25
click at [757, 257] on input "Resumo Transacionalidade" at bounding box center [752, 252] width 10 height 10
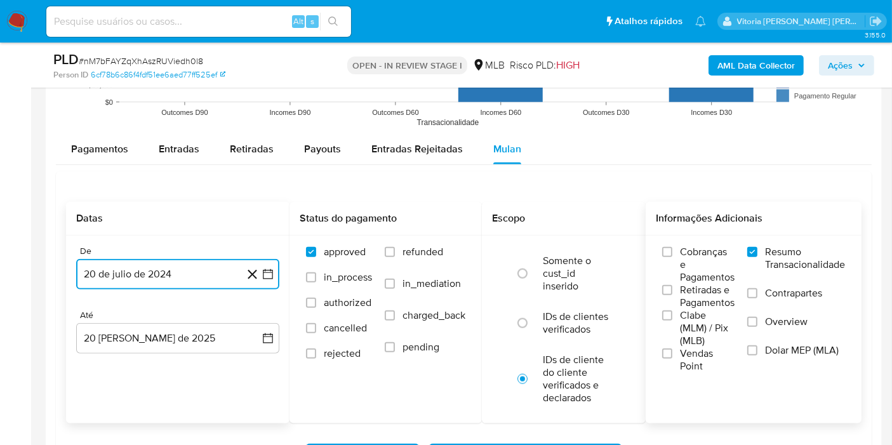
click at [156, 274] on button "20 de julio de 2024" at bounding box center [177, 274] width 203 height 30
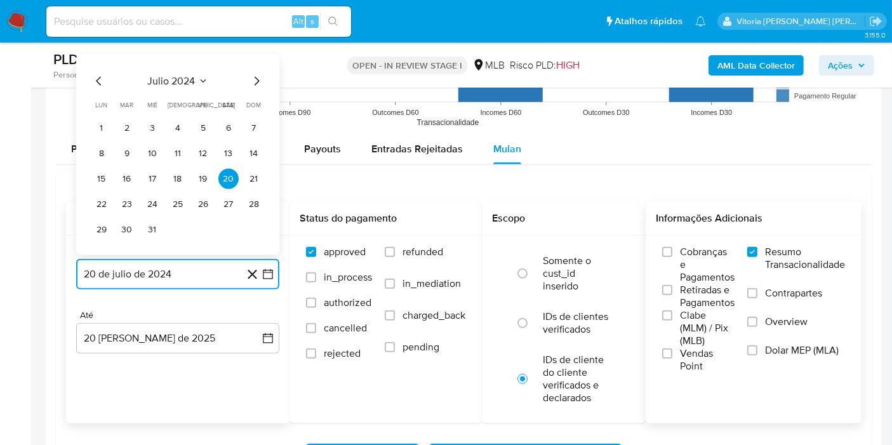
click at [195, 80] on button "julio 2024" at bounding box center [178, 81] width 60 height 13
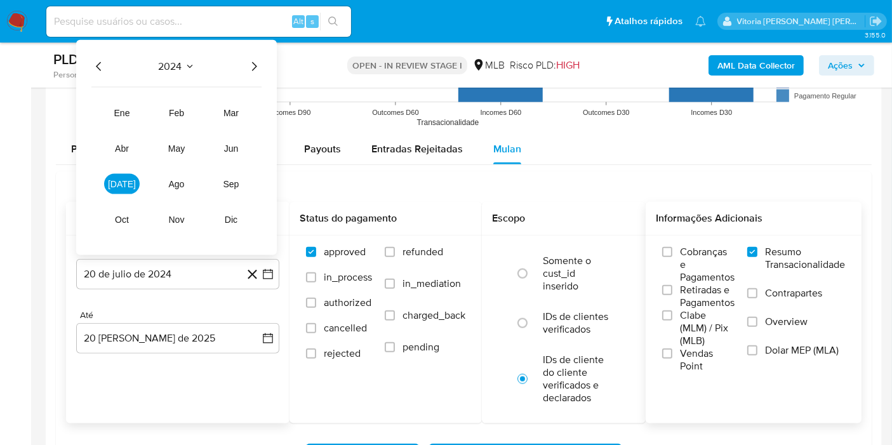
click at [252, 62] on icon "Año siguiente" at bounding box center [253, 66] width 15 height 15
click at [171, 150] on span "may" at bounding box center [176, 148] width 17 height 10
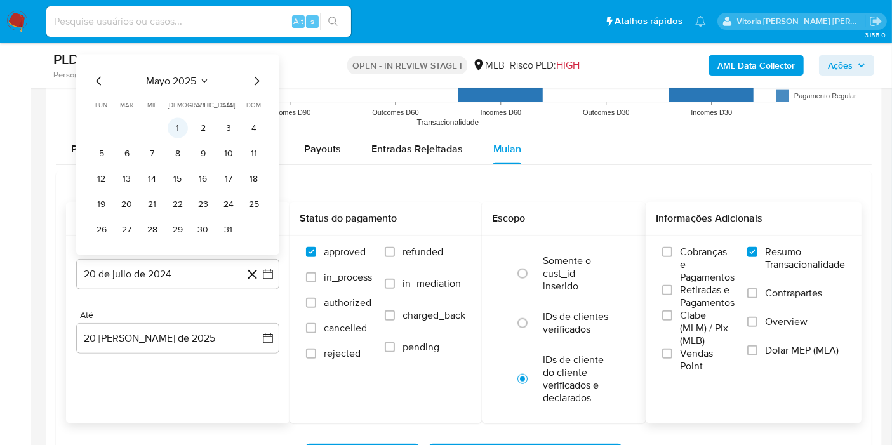
click at [183, 126] on button "1" at bounding box center [178, 128] width 20 height 20
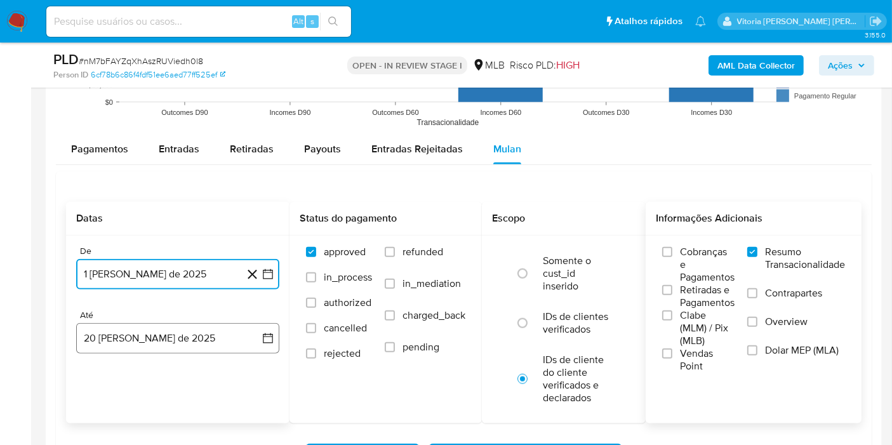
click at [161, 343] on button "20 de agosto de 2025" at bounding box center [177, 338] width 203 height 30
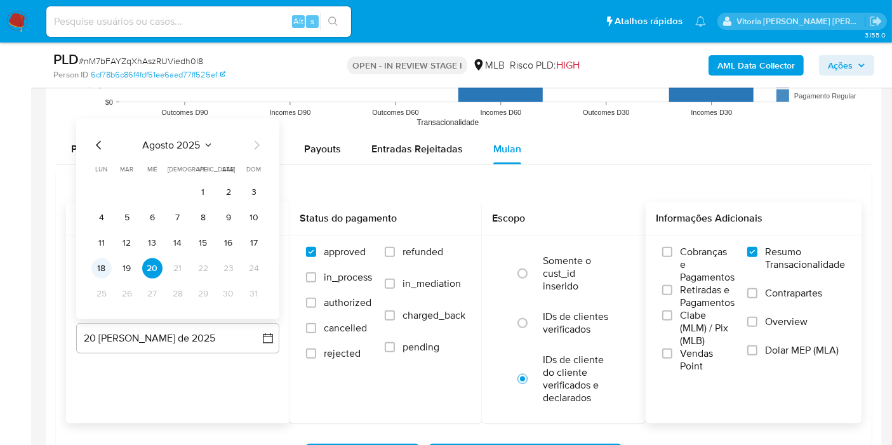
click at [103, 263] on button "18" at bounding box center [101, 268] width 20 height 20
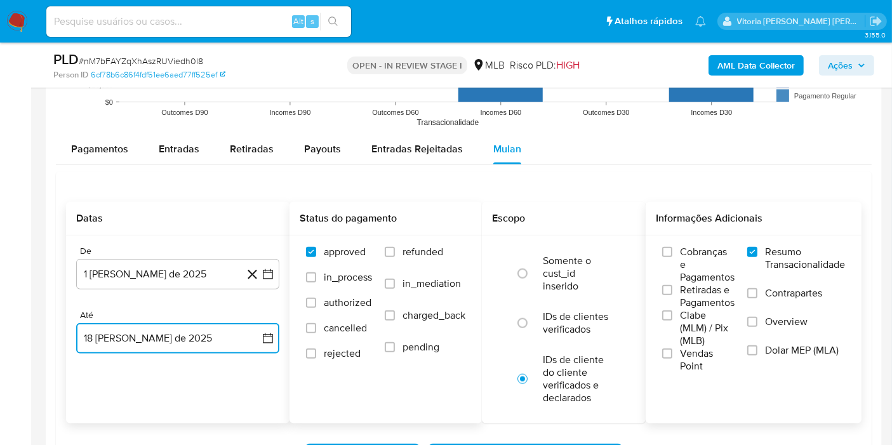
scroll to position [1471, 0]
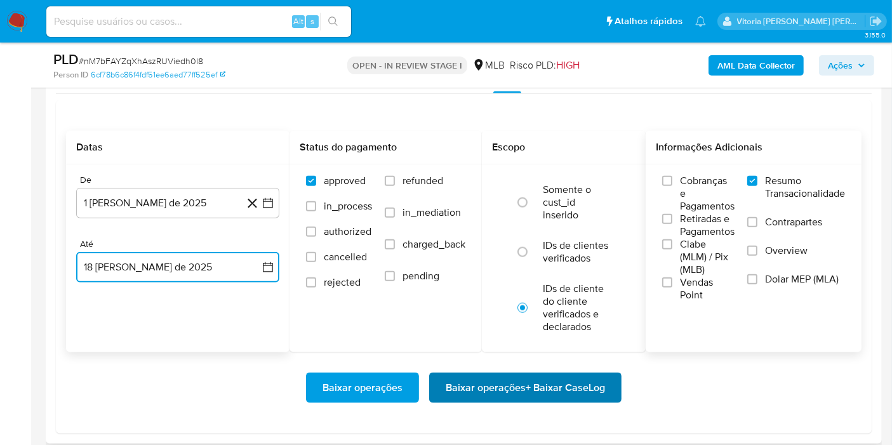
click at [477, 384] on span "Baixar operações + Baixar CaseLog" at bounding box center [525, 388] width 159 height 28
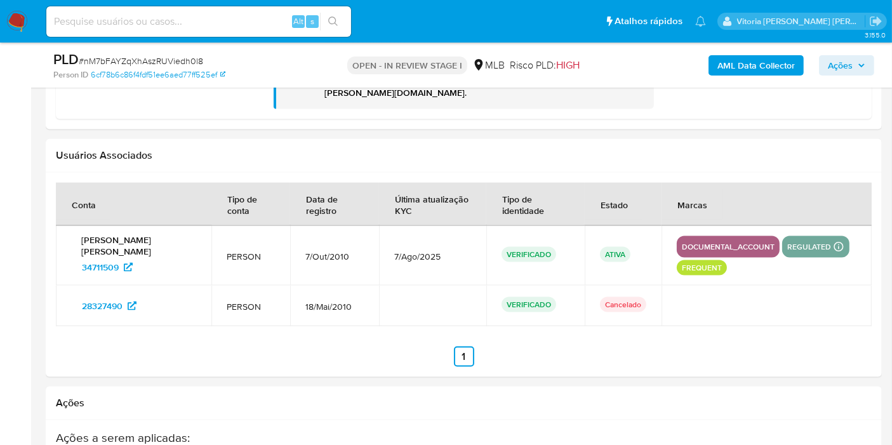
scroll to position [1893, 0]
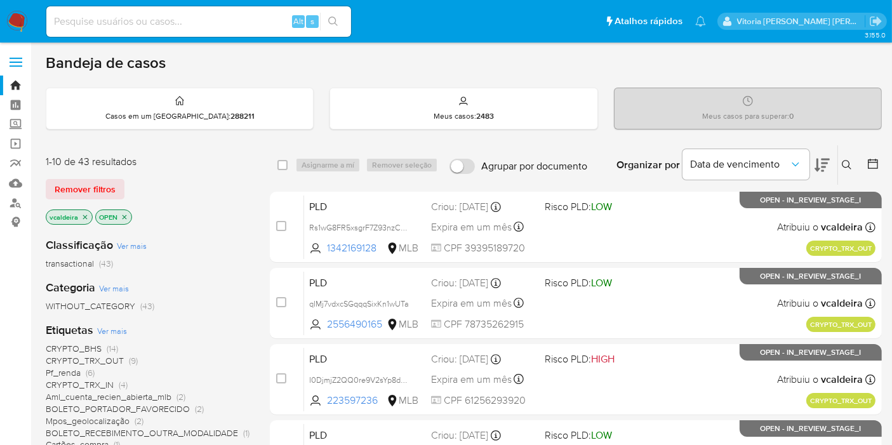
click at [204, 27] on input at bounding box center [198, 21] width 305 height 17
paste input "w2OxOEVuB9a9j5zBbBlAOG8G"
type input "w2OxOEVuB9a9j5zBbBlAOG8G"
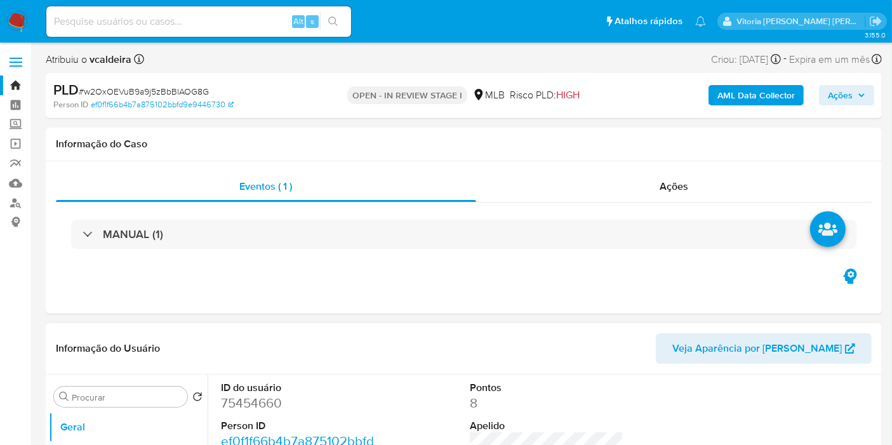
select select "10"
click at [234, 403] on dd "75454660" at bounding box center [298, 403] width 154 height 18
copy dd "75454660"
